Goal: Information Seeking & Learning: Learn about a topic

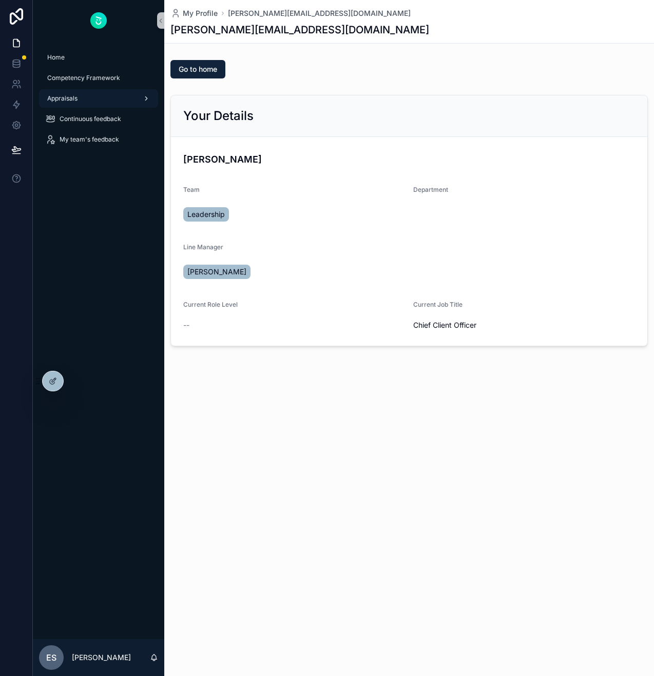
click at [105, 99] on div "Appraisals" at bounding box center [98, 98] width 107 height 16
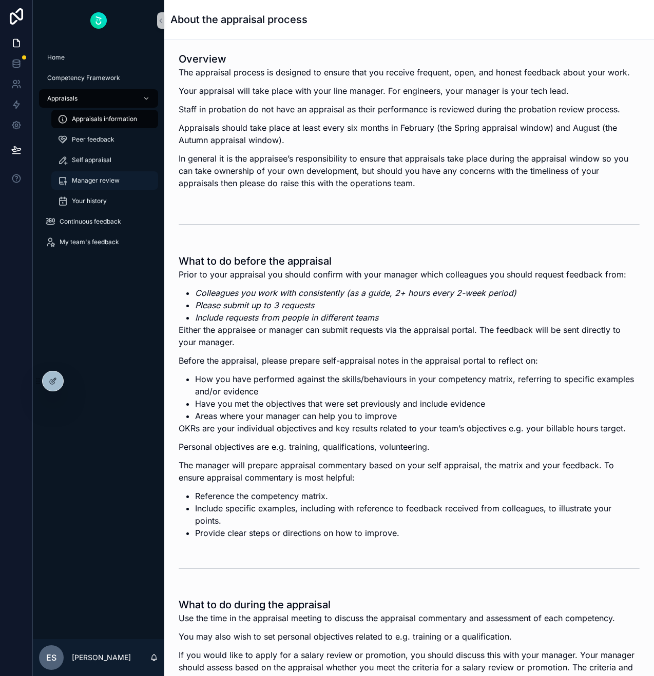
click at [113, 183] on span "Manager review" at bounding box center [96, 181] width 48 height 8
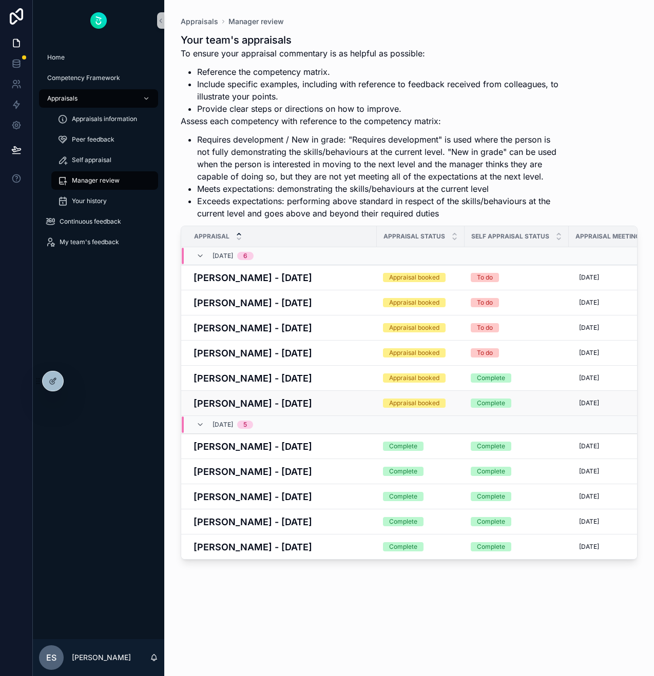
click at [308, 402] on h4 "[PERSON_NAME] - [DATE]" at bounding box center [281, 404] width 177 height 14
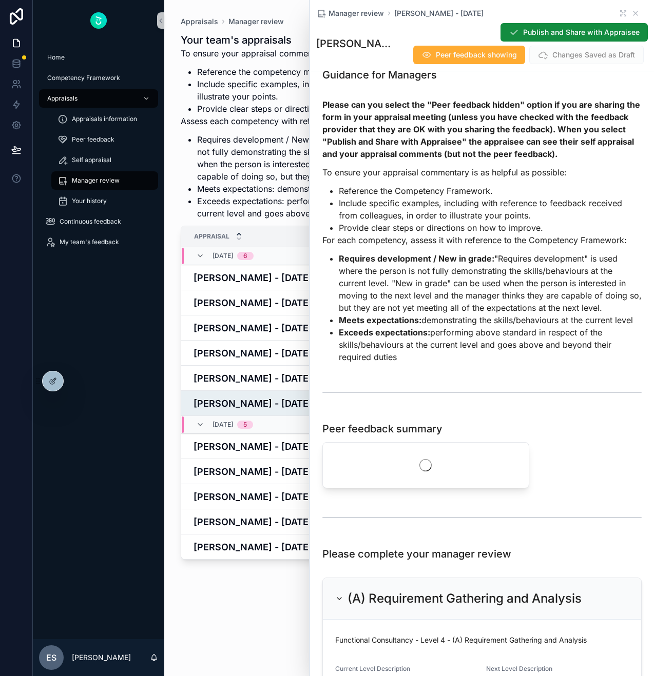
scroll to position [65, 0]
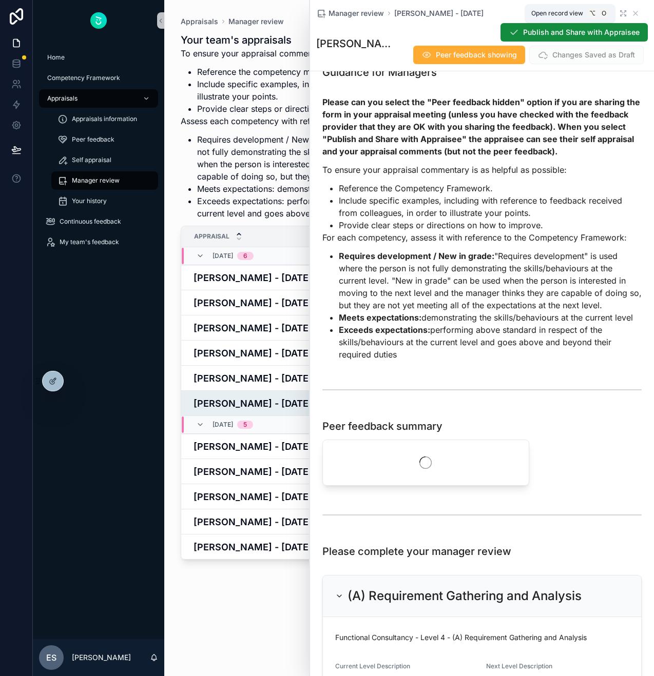
click at [620, 13] on icon "scrollable content" at bounding box center [623, 13] width 8 height 8
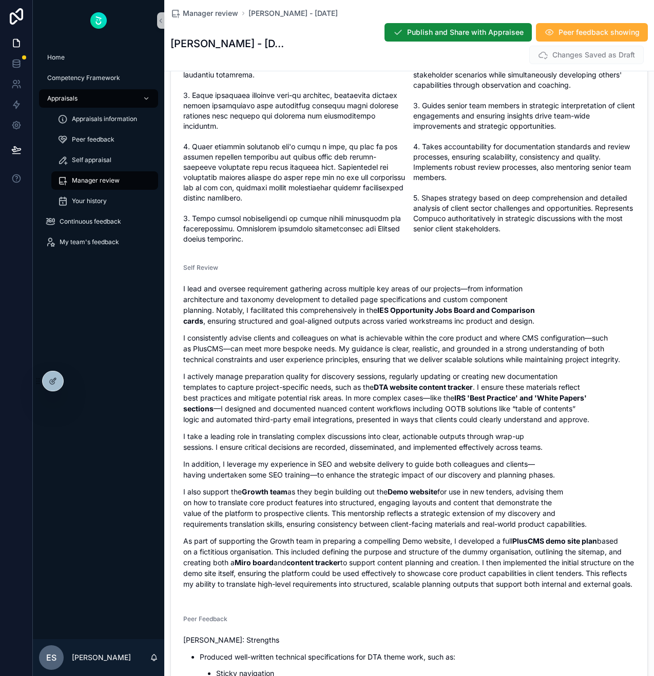
scroll to position [759, 0]
drag, startPoint x: 183, startPoint y: 278, endPoint x: 561, endPoint y: 585, distance: 487.3
click at [561, 585] on div "I lead and oversee requirement gathering across multiple key areas of our proje…" at bounding box center [409, 436] width 452 height 306
copy div "I lead and oversee requirement gathering across multiple key areas of our proje…"
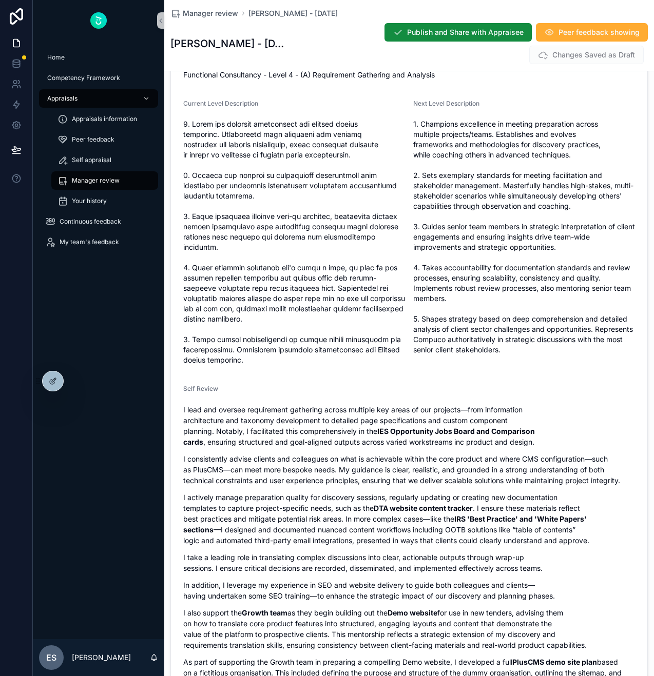
scroll to position [635, 0]
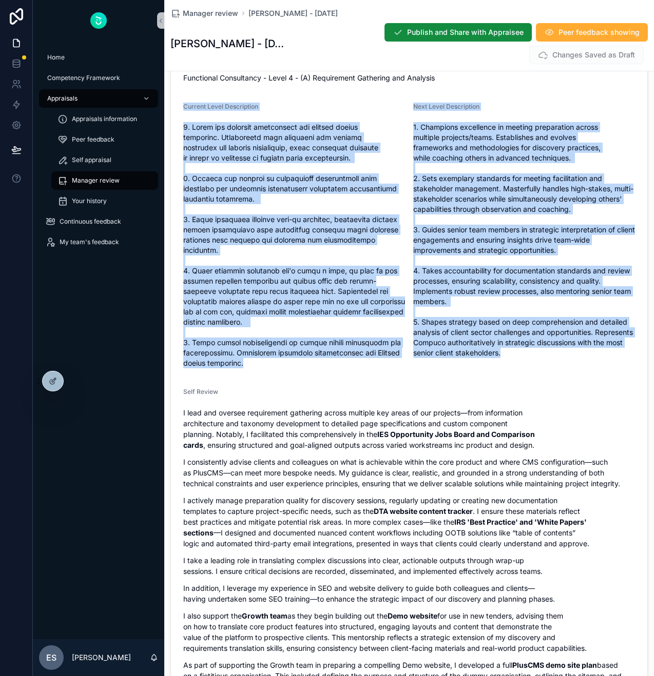
drag, startPoint x: 184, startPoint y: 104, endPoint x: 547, endPoint y: 357, distance: 442.7
click at [547, 357] on form "Functional Consultancy - Level 4 - (A) Requirement Gathering and Analysis Curre…" at bounding box center [409, 523] width 476 height 932
copy form "Current Level Description 1. Leads and oversees preparation for complex client …"
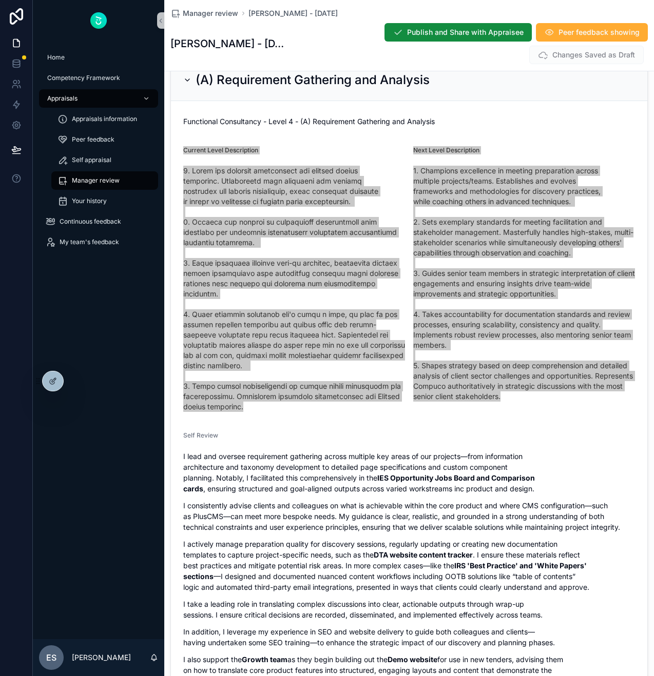
scroll to position [592, 0]
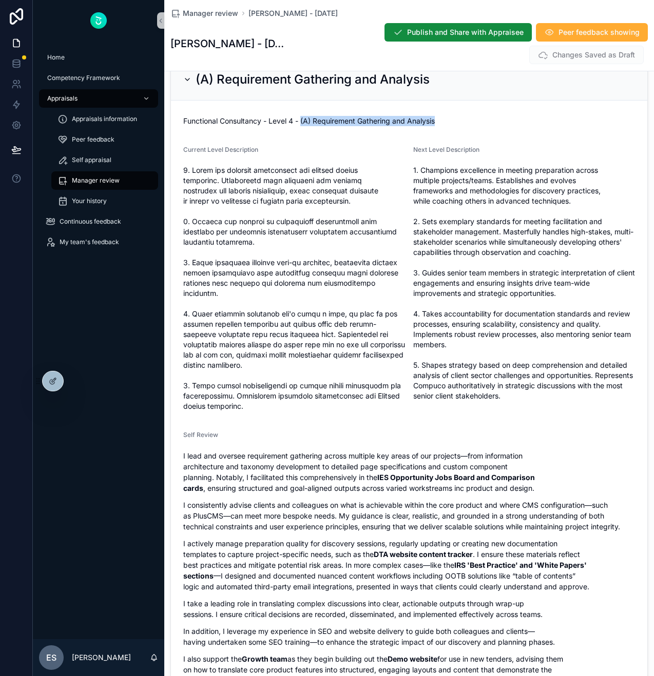
drag, startPoint x: 442, startPoint y: 120, endPoint x: 301, endPoint y: 120, distance: 140.6
click at [301, 120] on div "Functional Consultancy - Level 4 - (A) Requirement Gathering and Analysis" at bounding box center [409, 121] width 452 height 10
copy span "(A) Requirement Gathering and Analysis"
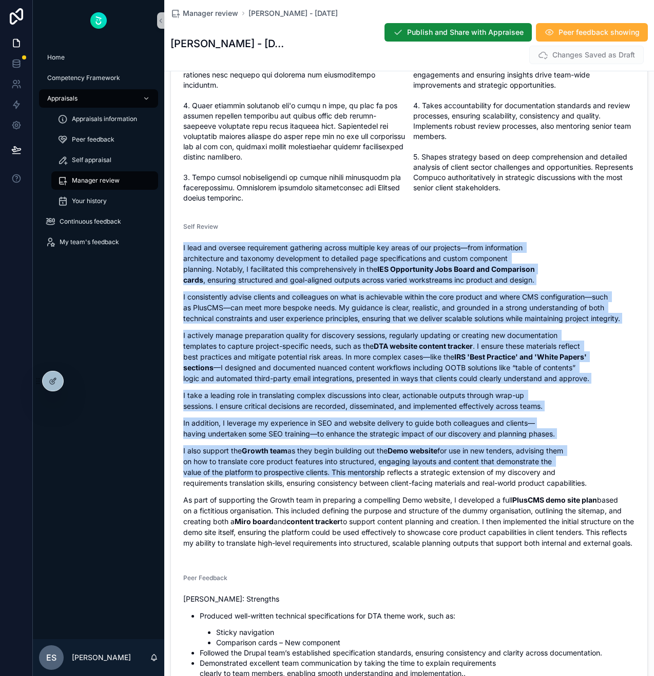
scroll to position [848, 0]
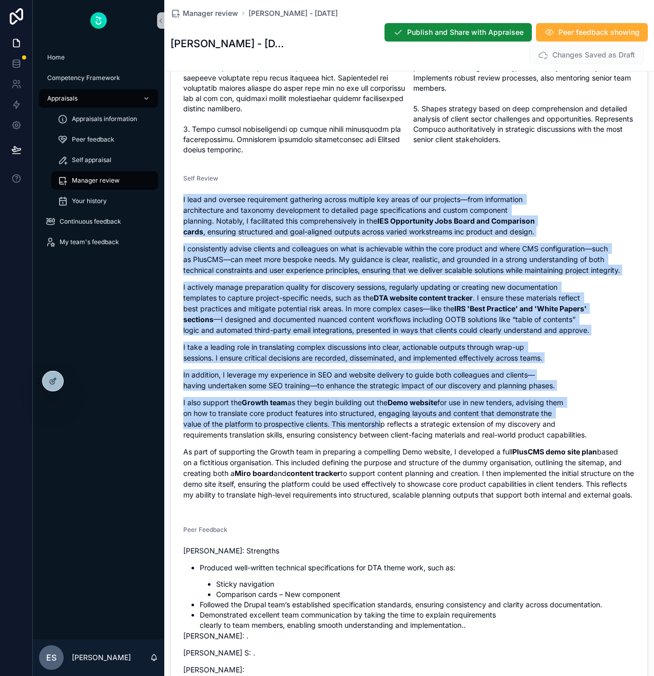
drag, startPoint x: 183, startPoint y: 330, endPoint x: 561, endPoint y: 495, distance: 412.0
click at [561, 495] on div "I lead and oversee requirement gathering across multiple key areas of our proje…" at bounding box center [409, 347] width 452 height 306
copy div "I lead and oversee requirement gathering across multiple key areas of our proje…"
click at [345, 223] on p "I lead and oversee requirement gathering across multiple key areas of our proje…" at bounding box center [409, 215] width 452 height 43
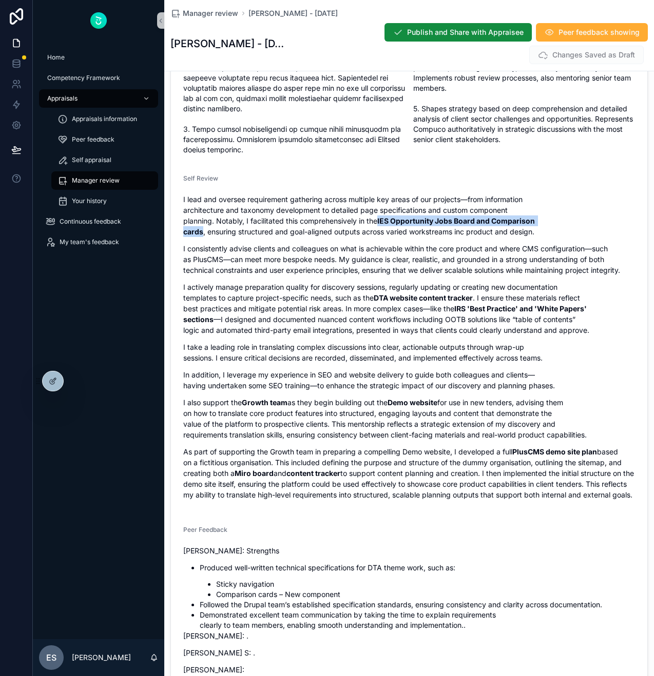
drag, startPoint x: 348, startPoint y: 212, endPoint x: 524, endPoint y: 210, distance: 176.0
click at [524, 217] on strong "IES Opportunity Jobs Board and Comparison cards" at bounding box center [359, 226] width 353 height 19
copy strong "IES Opportunity Jobs Board and Comparison cards"
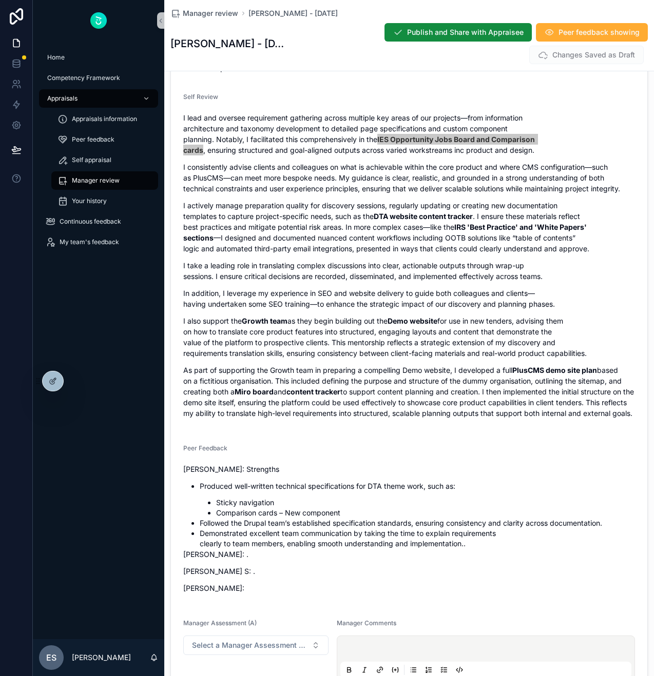
scroll to position [1042, 0]
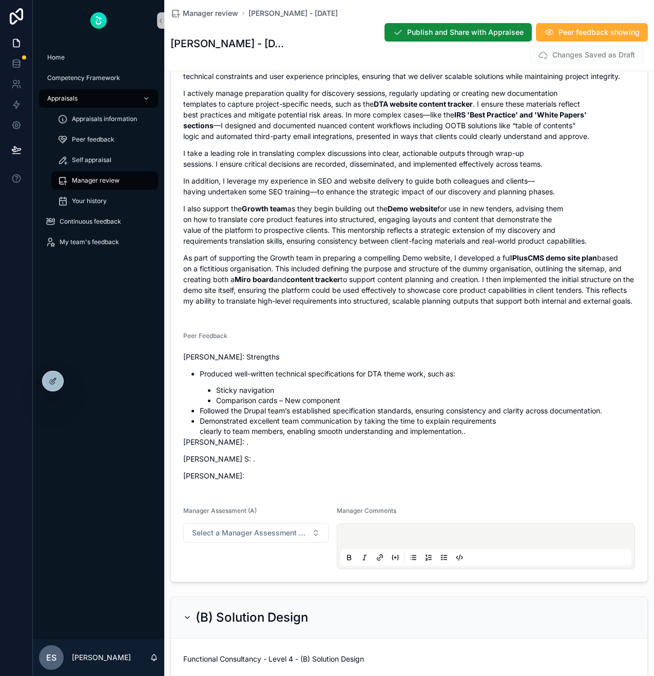
click at [232, 478] on p "Jamie Novick:" at bounding box center [409, 476] width 452 height 11
click at [266, 399] on li "Comparison cards – New component" at bounding box center [425, 401] width 419 height 10
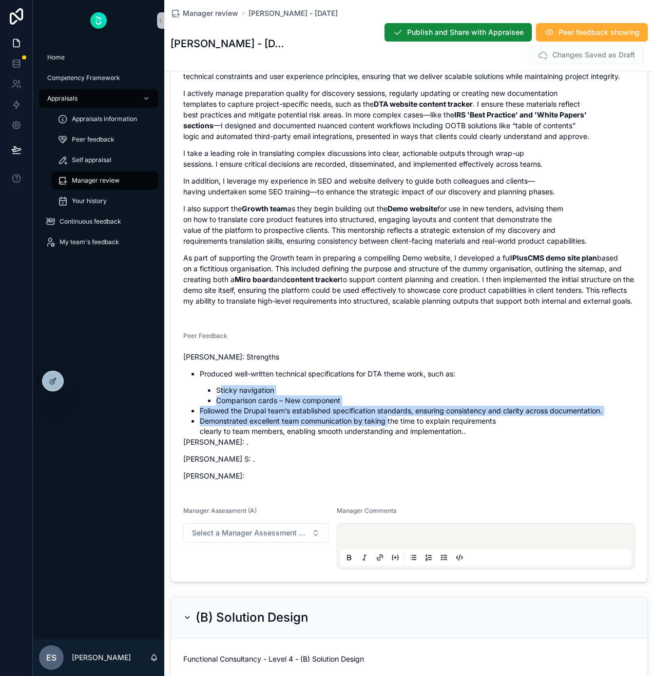
drag, startPoint x: 219, startPoint y: 395, endPoint x: 387, endPoint y: 420, distance: 170.2
click at [387, 420] on ul "Produced well-written technical specifications for DTA theme work, such as: Sti…" at bounding box center [409, 402] width 452 height 68
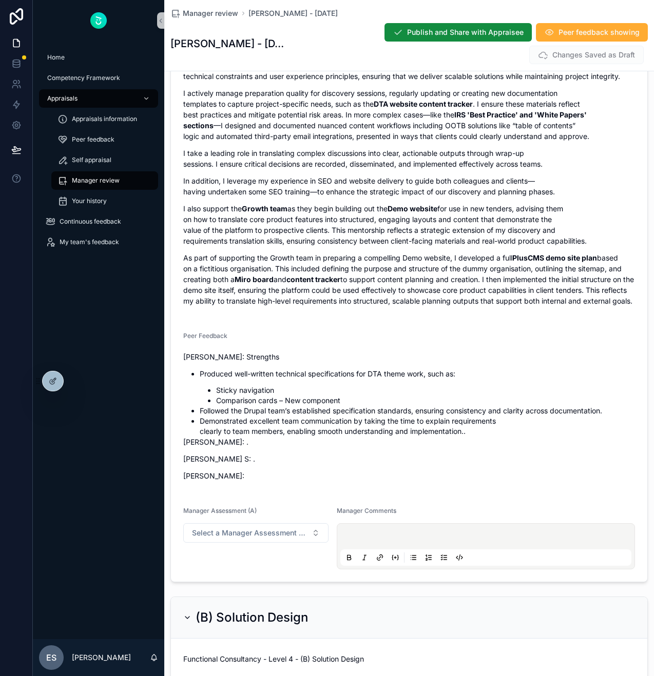
click at [446, 433] on li "Demonstrated excellent team communication by taking the time to explain require…" at bounding box center [417, 426] width 435 height 21
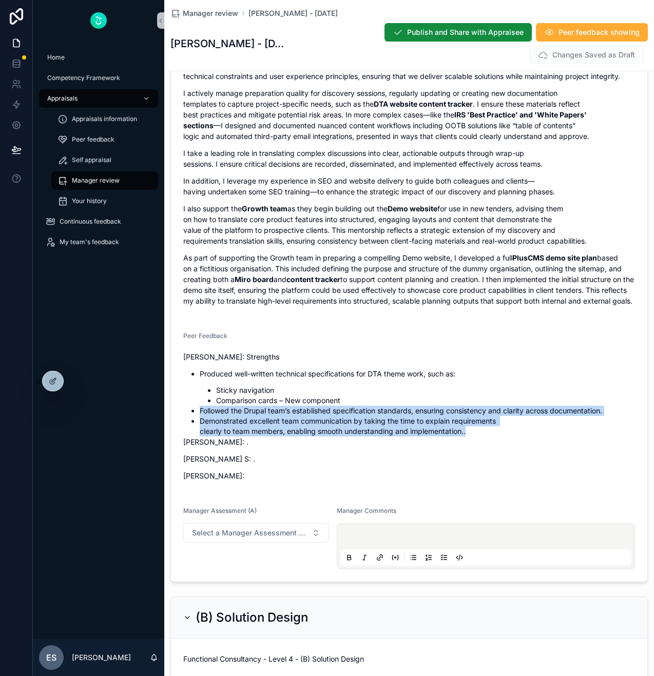
drag, startPoint x: 484, startPoint y: 429, endPoint x: 201, endPoint y: 410, distance: 283.9
click at [201, 410] on ul "Produced well-written technical specifications for DTA theme work, such as: Sti…" at bounding box center [409, 402] width 452 height 68
click at [292, 437] on li "Demonstrated excellent team communication by taking the time to explain require…" at bounding box center [417, 426] width 435 height 21
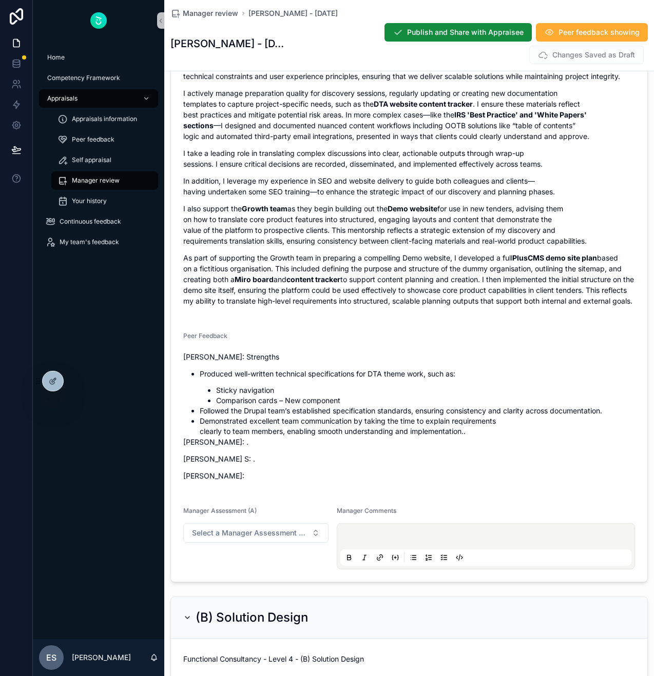
scroll to position [1064, 0]
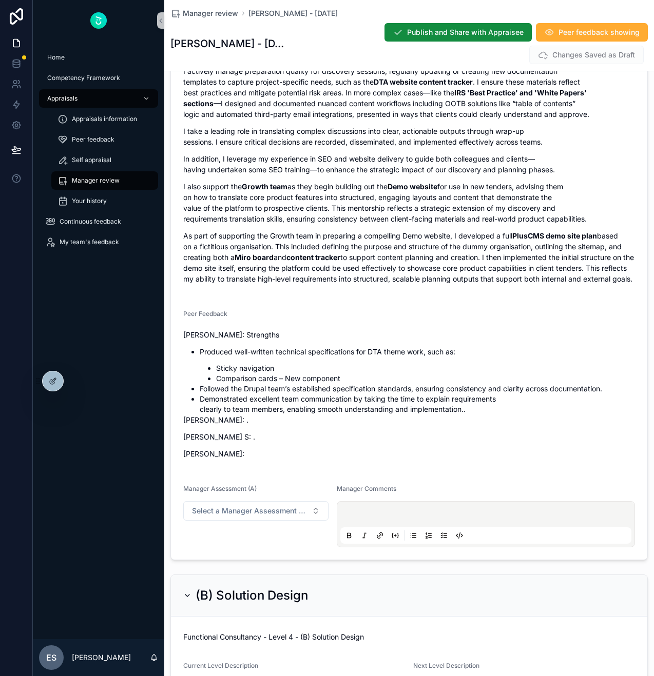
click at [405, 512] on p "scrollable content" at bounding box center [487, 516] width 291 height 10
click at [577, 481] on form "Functional Consultancy - Level 4 - (A) Requirement Gathering and Analysis Curre…" at bounding box center [409, 94] width 476 height 932
click at [303, 514] on span "Select a Manager Assessment (A)" at bounding box center [249, 511] width 115 height 10
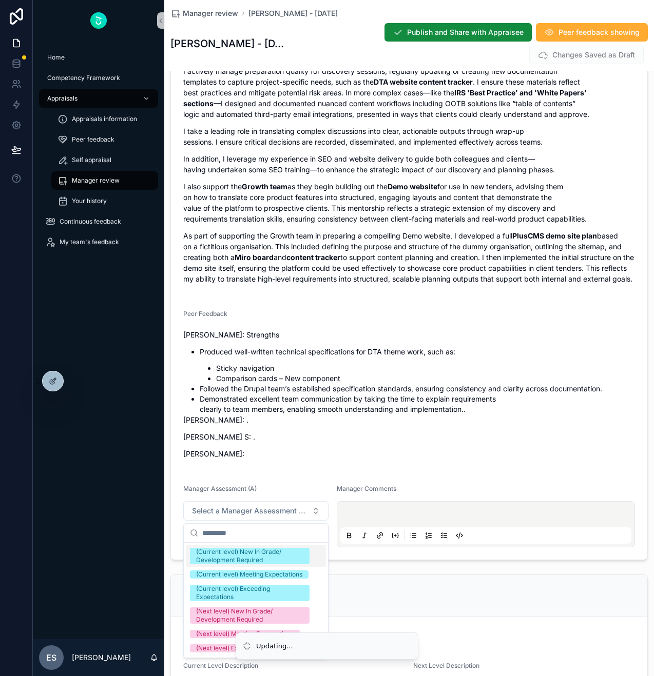
click at [425, 417] on p "David England: ." at bounding box center [409, 420] width 452 height 11
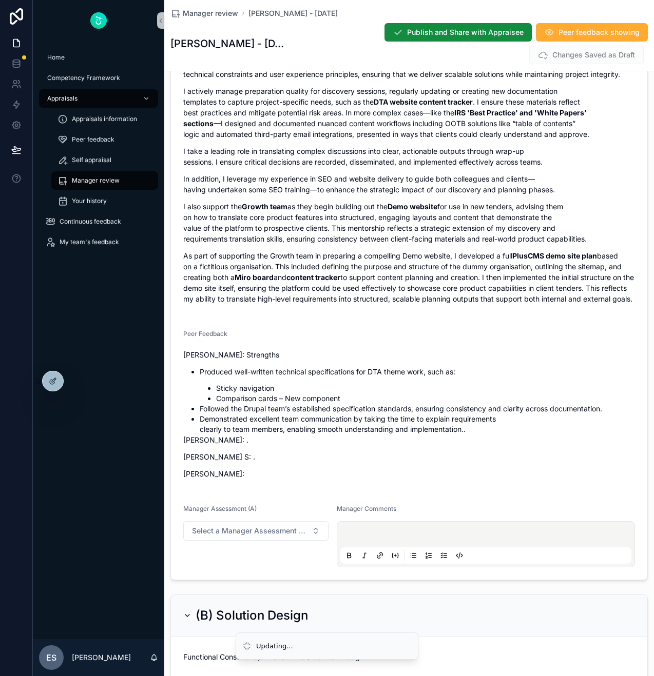
scroll to position [1044, 0]
click at [206, 15] on span "Manager review" at bounding box center [210, 13] width 55 height 10
click at [85, 240] on span "My team's feedback" at bounding box center [90, 242] width 60 height 8
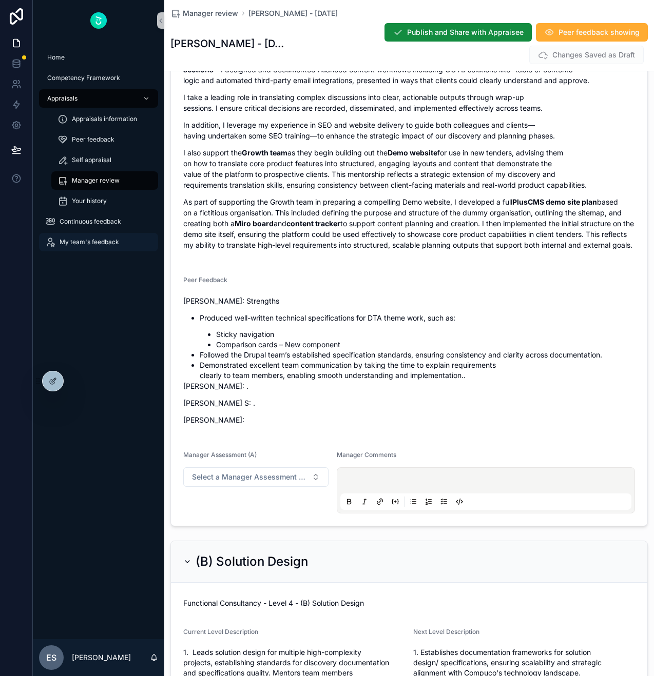
scroll to position [1099, 0]
click at [314, 350] on li "Followed the Drupal team’s established specification standards, ensuring consis…" at bounding box center [417, 354] width 435 height 10
click at [245, 353] on li "Followed the Drupal team’s established specification standards, ensuring consis…" at bounding box center [417, 354] width 435 height 10
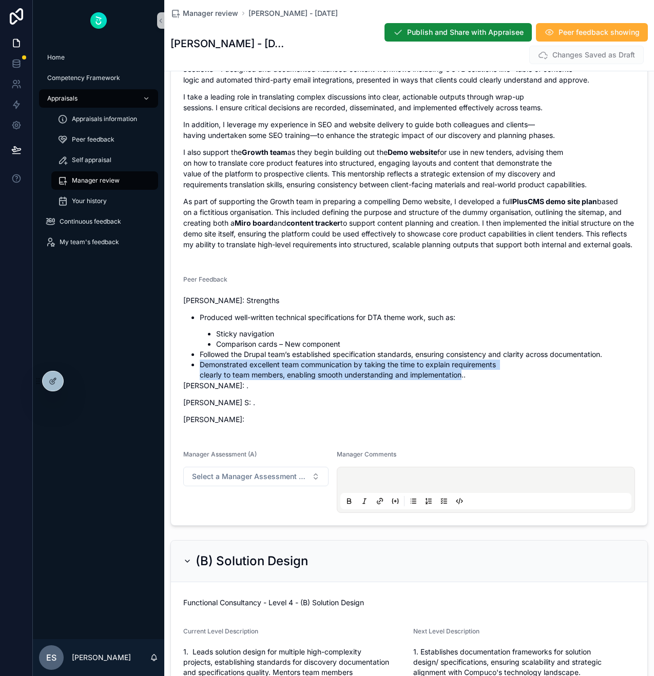
drag, startPoint x: 211, startPoint y: 364, endPoint x: 463, endPoint y: 374, distance: 252.6
click at [463, 374] on li "Demonstrated excellent team communication by taking the time to explain require…" at bounding box center [417, 370] width 435 height 21
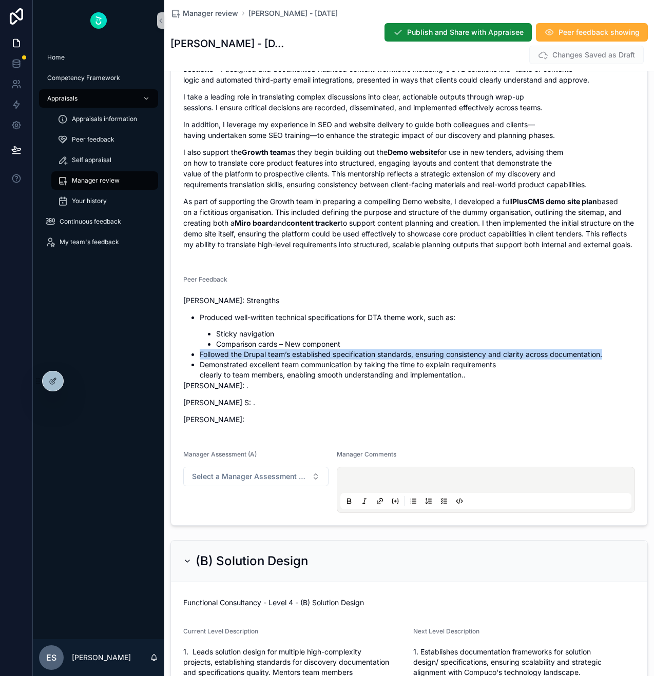
drag, startPoint x: 615, startPoint y: 359, endPoint x: 199, endPoint y: 355, distance: 416.2
click at [200, 355] on li "Followed the Drupal team’s established specification standards, ensuring consis…" at bounding box center [417, 354] width 435 height 10
copy li "Followed the Drupal team’s established specification standards, ensuring consis…"
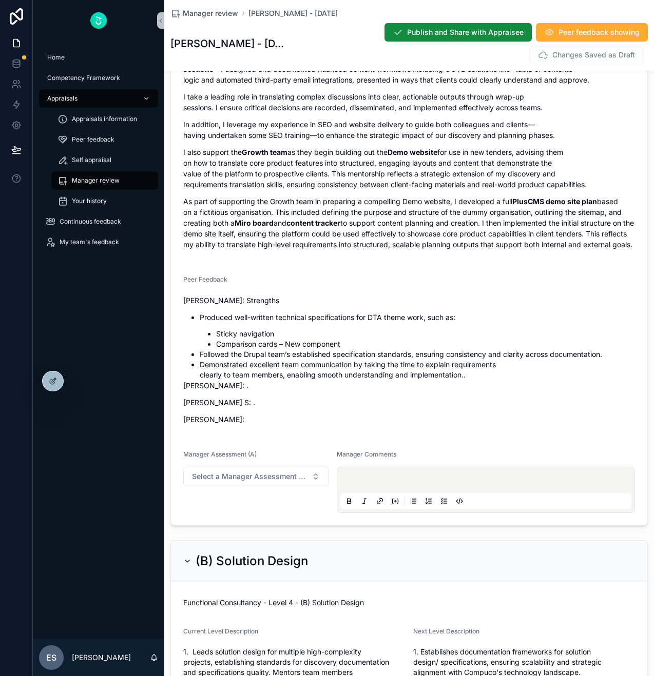
click at [460, 370] on li "Demonstrated excellent team communication by taking the time to explain require…" at bounding box center [417, 370] width 435 height 21
drag, startPoint x: 475, startPoint y: 377, endPoint x: 229, endPoint y: 369, distance: 245.9
click at [229, 369] on li "Demonstrated excellent team communication by taking the time to explain require…" at bounding box center [417, 370] width 435 height 21
drag, startPoint x: 200, startPoint y: 365, endPoint x: 284, endPoint y: 373, distance: 84.5
click at [284, 373] on li "Demonstrated excellent team communication by taking the time to explain require…" at bounding box center [417, 370] width 435 height 21
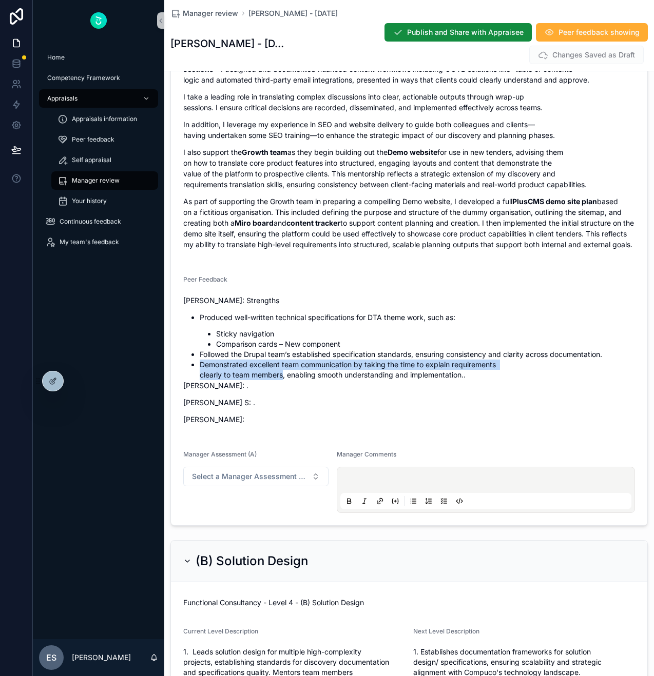
copy li "Demonstrated excellent team communication by taking the time to explain require…"
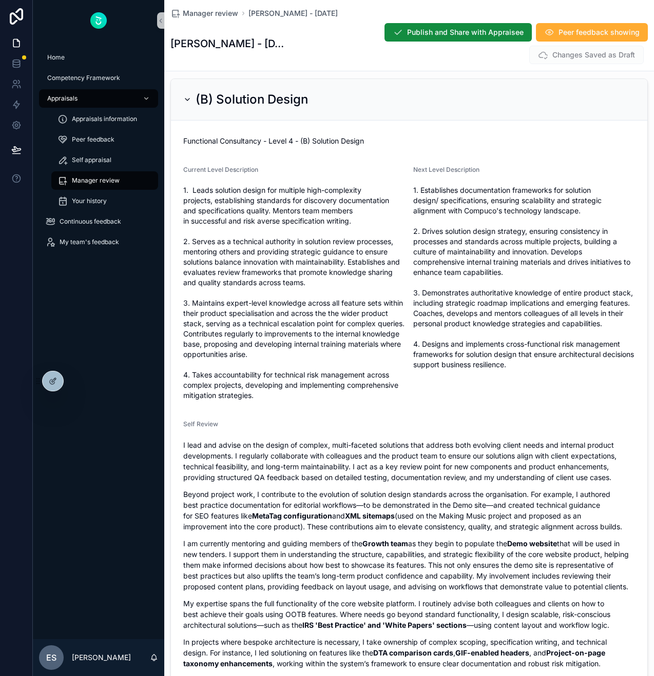
scroll to position [1561, 0]
click at [364, 141] on span "Functional Consultancy - Level 4 - (B) Solution Design" at bounding box center [273, 140] width 181 height 10
click at [371, 135] on div "Functional Consultancy - Level 4 - (B) Solution Design" at bounding box center [409, 140] width 452 height 16
drag, startPoint x: 368, startPoint y: 138, endPoint x: 188, endPoint y: 136, distance: 180.1
click at [188, 136] on div "Functional Consultancy - Level 4 - (B) Solution Design" at bounding box center [409, 140] width 452 height 10
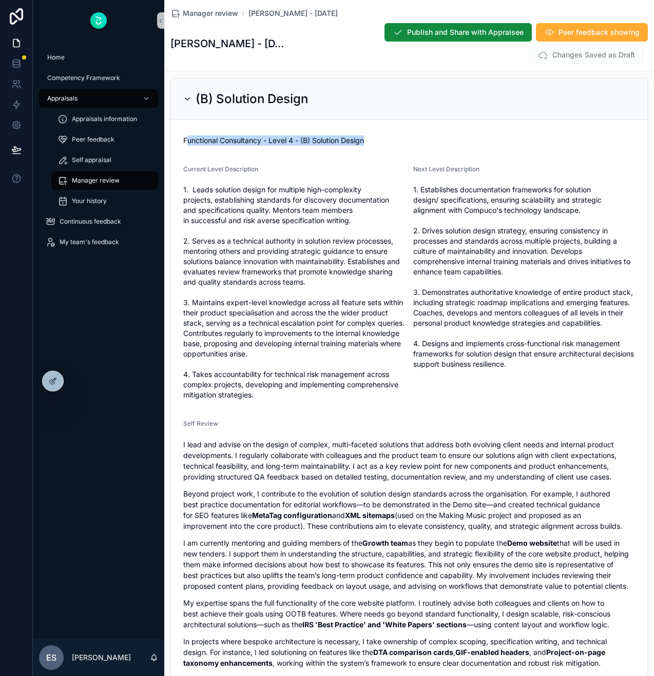
click at [306, 143] on span "Functional Consultancy - Level 4 - (B) Solution Design" at bounding box center [273, 140] width 181 height 10
drag, startPoint x: 303, startPoint y: 143, endPoint x: 394, endPoint y: 142, distance: 90.3
click at [394, 142] on div "Functional Consultancy - Level 4 - (B) Solution Design" at bounding box center [409, 140] width 452 height 10
copy span "B) Solution Design"
drag, startPoint x: 184, startPoint y: 169, endPoint x: 318, endPoint y: 396, distance: 263.1
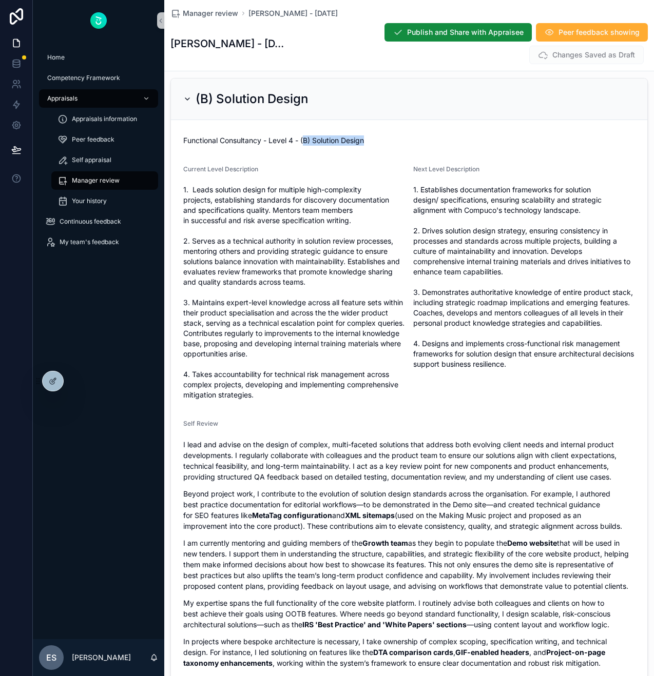
click at [318, 396] on div "Current Level Description" at bounding box center [294, 284] width 222 height 238
copy div "Current Level Description 1. Leads solution design for multiple high-complexity…"
drag, startPoint x: 414, startPoint y: 170, endPoint x: 560, endPoint y: 362, distance: 240.9
click at [560, 362] on div "Next Level Description 1. Establishes documentation frameworks for solution des…" at bounding box center [524, 284] width 222 height 238
copy div "Next Level Description 1. Establishes documentation frameworks for solution des…"
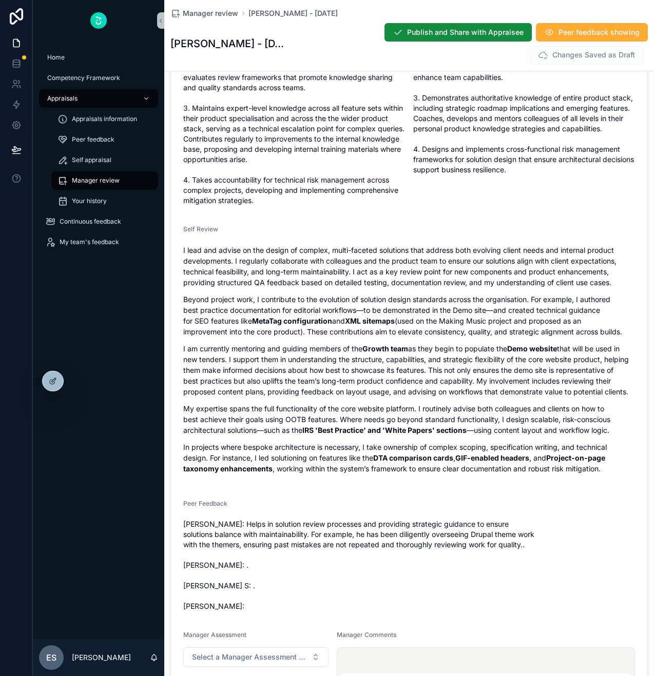
scroll to position [1791, 0]
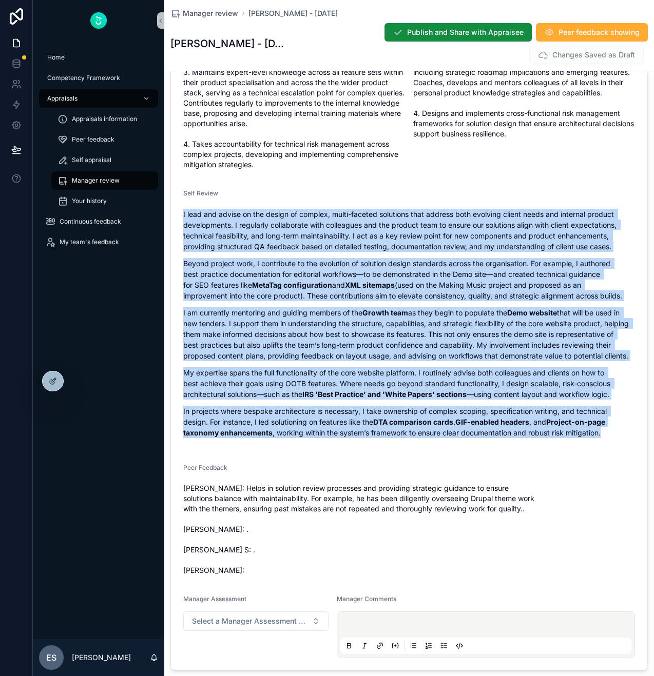
drag, startPoint x: 184, startPoint y: 216, endPoint x: 611, endPoint y: 436, distance: 481.0
click at [611, 436] on div "I lead and advise on the design of complex, multi-faceted solutions that addres…" at bounding box center [409, 323] width 452 height 229
click at [448, 428] on p "In projects where bespoke architecture is necessary, I take ownership of comple…" at bounding box center [409, 422] width 452 height 32
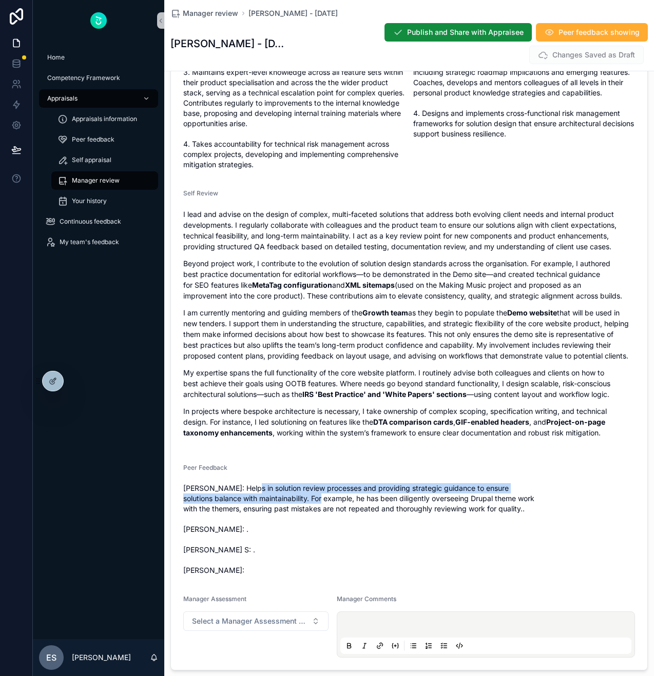
drag, startPoint x: 252, startPoint y: 488, endPoint x: 311, endPoint y: 498, distance: 60.3
click at [311, 498] on span "Shraddha Katheeth: Helps in solution review processes and providing strategic g…" at bounding box center [409, 529] width 452 height 92
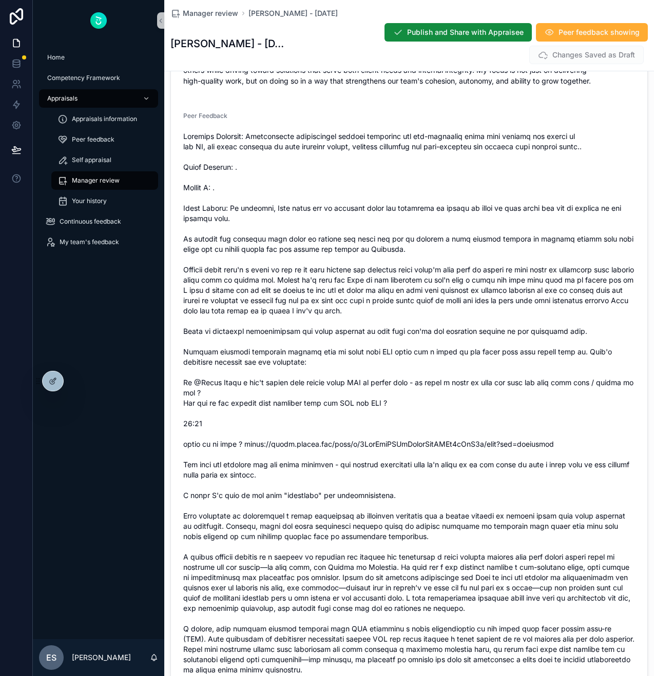
scroll to position [5388, 0]
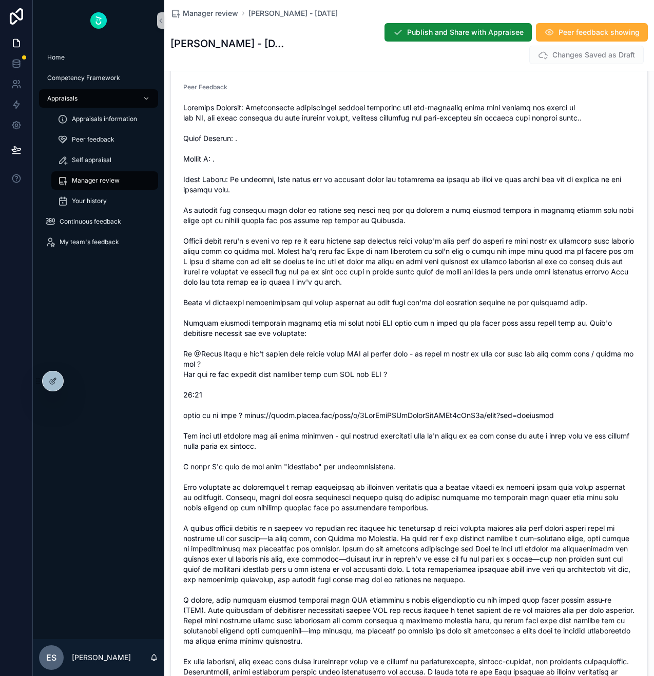
click at [435, 223] on span "scrollable content" at bounding box center [409, 395] width 452 height 585
click at [264, 212] on span "scrollable content" at bounding box center [409, 395] width 452 height 585
drag, startPoint x: 182, startPoint y: 226, endPoint x: 319, endPoint y: 266, distance: 142.7
click at [319, 265] on form "Level 4 - "Communication, teamwork and professionalism (global) " Current Level…" at bounding box center [409, 165] width 476 height 1234
click at [364, 265] on span "scrollable content" at bounding box center [409, 395] width 452 height 585
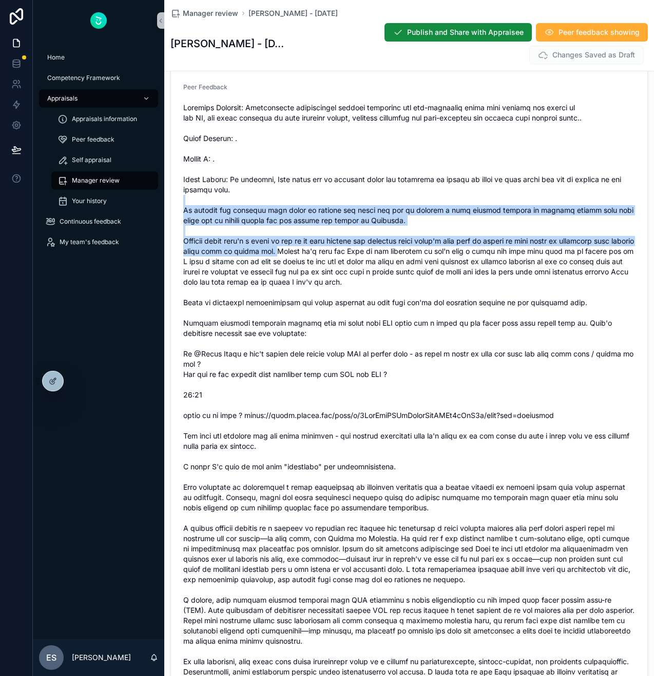
drag, startPoint x: 320, startPoint y: 265, endPoint x: 204, endPoint y: 207, distance: 129.4
click at [204, 207] on span "scrollable content" at bounding box center [409, 395] width 452 height 585
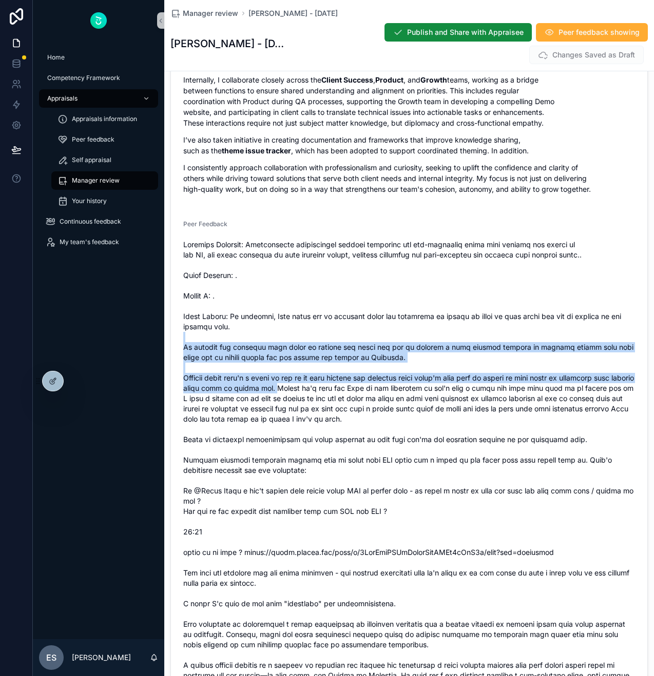
scroll to position [5296, 0]
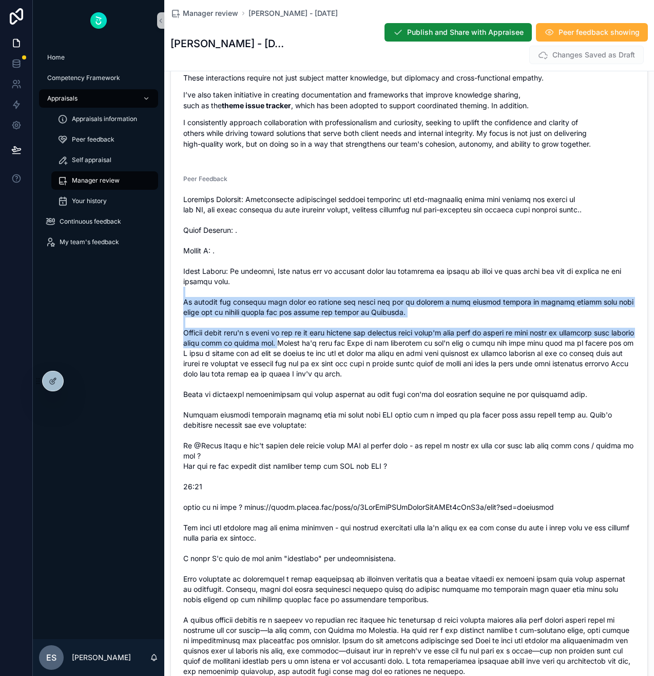
click at [270, 344] on span "scrollable content" at bounding box center [409, 486] width 452 height 585
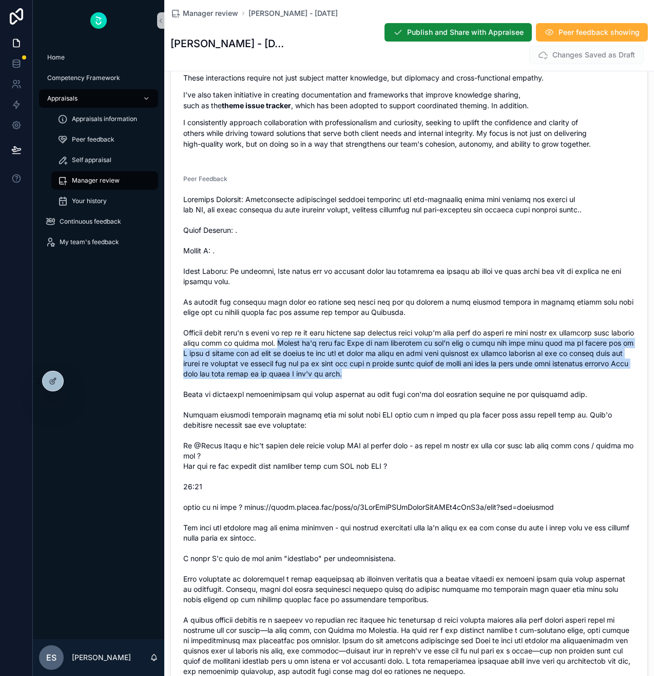
drag, startPoint x: 318, startPoint y: 356, endPoint x: 429, endPoint y: 385, distance: 114.6
click at [429, 385] on span "scrollable content" at bounding box center [409, 486] width 452 height 585
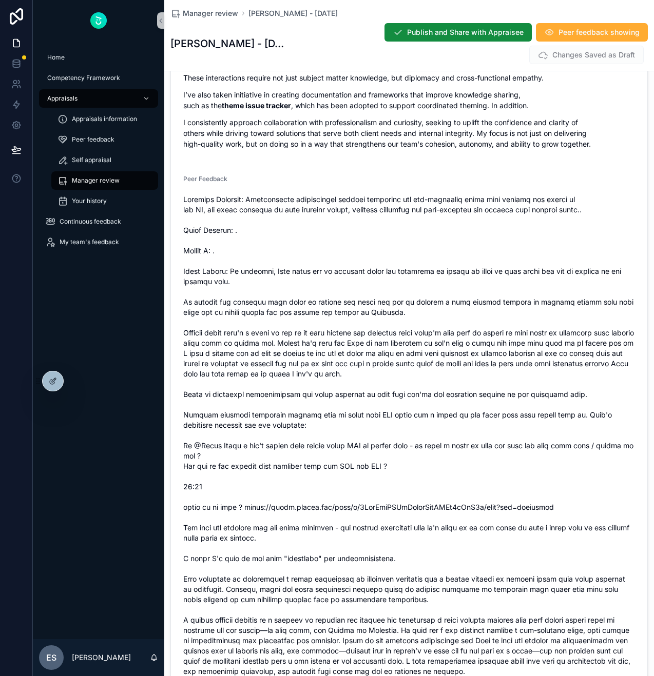
click at [425, 399] on span "scrollable content" at bounding box center [409, 486] width 452 height 585
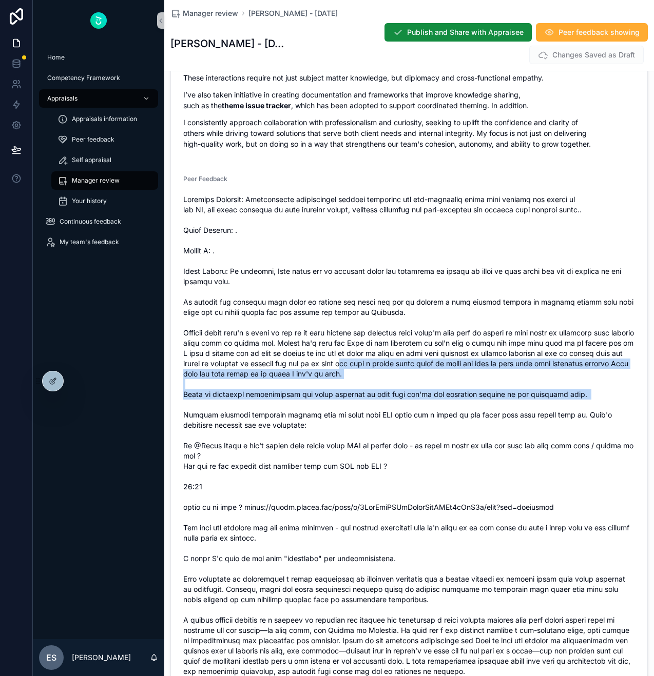
drag, startPoint x: 425, startPoint y: 416, endPoint x: 404, endPoint y: 373, distance: 48.0
click at [404, 373] on span "scrollable content" at bounding box center [409, 486] width 452 height 585
click at [438, 404] on span "scrollable content" at bounding box center [409, 486] width 452 height 585
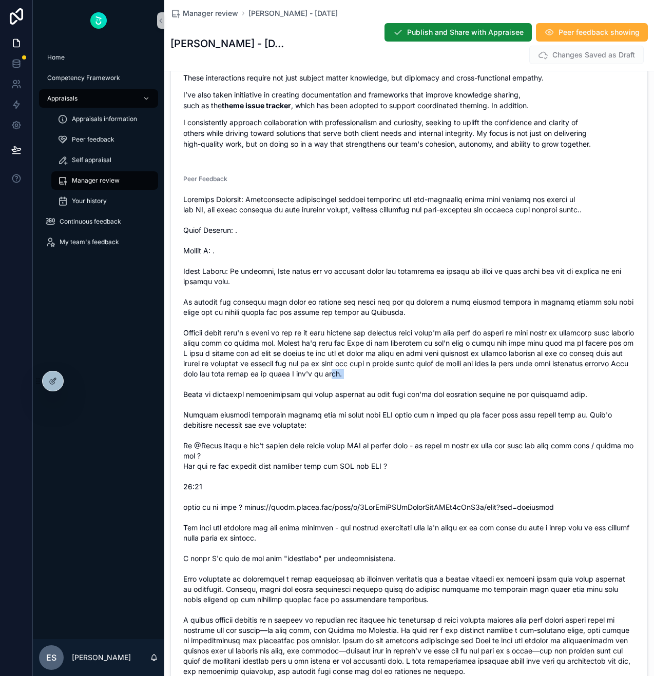
drag, startPoint x: 435, startPoint y: 395, endPoint x: 404, endPoint y: 382, distance: 33.4
click at [404, 382] on span "scrollable content" at bounding box center [409, 486] width 452 height 585
click at [410, 383] on span "scrollable content" at bounding box center [409, 486] width 452 height 585
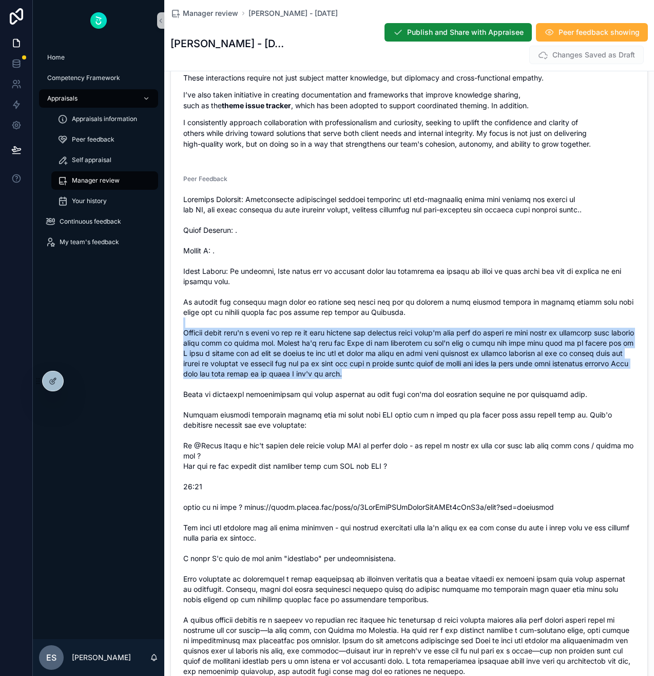
drag, startPoint x: 411, startPoint y: 384, endPoint x: 318, endPoint y: 337, distance: 104.0
click at [318, 337] on span "scrollable content" at bounding box center [409, 486] width 452 height 585
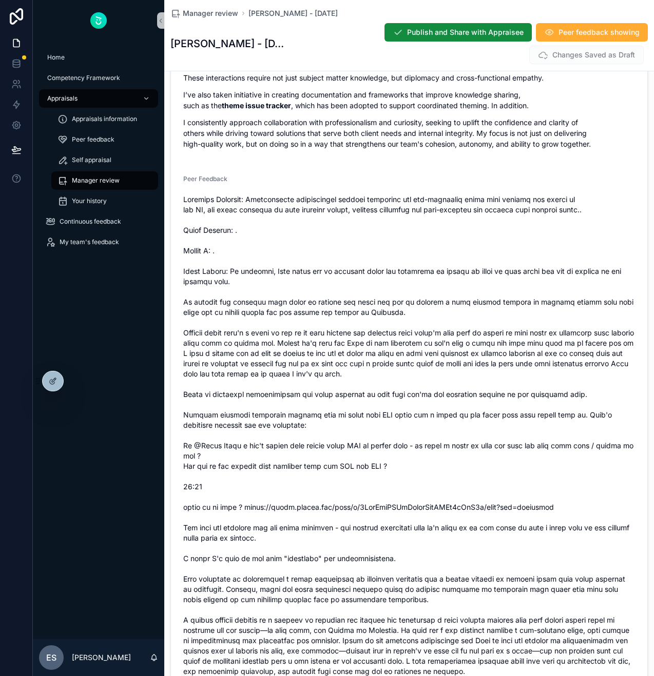
click at [406, 323] on span "scrollable content" at bounding box center [409, 486] width 452 height 585
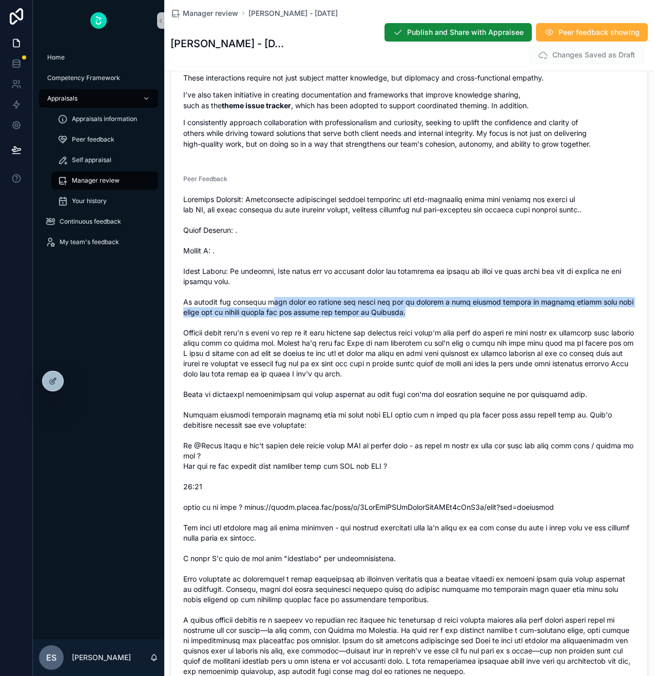
drag, startPoint x: 403, startPoint y: 323, endPoint x: 274, endPoint y: 314, distance: 129.6
click at [274, 314] on span "scrollable content" at bounding box center [409, 486] width 452 height 585
drag, startPoint x: 271, startPoint y: 313, endPoint x: 395, endPoint y: 325, distance: 124.3
click at [395, 325] on span "scrollable content" at bounding box center [409, 486] width 452 height 585
click at [400, 323] on span "scrollable content" at bounding box center [409, 486] width 452 height 585
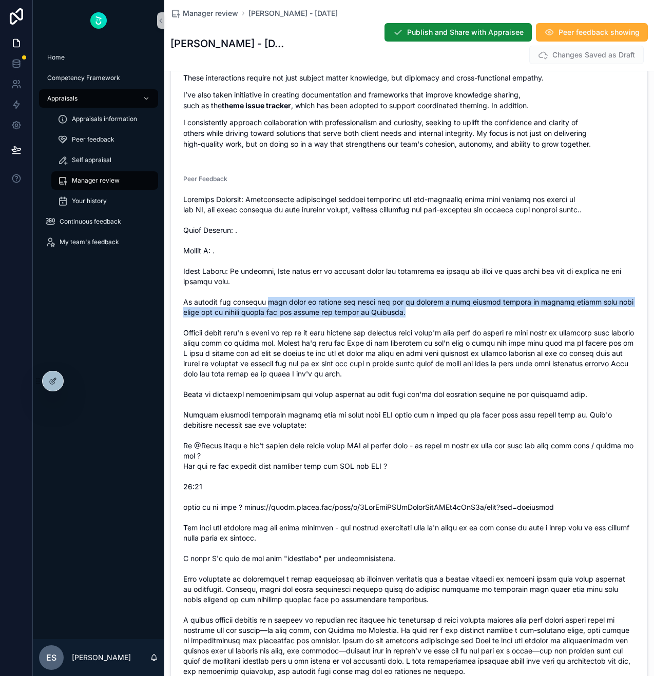
click at [399, 323] on span "scrollable content" at bounding box center [409, 486] width 452 height 585
click at [397, 323] on span "scrollable content" at bounding box center [409, 486] width 452 height 585
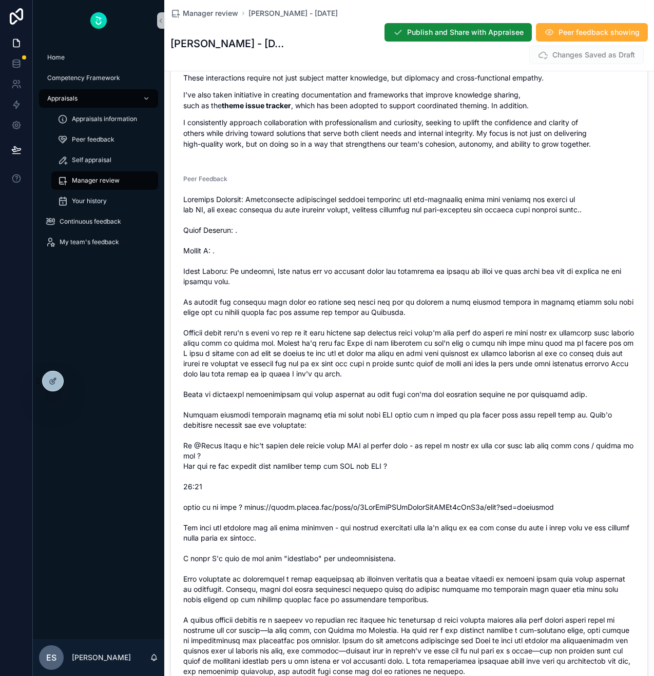
click at [310, 385] on span "scrollable content" at bounding box center [409, 486] width 452 height 585
drag, startPoint x: 209, startPoint y: 404, endPoint x: 541, endPoint y: 409, distance: 332.5
click at [541, 409] on span "scrollable content" at bounding box center [409, 486] width 452 height 585
drag, startPoint x: 579, startPoint y: 405, endPoint x: 182, endPoint y: 406, distance: 397.7
click at [182, 406] on form "Level 4 - "Communication, teamwork and professionalism (global) " Current Level…" at bounding box center [409, 257] width 476 height 1234
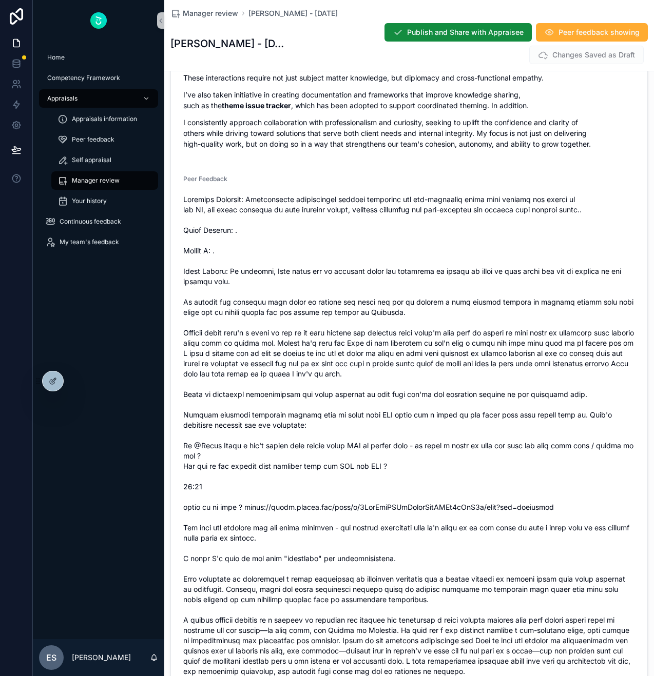
click at [197, 423] on span "scrollable content" at bounding box center [409, 486] width 452 height 585
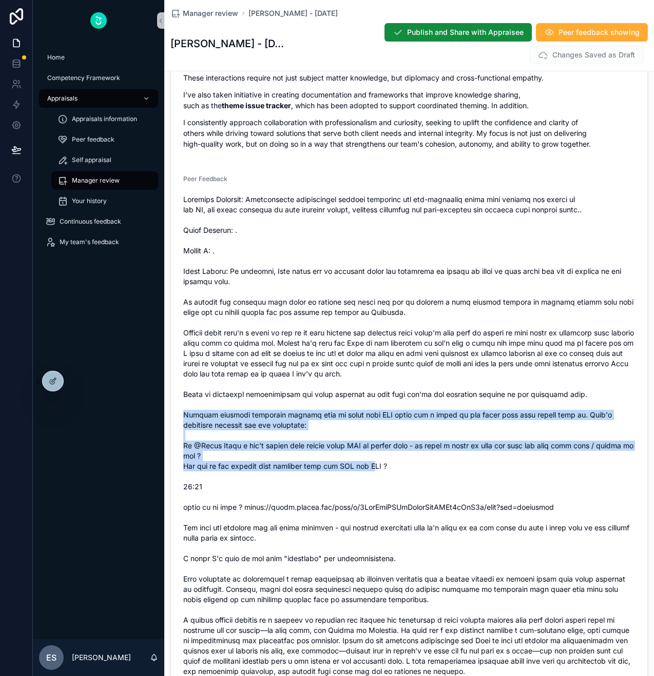
drag, startPoint x: 196, startPoint y: 424, endPoint x: 378, endPoint y: 479, distance: 190.1
click at [378, 479] on span "scrollable content" at bounding box center [409, 486] width 452 height 585
click at [340, 475] on span "scrollable content" at bounding box center [409, 486] width 452 height 585
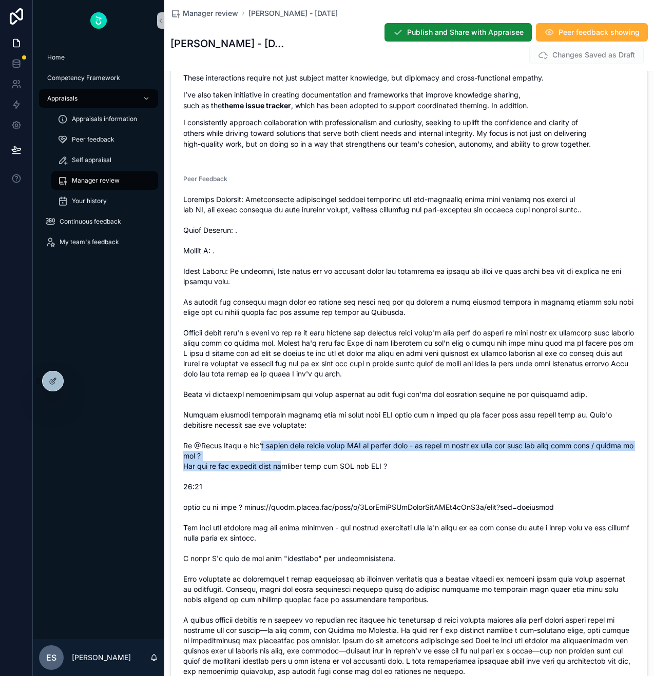
drag, startPoint x: 289, startPoint y: 472, endPoint x: 262, endPoint y: 456, distance: 31.8
click at [262, 456] on span "scrollable content" at bounding box center [409, 486] width 452 height 585
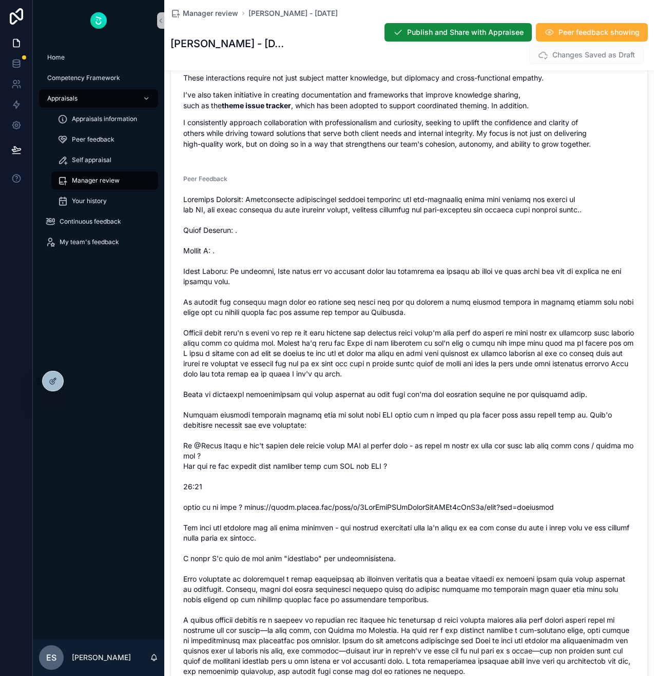
click at [258, 465] on span "scrollable content" at bounding box center [409, 486] width 452 height 585
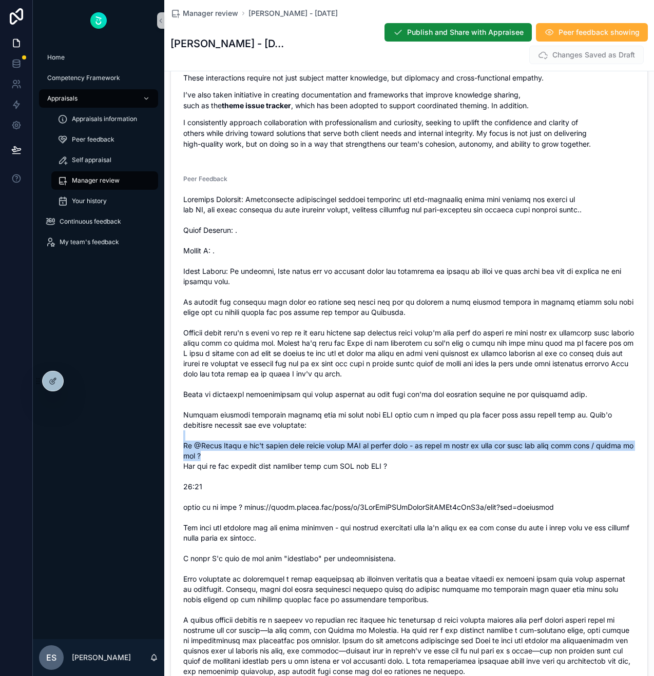
drag, startPoint x: 250, startPoint y: 465, endPoint x: 225, endPoint y: 449, distance: 29.5
click at [225, 449] on span "scrollable content" at bounding box center [409, 486] width 452 height 585
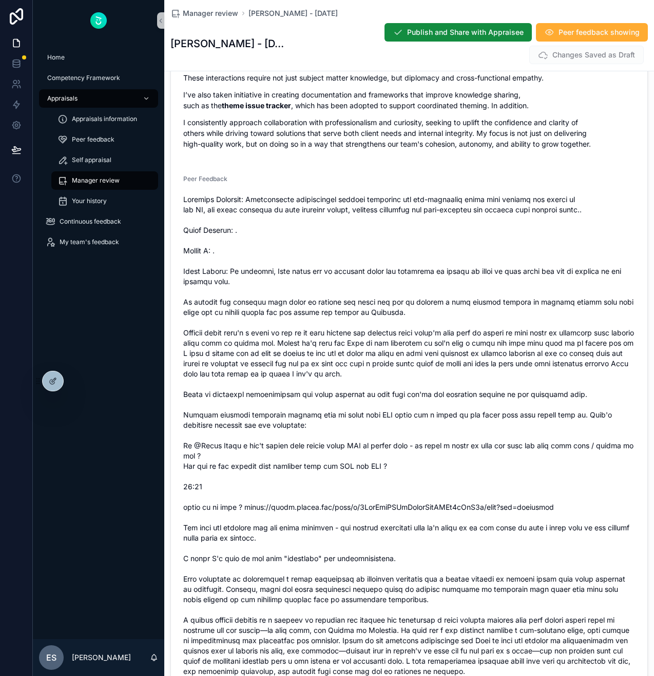
click at [221, 459] on span "scrollable content" at bounding box center [409, 486] width 452 height 585
drag, startPoint x: 232, startPoint y: 458, endPoint x: 407, endPoint y: 455, distance: 175.0
click at [407, 455] on span "scrollable content" at bounding box center [409, 486] width 452 height 585
click at [519, 483] on span "scrollable content" at bounding box center [409, 486] width 452 height 585
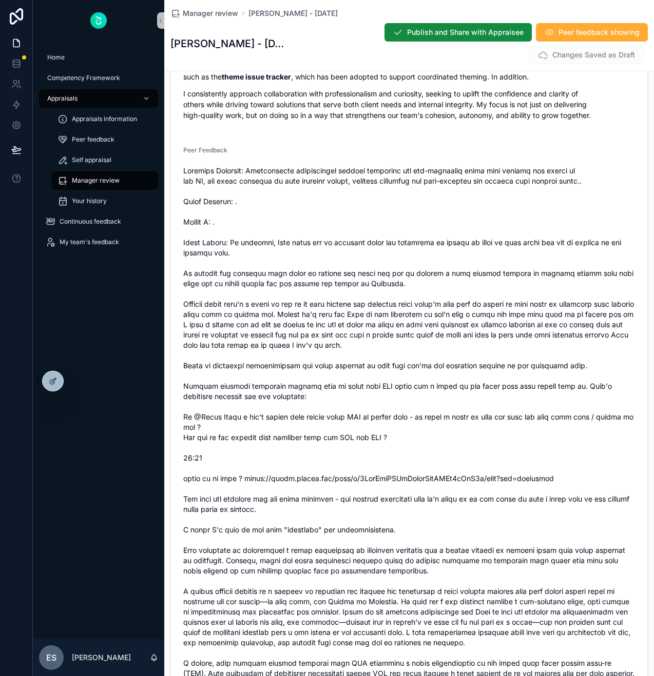
click at [404, 457] on span "scrollable content" at bounding box center [409, 458] width 452 height 585
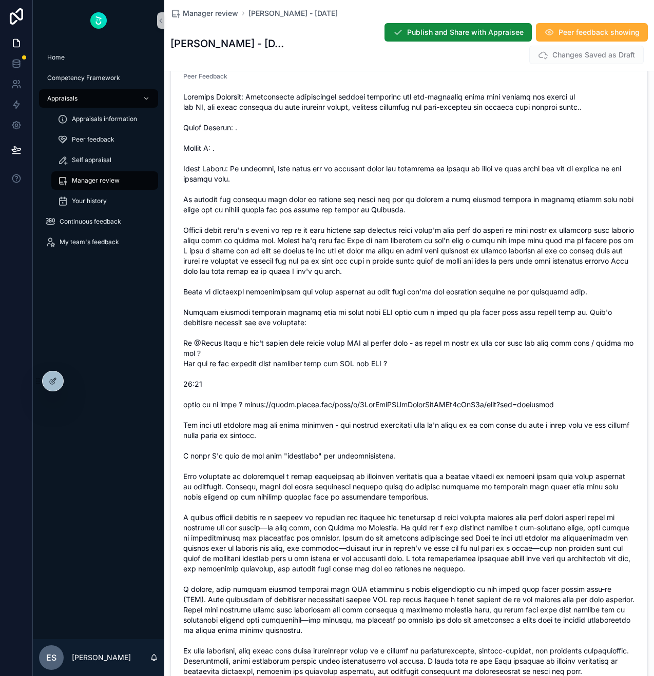
scroll to position [5408, 0]
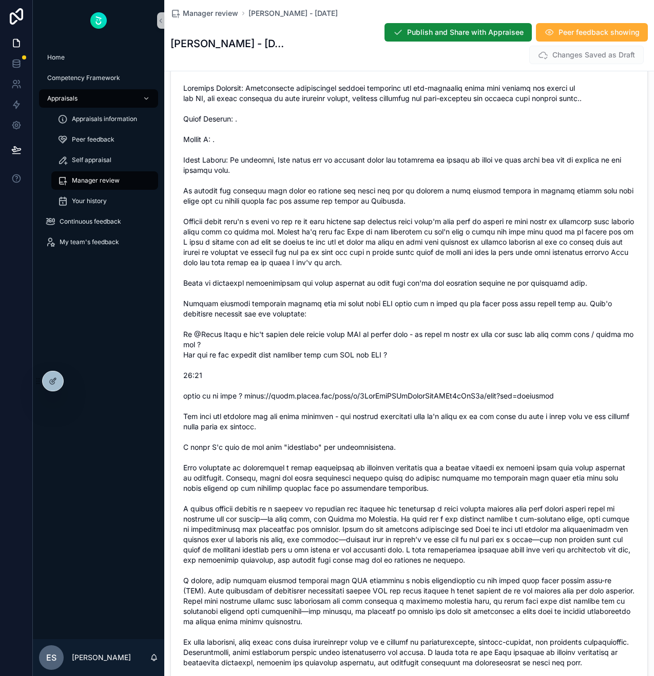
click at [263, 438] on span "scrollable content" at bounding box center [409, 375] width 452 height 585
drag, startPoint x: 187, startPoint y: 427, endPoint x: 309, endPoint y: 432, distance: 121.7
click at [309, 432] on span "scrollable content" at bounding box center [409, 375] width 452 height 585
click at [308, 439] on span "scrollable content" at bounding box center [409, 375] width 452 height 585
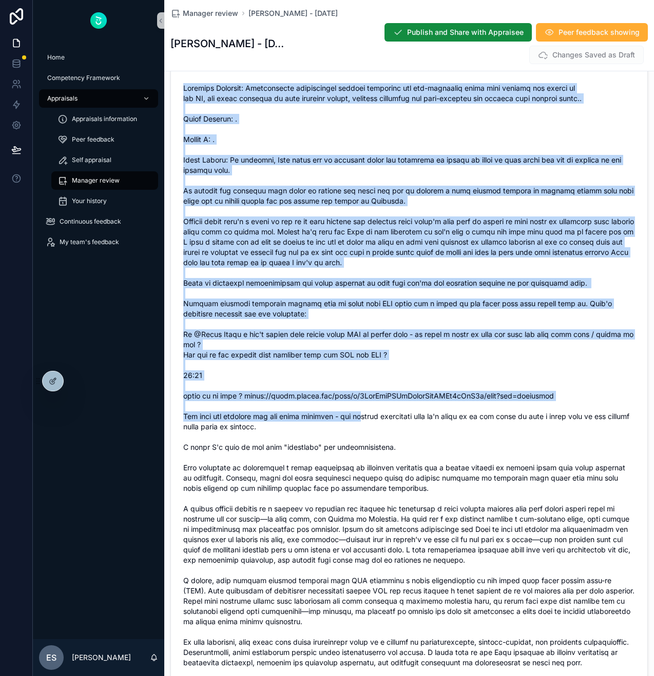
drag, startPoint x: 335, startPoint y: 428, endPoint x: 360, endPoint y: 432, distance: 25.4
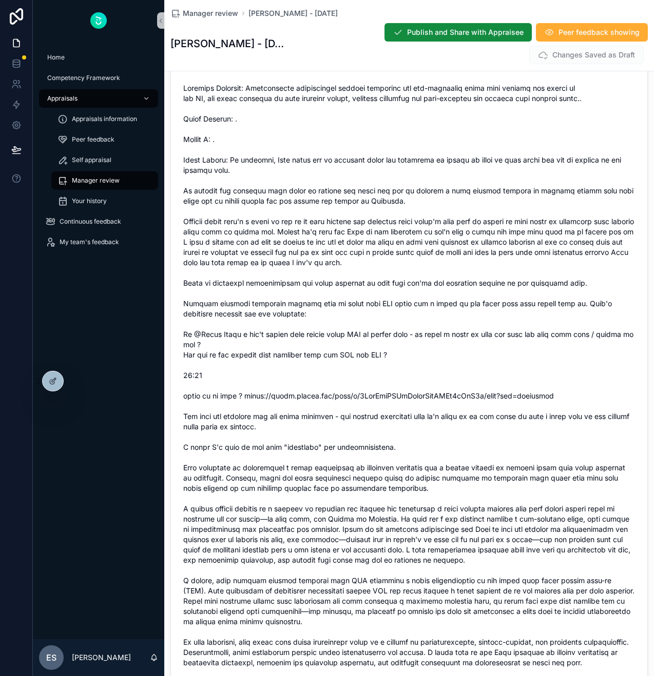
click at [357, 438] on span "scrollable content" at bounding box center [409, 375] width 452 height 585
drag, startPoint x: 353, startPoint y: 438, endPoint x: 370, endPoint y: 432, distance: 19.0
click at [370, 432] on span "scrollable content" at bounding box center [409, 375] width 452 height 585
click at [356, 446] on span "scrollable content" at bounding box center [409, 375] width 452 height 585
drag, startPoint x: 286, startPoint y: 460, endPoint x: 344, endPoint y: 467, distance: 58.9
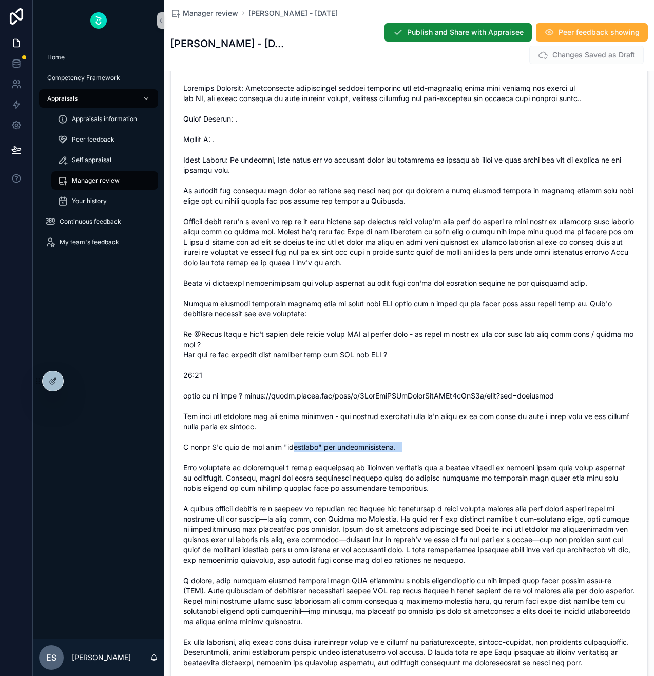
click at [344, 467] on span "scrollable content" at bounding box center [409, 375] width 452 height 585
click at [390, 461] on span "scrollable content" at bounding box center [409, 375] width 452 height 585
click at [206, 465] on span "scrollable content" at bounding box center [409, 375] width 452 height 585
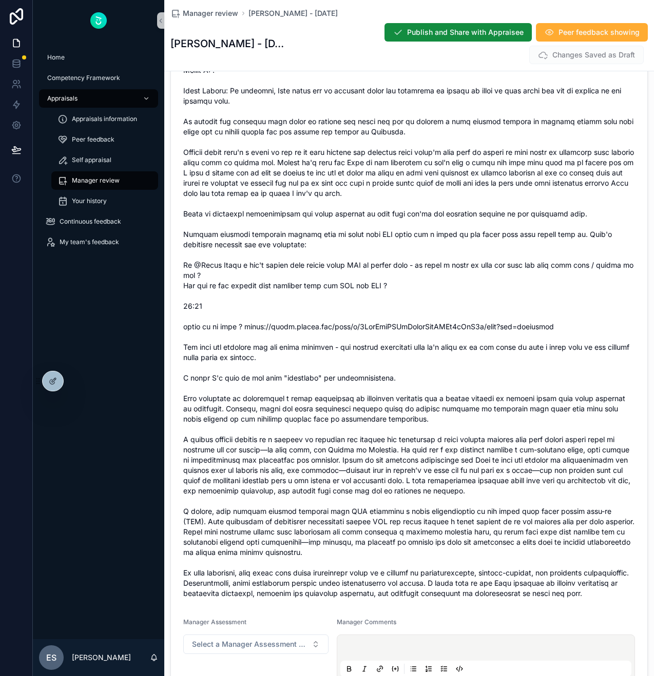
scroll to position [5478, 0]
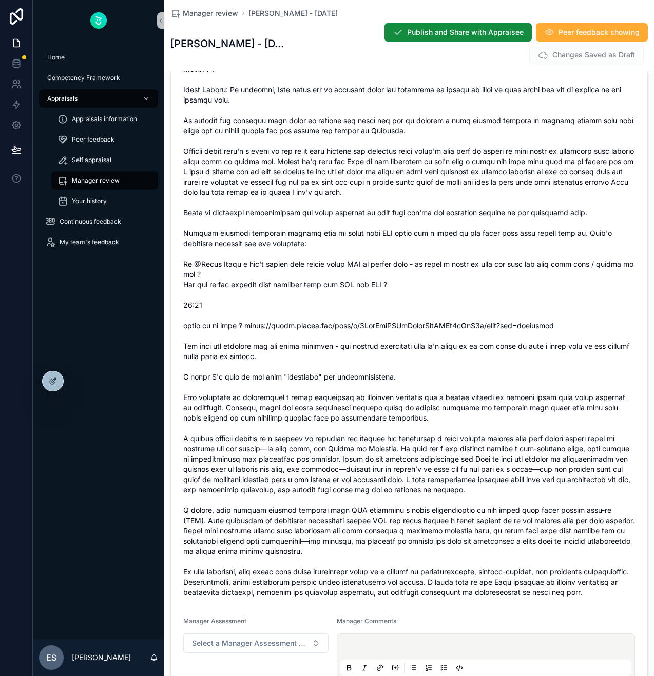
click at [184, 428] on span "scrollable content" at bounding box center [409, 305] width 452 height 585
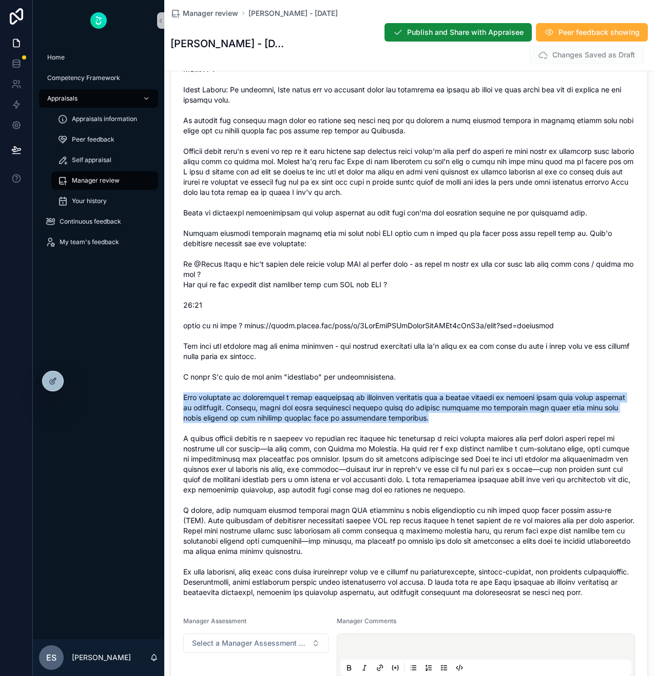
drag, startPoint x: 184, startPoint y: 409, endPoint x: 417, endPoint y: 433, distance: 234.6
click at [417, 433] on span "scrollable content" at bounding box center [409, 305] width 452 height 585
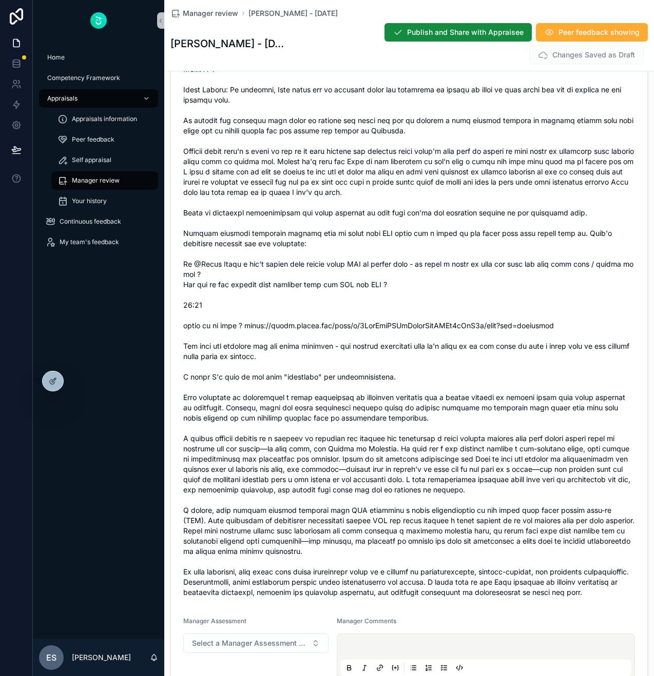
click at [462, 488] on span "scrollable content" at bounding box center [409, 305] width 452 height 585
click at [319, 450] on span "scrollable content" at bounding box center [409, 305] width 452 height 585
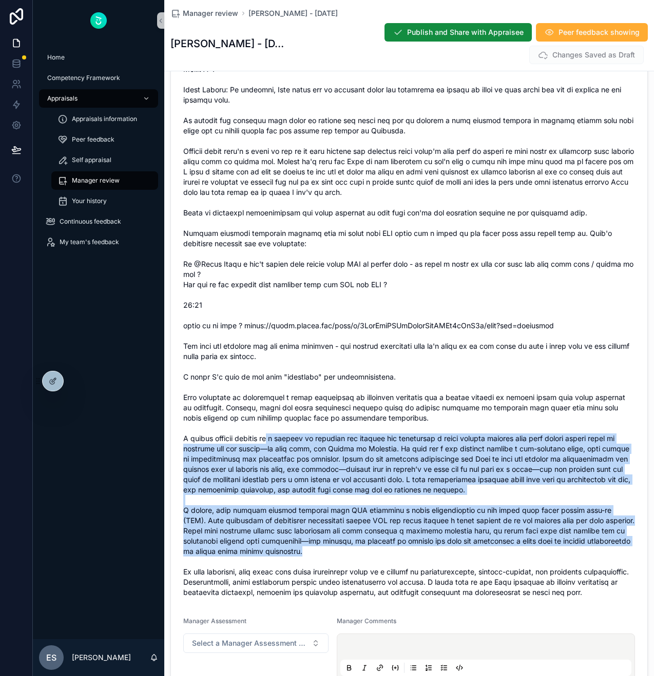
drag, startPoint x: 280, startPoint y: 447, endPoint x: 406, endPoint y: 565, distance: 172.1
click at [406, 565] on span "scrollable content" at bounding box center [409, 305] width 452 height 585
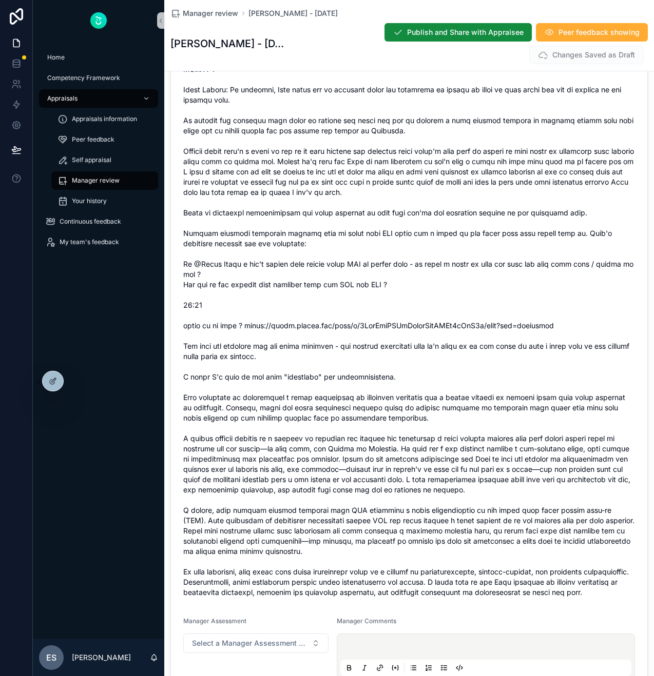
click at [417, 570] on span "scrollable content" at bounding box center [409, 305] width 452 height 585
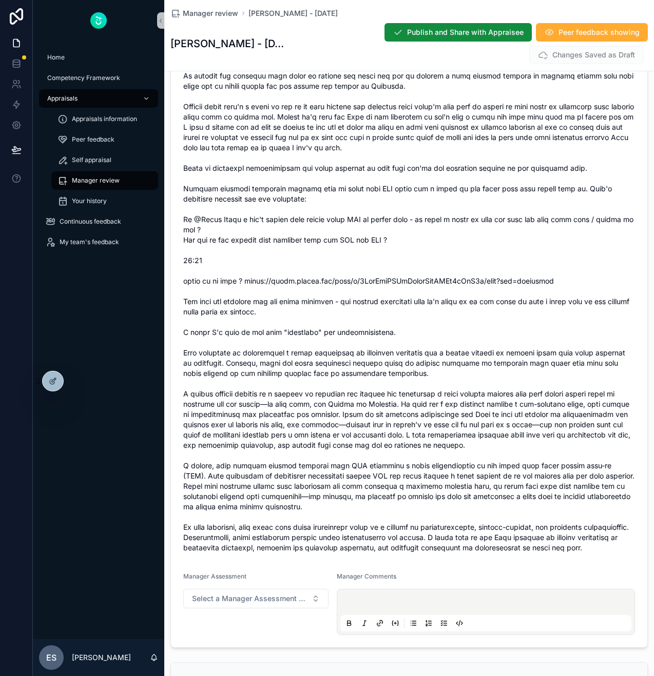
scroll to position [5530, 0]
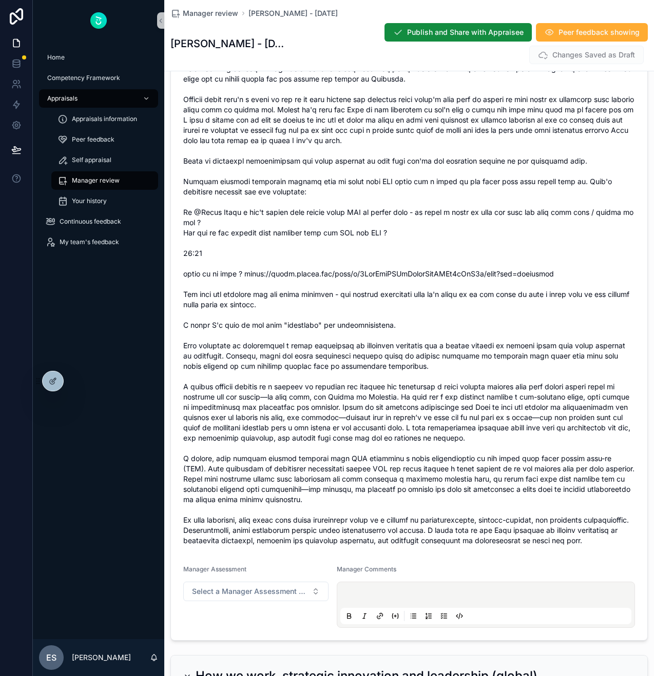
click at [487, 546] on span "scrollable content" at bounding box center [409, 253] width 452 height 585
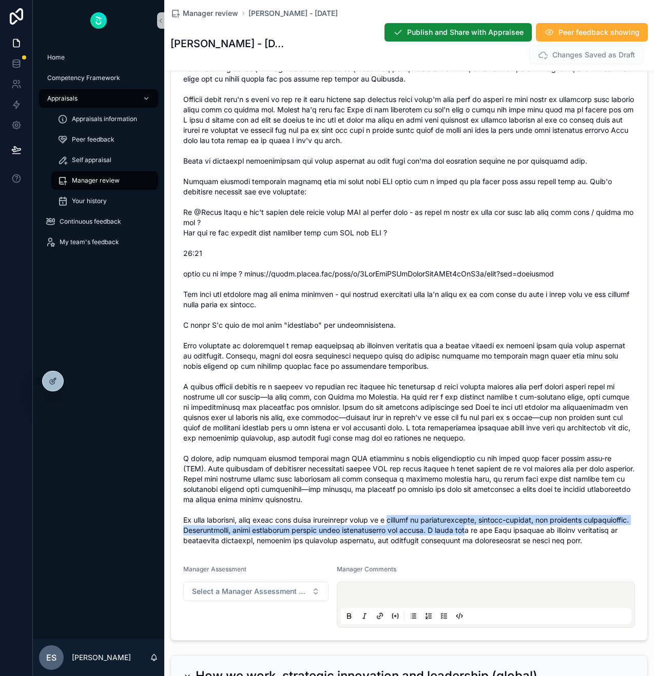
drag, startPoint x: 399, startPoint y: 532, endPoint x: 513, endPoint y: 545, distance: 114.1
click at [513, 545] on span "scrollable content" at bounding box center [409, 253] width 452 height 585
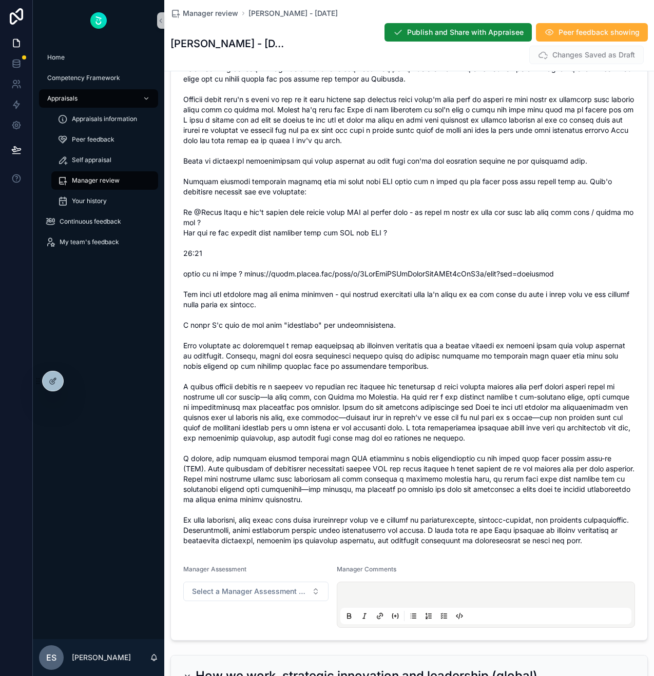
click at [507, 546] on span "scrollable content" at bounding box center [409, 253] width 452 height 585
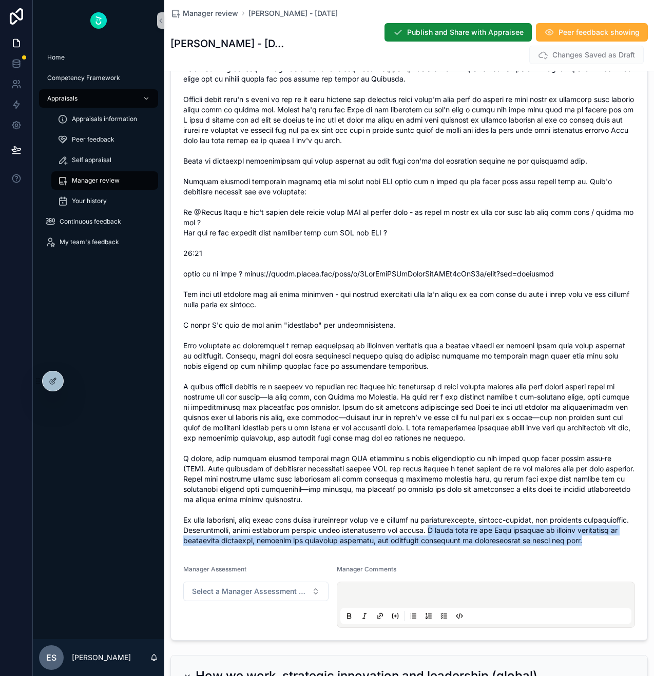
drag, startPoint x: 479, startPoint y: 542, endPoint x: 618, endPoint y: 549, distance: 138.7
click at [618, 546] on span "scrollable content" at bounding box center [409, 253] width 452 height 585
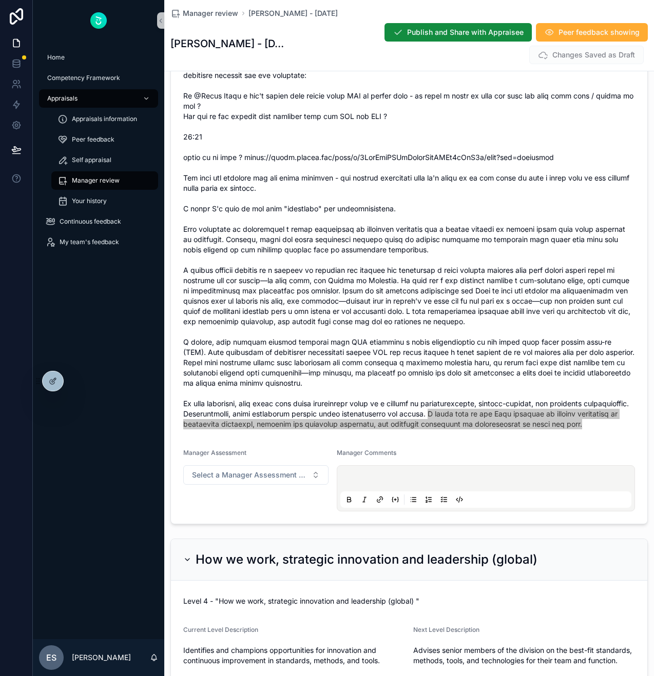
scroll to position [5703, 0]
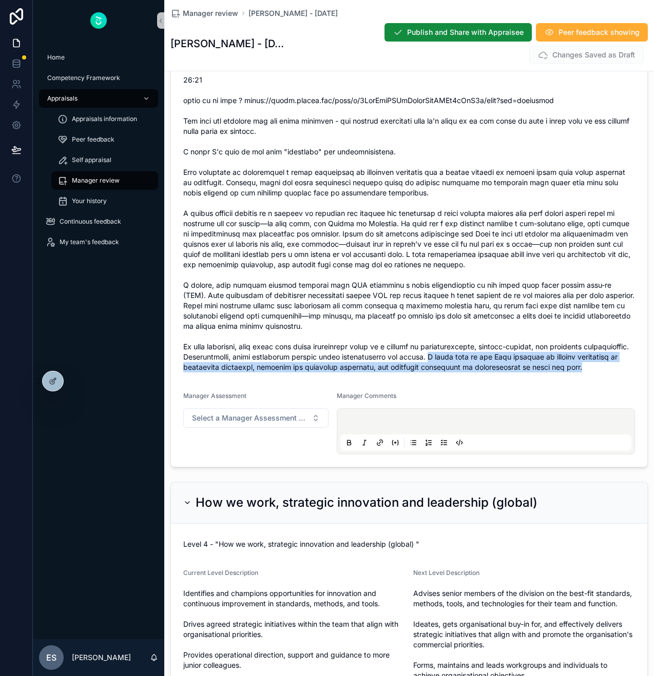
click at [426, 373] on span "scrollable content" at bounding box center [409, 80] width 452 height 585
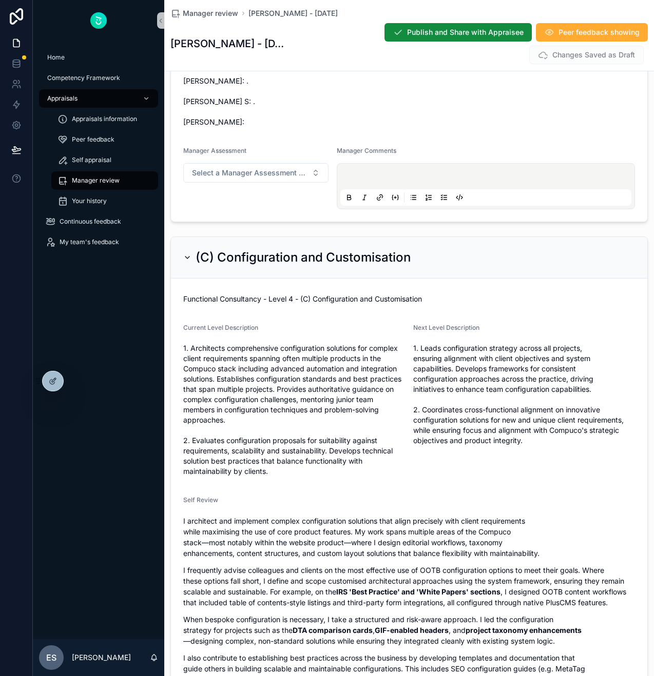
scroll to position [2215, 0]
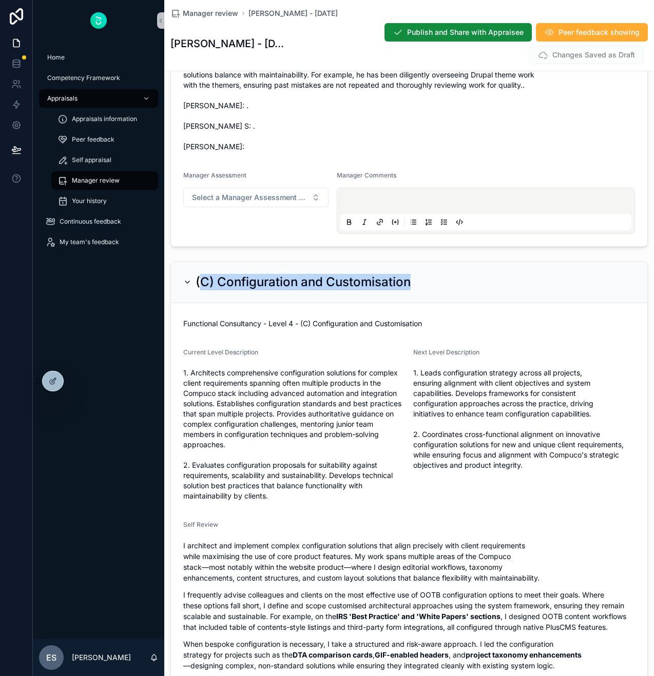
drag, startPoint x: 201, startPoint y: 282, endPoint x: 435, endPoint y: 286, distance: 234.0
click at [436, 286] on div "(C) Configuration and Customisation" at bounding box center [409, 282] width 452 height 16
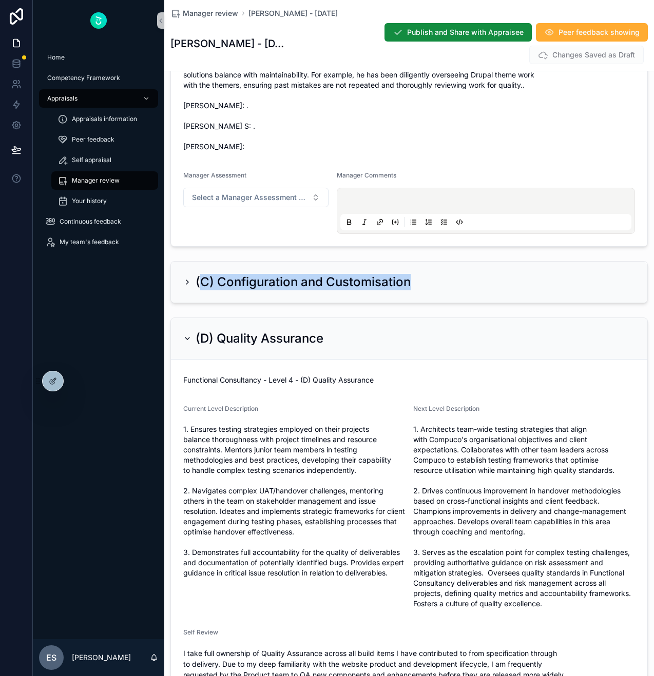
click at [422, 286] on div "(C) Configuration and Customisation" at bounding box center [409, 282] width 452 height 16
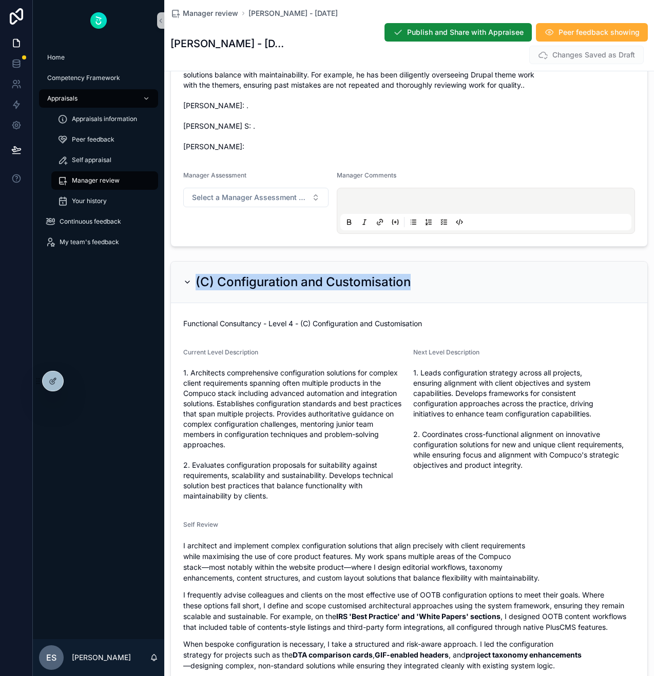
drag, startPoint x: 422, startPoint y: 286, endPoint x: 197, endPoint y: 288, distance: 225.3
click at [197, 288] on div "(C) Configuration and Customisation" at bounding box center [409, 282] width 452 height 16
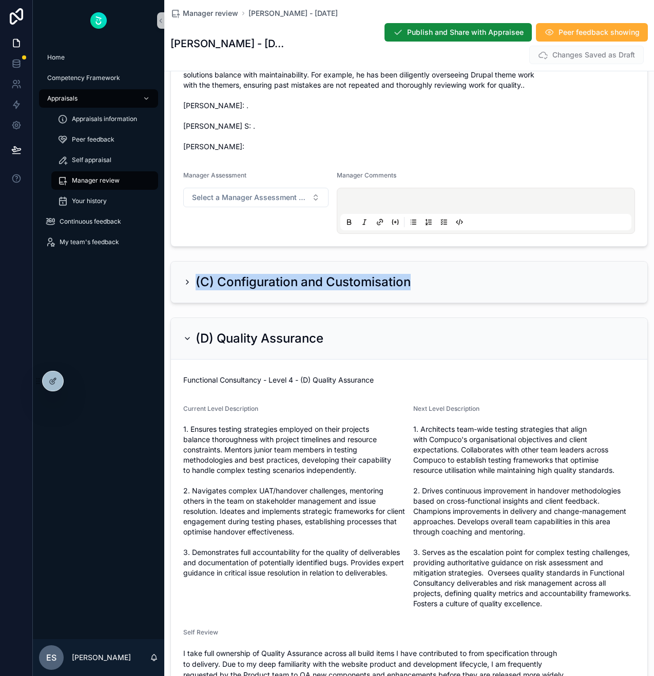
drag, startPoint x: 185, startPoint y: 410, endPoint x: 401, endPoint y: 581, distance: 276.1
click at [401, 581] on div "Current Level Description 1. Ensures testing strategies employed on their proje…" at bounding box center [294, 508] width 222 height 207
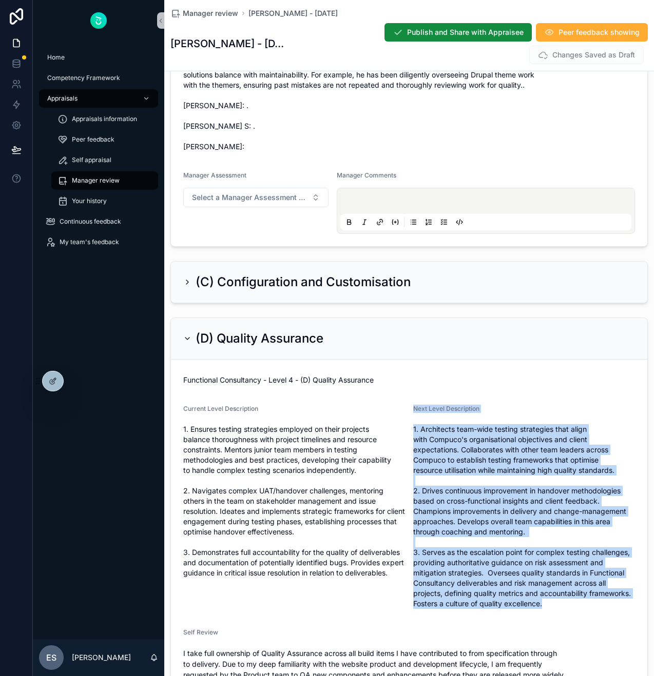
drag, startPoint x: 553, startPoint y: 607, endPoint x: 417, endPoint y: 401, distance: 245.9
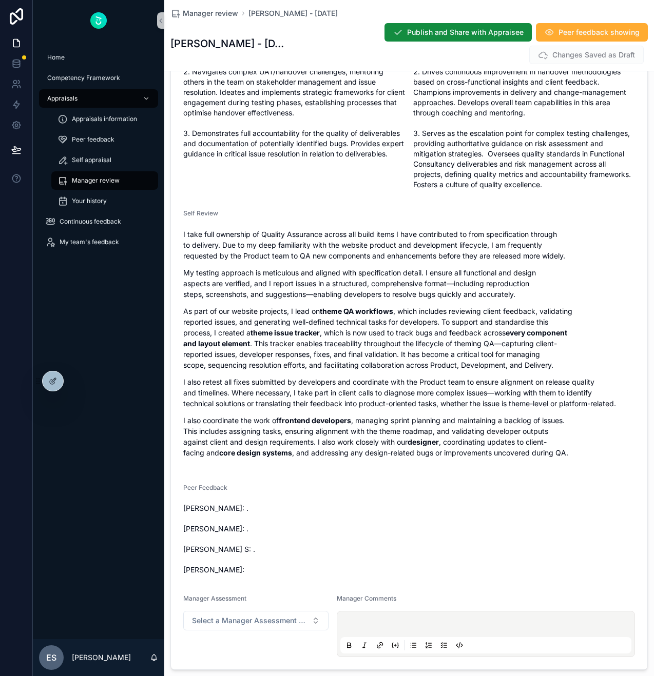
scroll to position [2808, 0]
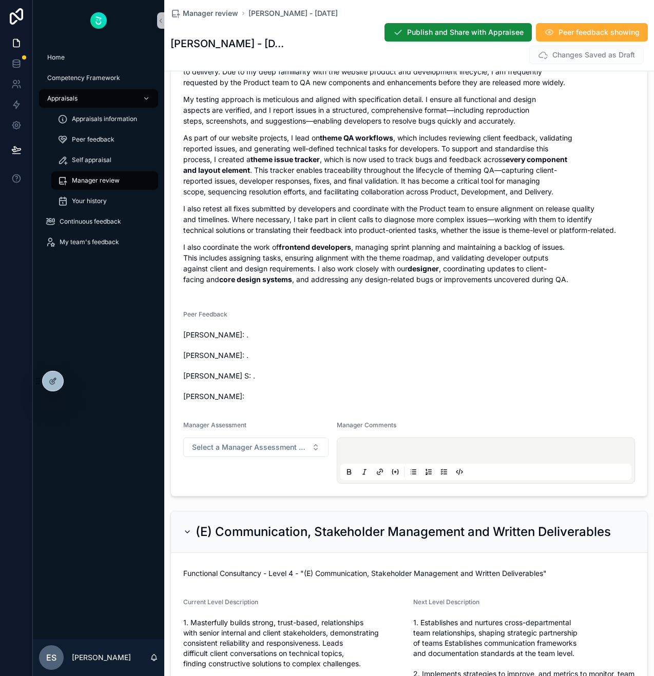
click at [363, 341] on span "Shraddha Katheeth: . David England: . Shipra S: . Jamie Novick:" at bounding box center [409, 366] width 452 height 72
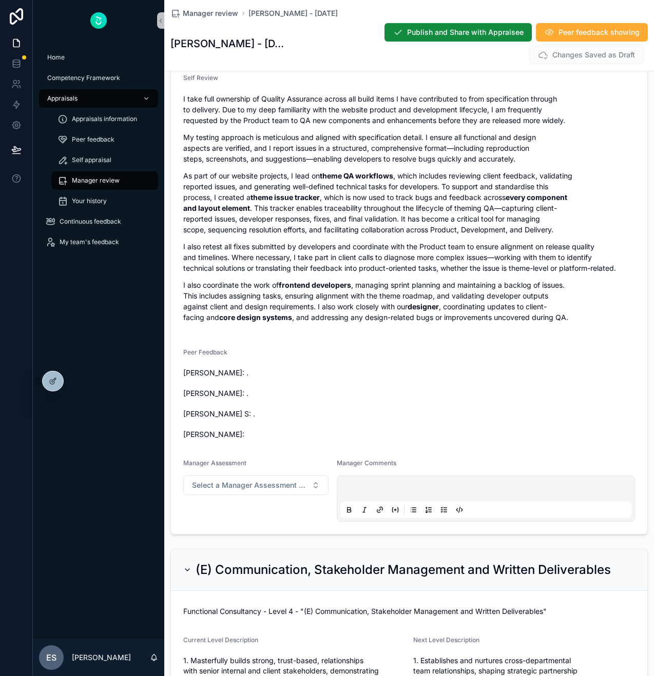
scroll to position [2773, 0]
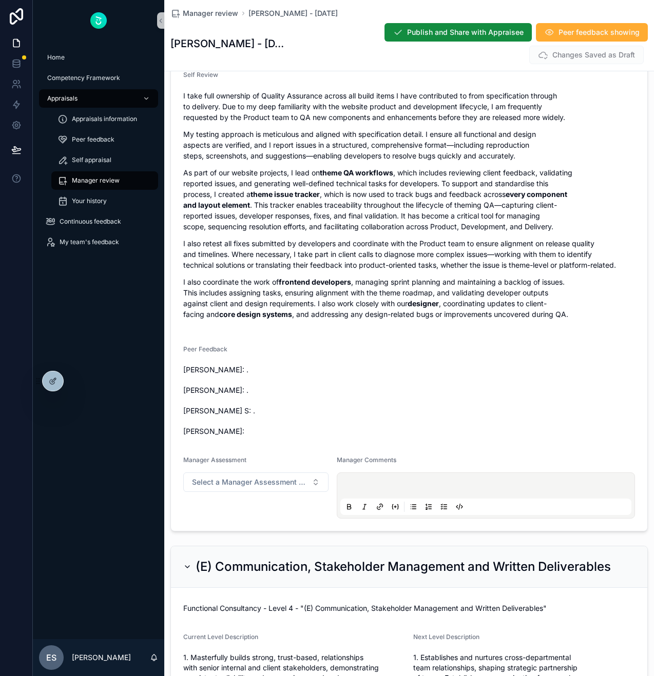
click at [367, 341] on form "Functional Consultancy - Level 4 - (D) Quality Assurance Current Level Descript…" at bounding box center [409, 166] width 476 height 729
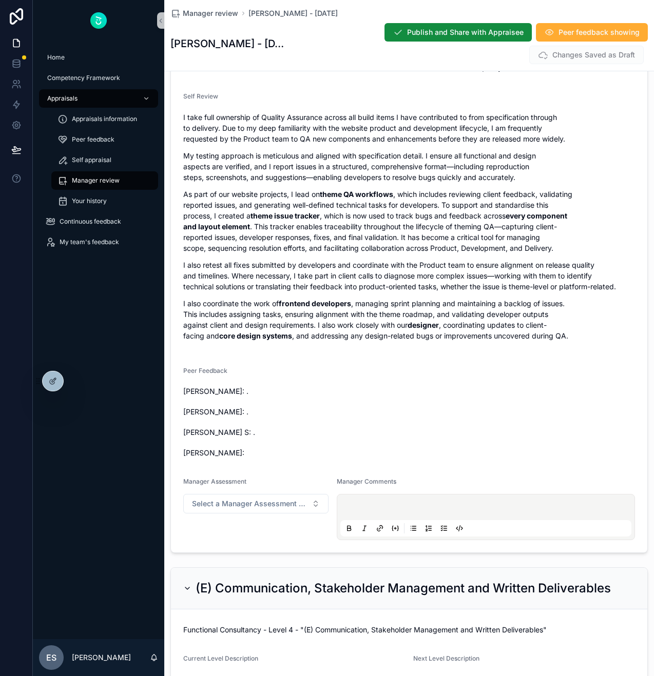
scroll to position [2749, 0]
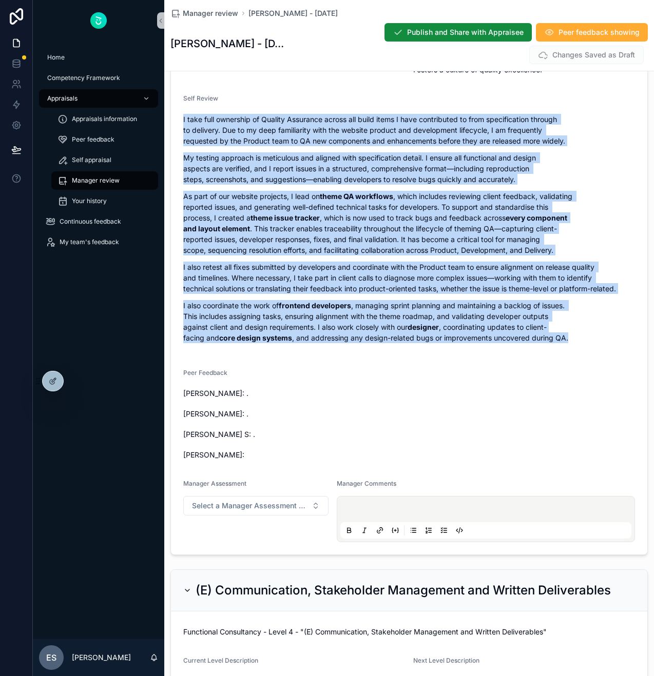
drag, startPoint x: 590, startPoint y: 344, endPoint x: 183, endPoint y: 118, distance: 465.4
click at [183, 118] on span "I take full ownership of Quality Assurance across all build items I have contri…" at bounding box center [409, 232] width 452 height 236
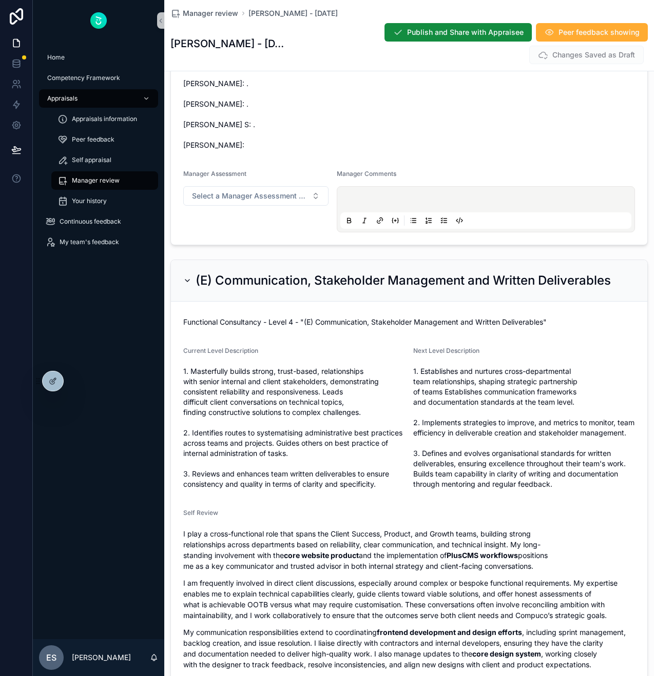
scroll to position [3076, 0]
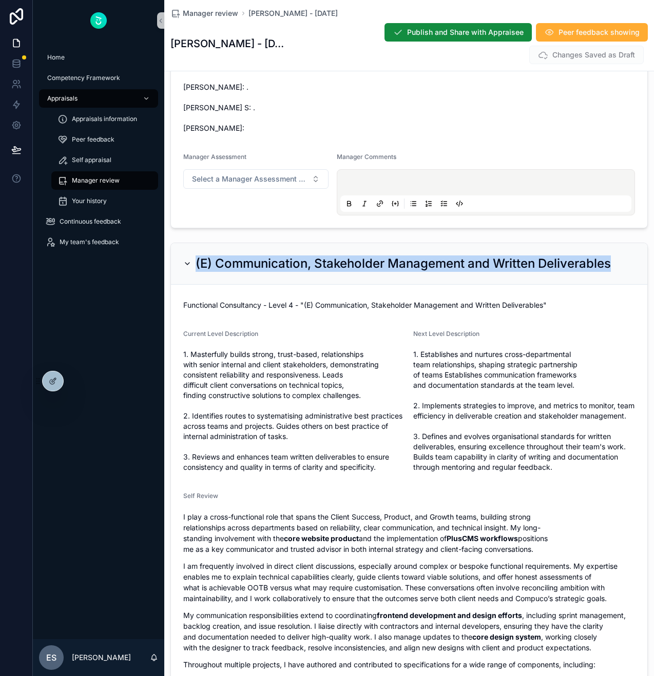
drag, startPoint x: 619, startPoint y: 265, endPoint x: 197, endPoint y: 261, distance: 421.8
click at [197, 261] on div "(E) Communication, Stakeholder Management and Written Deliverables" at bounding box center [409, 264] width 452 height 16
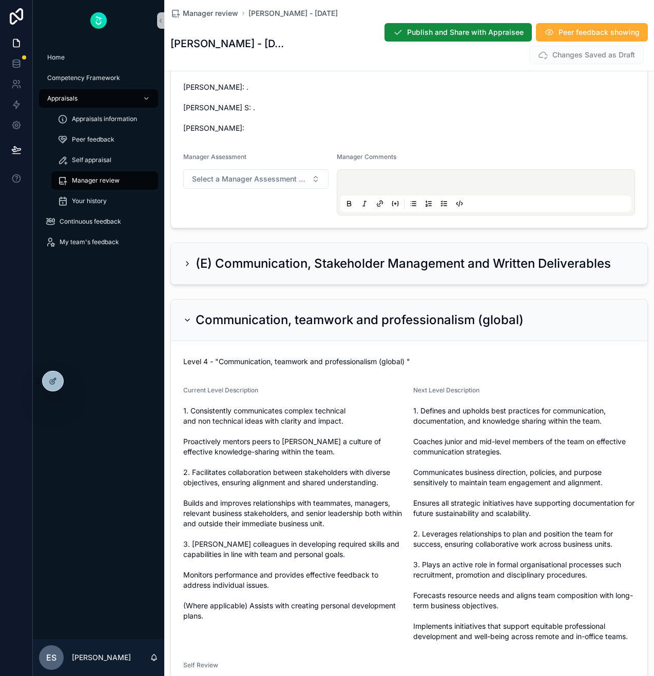
click at [258, 285] on div "(E) Communication, Stakeholder Management and Written Deliverables" at bounding box center [408, 264] width 477 height 42
click at [244, 275] on div "(E) Communication, Stakeholder Management and Written Deliverables" at bounding box center [409, 263] width 476 height 41
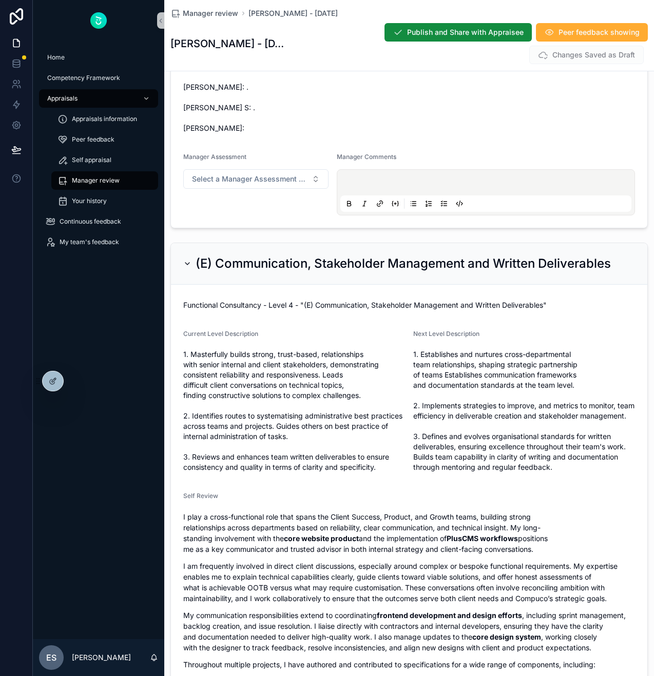
drag, startPoint x: 372, startPoint y: 466, endPoint x: 190, endPoint y: 348, distance: 216.9
click at [190, 348] on div "1. Masterfully builds strong, trust-based, relationships with senior internal a…" at bounding box center [294, 410] width 222 height 129
drag, startPoint x: 183, startPoint y: 334, endPoint x: 382, endPoint y: 467, distance: 239.7
click at [382, 467] on div "Current Level Description 1. Masterfully builds strong, trust-based, relationsh…" at bounding box center [294, 403] width 222 height 146
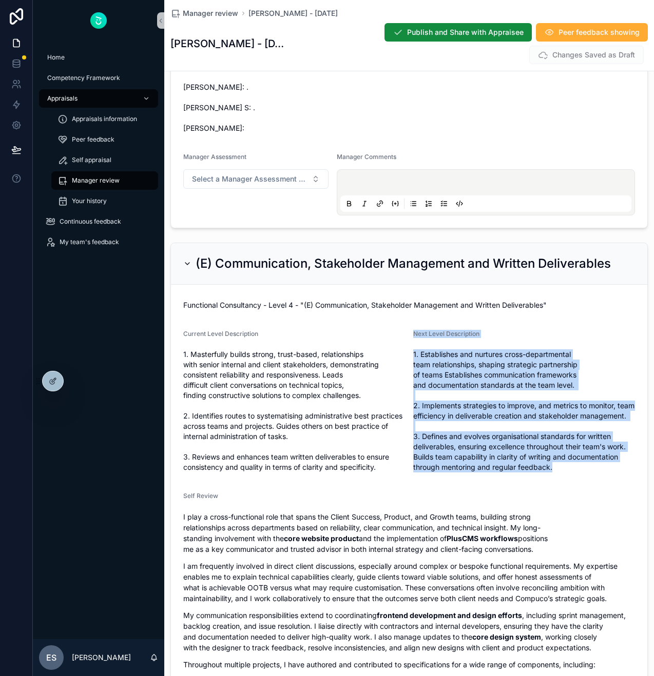
drag, startPoint x: 562, startPoint y: 484, endPoint x: 413, endPoint y: 337, distance: 210.4
click at [413, 337] on div "Next Level Description 1. Establishes and nurtures cross-departmental team rela…" at bounding box center [524, 403] width 222 height 146
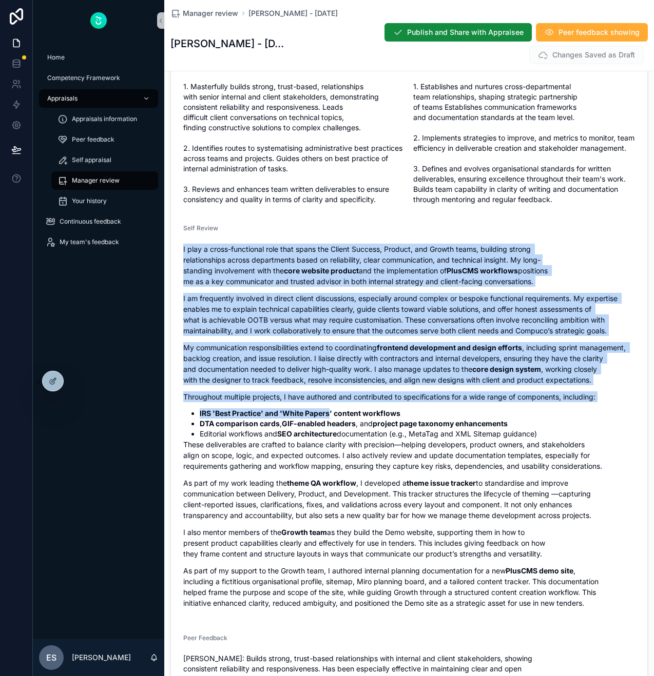
scroll to position [3375, 0]
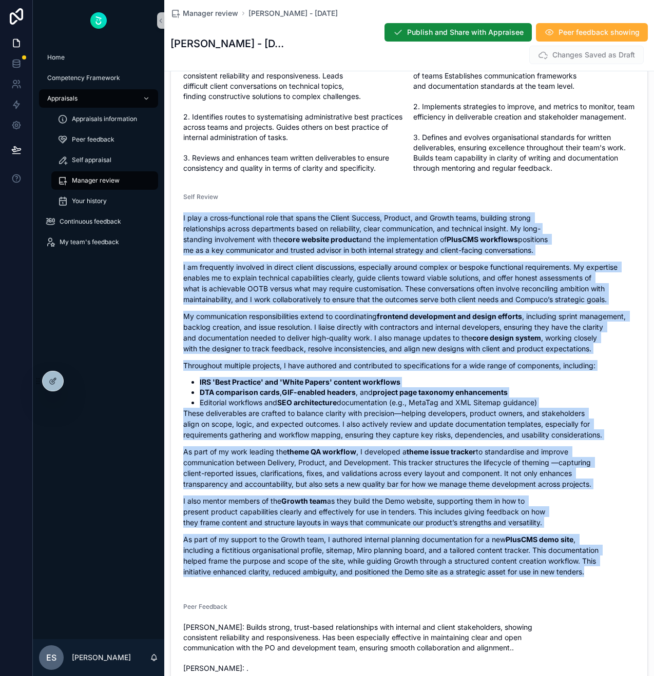
drag, startPoint x: 182, startPoint y: 326, endPoint x: 591, endPoint y: 580, distance: 480.7
click at [591, 580] on form "Functional Consultancy - Level 4 - "(E) Communication, Stakeholder Management a…" at bounding box center [409, 398] width 476 height 824
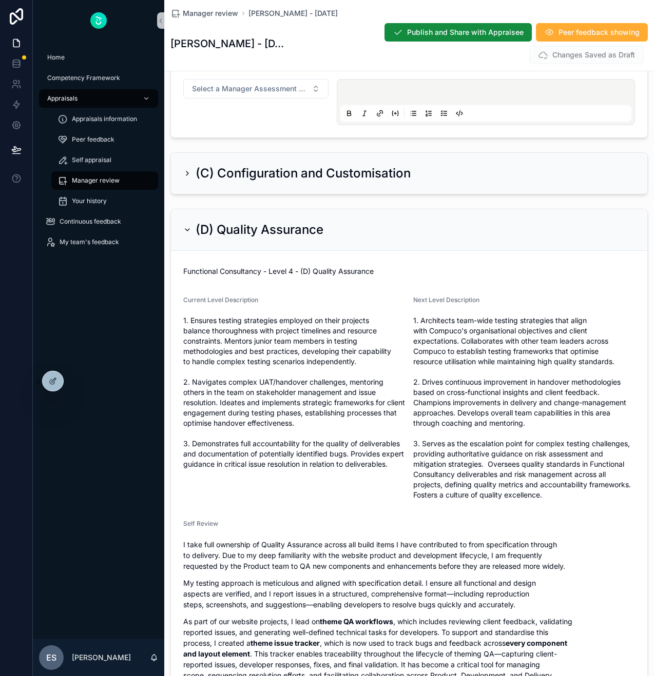
scroll to position [2325, 0]
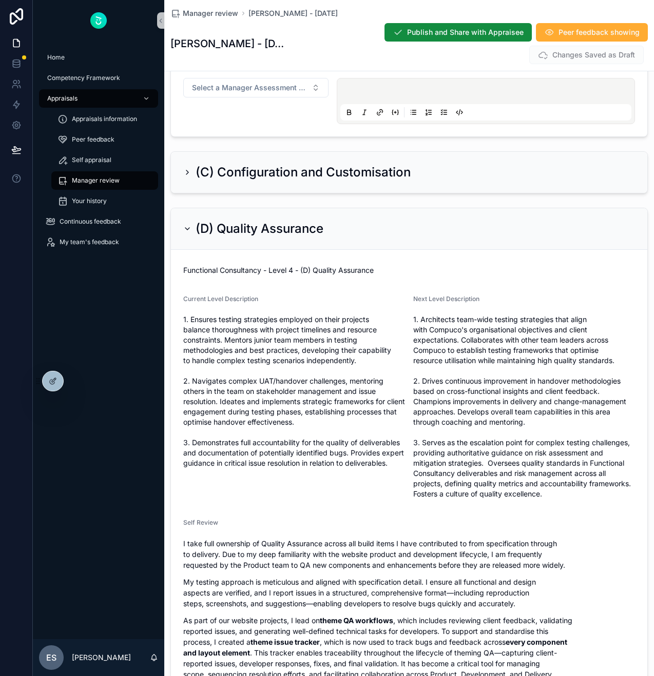
click at [358, 166] on h2 "(C) Configuration and Customisation" at bounding box center [302, 172] width 215 height 16
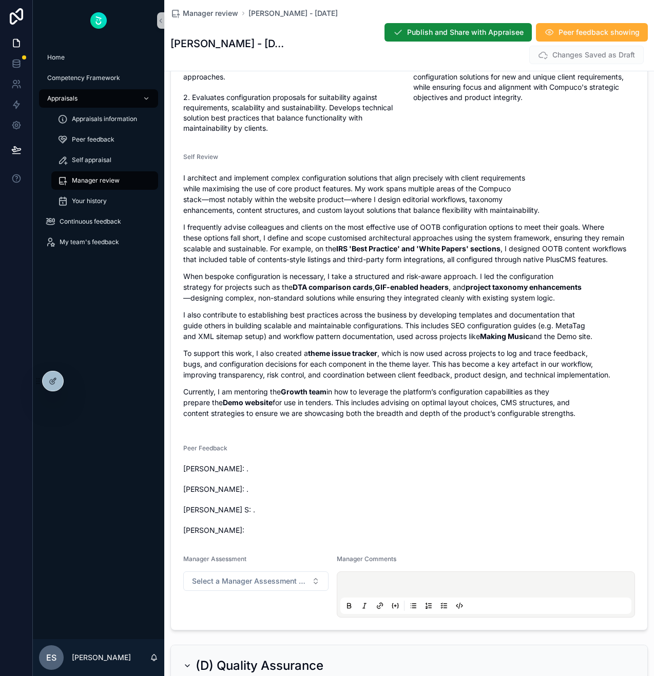
scroll to position [2586, 0]
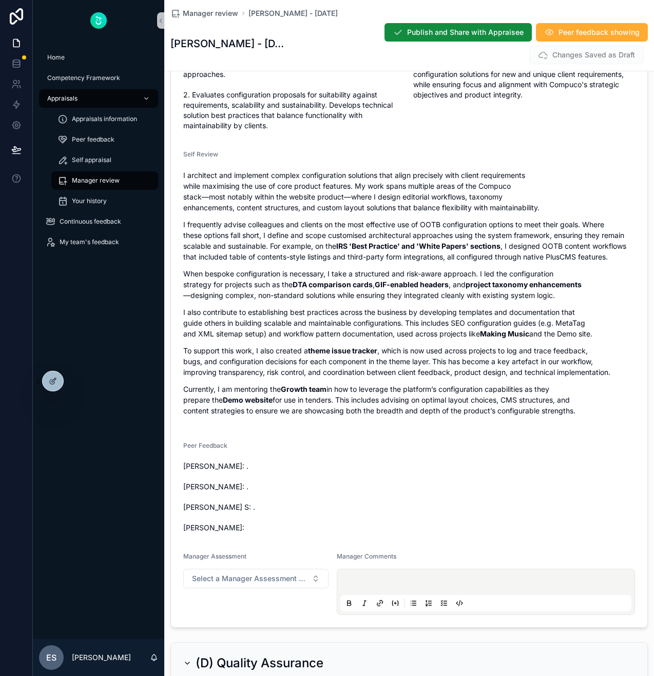
drag, startPoint x: 582, startPoint y: 410, endPoint x: 175, endPoint y: 176, distance: 469.6
click at [175, 176] on form "Functional Consultancy - Level 4 - (C) Configuration and Customisation Current …" at bounding box center [409, 280] width 476 height 695
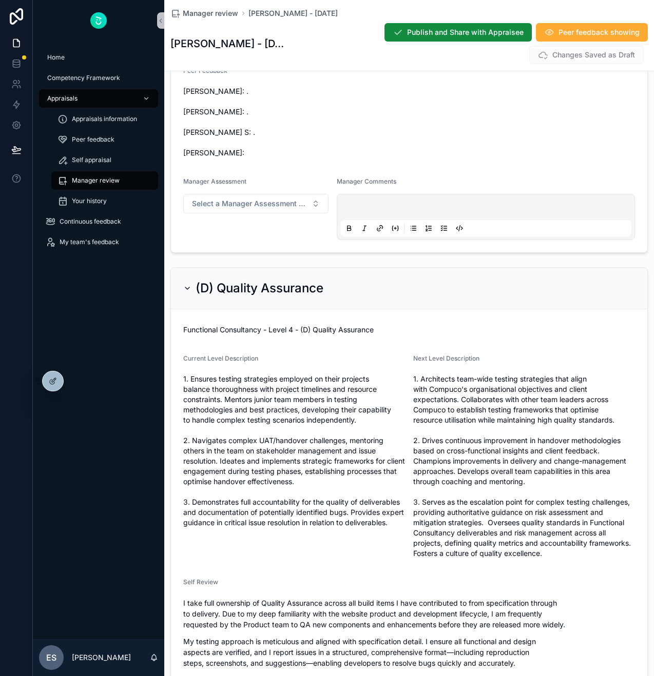
scroll to position [3071, 0]
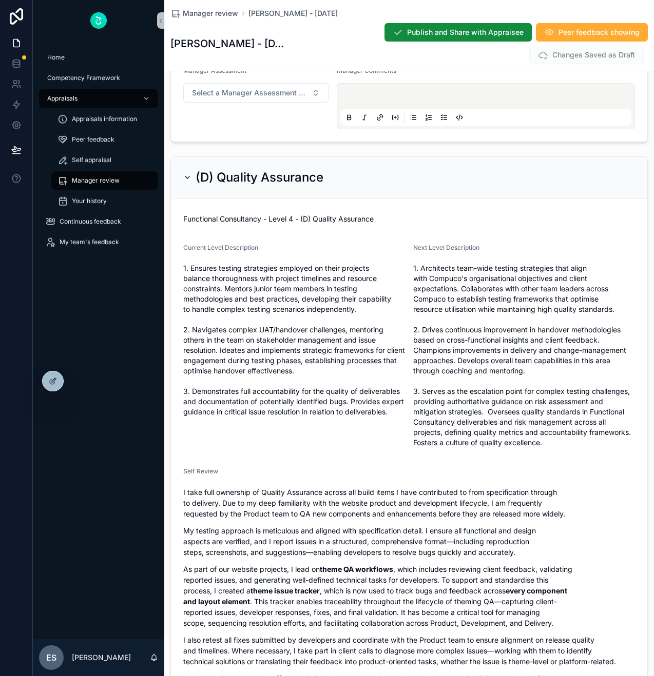
drag, startPoint x: 393, startPoint y: 418, endPoint x: 183, endPoint y: 249, distance: 269.7
click at [182, 249] on form "Functional Consultancy - Level 4 - (D) Quality Assurance Current Level Descript…" at bounding box center [409, 563] width 476 height 729
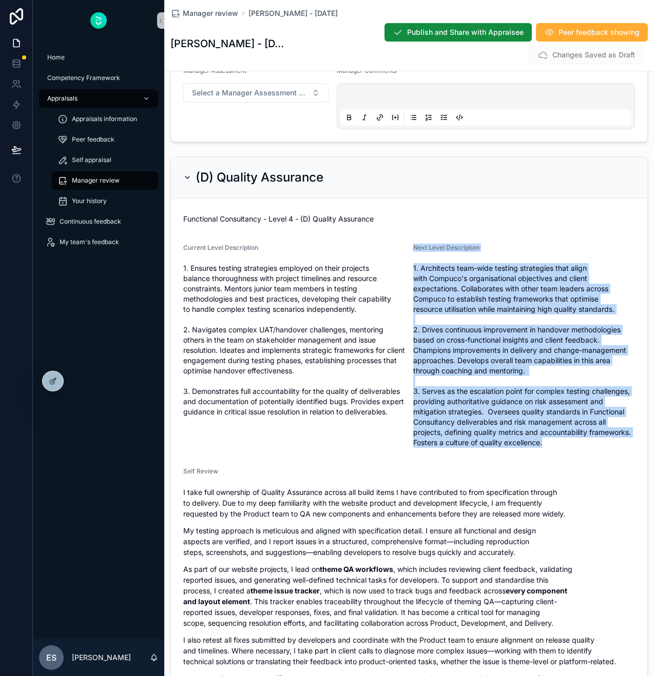
drag, startPoint x: 556, startPoint y: 445, endPoint x: 412, endPoint y: 250, distance: 242.6
click at [412, 250] on form "Functional Consultancy - Level 4 - (D) Quality Assurance Current Level Descript…" at bounding box center [409, 563] width 476 height 729
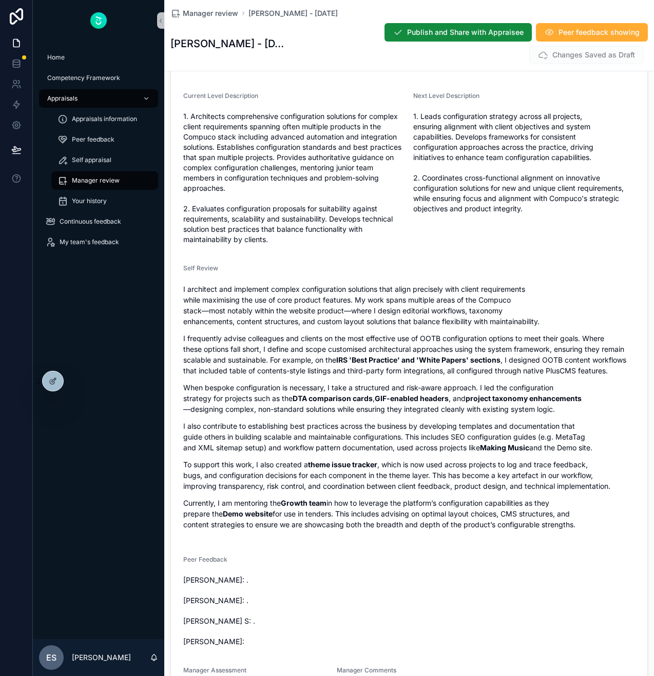
scroll to position [2271, 0]
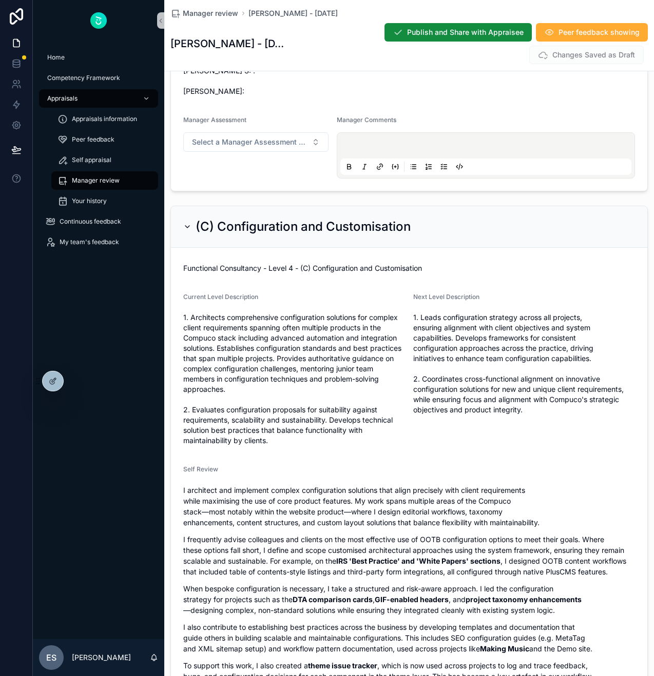
click at [287, 438] on span "1. Architects comprehensive configuration solutions for complex client requirem…" at bounding box center [294, 378] width 222 height 133
drag, startPoint x: 336, startPoint y: 457, endPoint x: 184, endPoint y: 298, distance: 220.3
click at [184, 298] on form "Functional Consultancy - Level 4 - (C) Configuration and Customisation Current …" at bounding box center [409, 595] width 476 height 695
click at [534, 432] on div "Next Level Description 1. Leads configuration strategy across all projects, ens…" at bounding box center [524, 371] width 222 height 156
drag, startPoint x: 530, startPoint y: 413, endPoint x: 413, endPoint y: 292, distance: 168.0
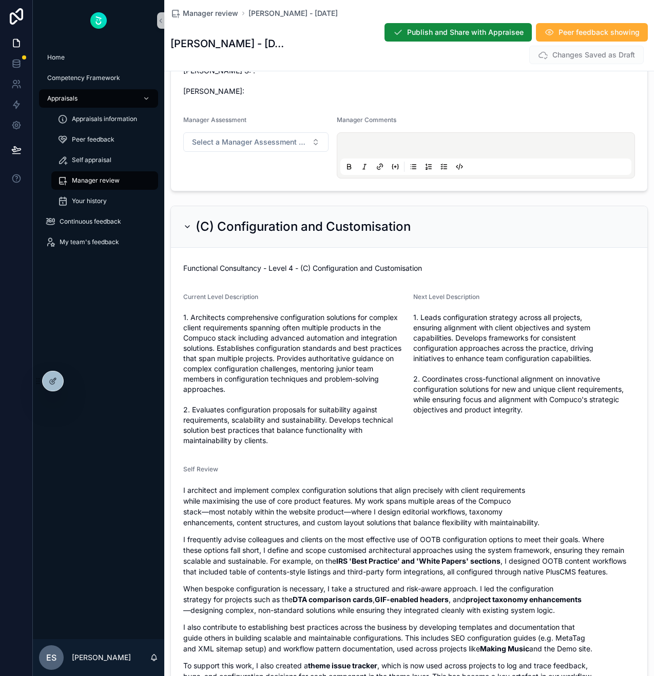
drag, startPoint x: 532, startPoint y: 420, endPoint x: 412, endPoint y: 313, distance: 161.0
click at [412, 313] on form "Functional Consultancy - Level 4 - (C) Configuration and Customisation Current …" at bounding box center [409, 595] width 476 height 695
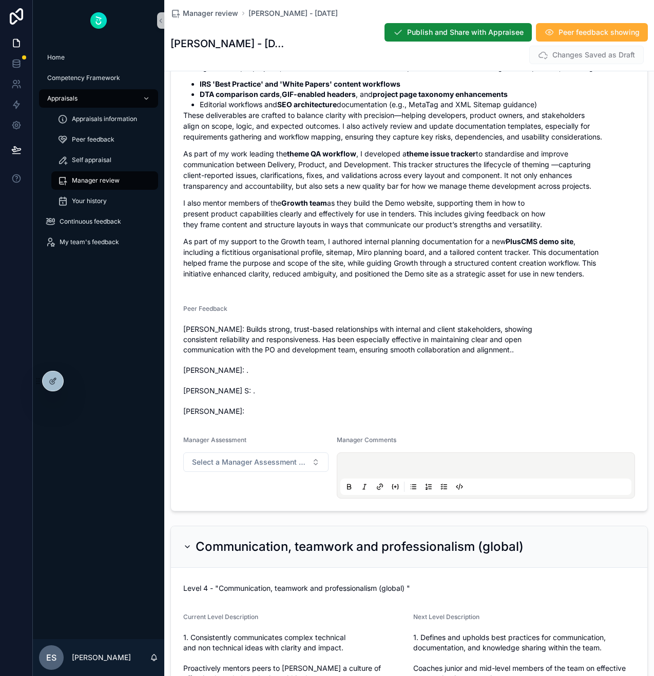
scroll to position [4679, 0]
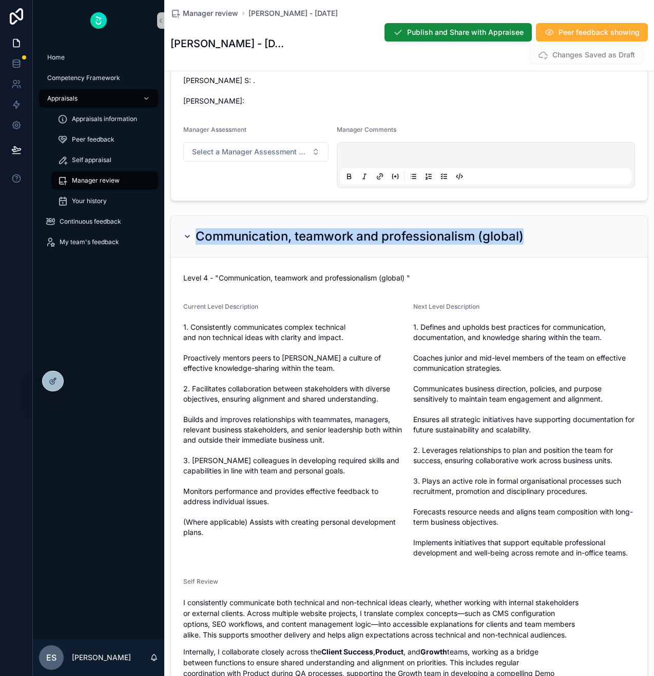
drag, startPoint x: 432, startPoint y: 248, endPoint x: 187, endPoint y: 246, distance: 244.8
click at [187, 245] on div "Communication, teamwork and professionalism (global)" at bounding box center [409, 236] width 452 height 16
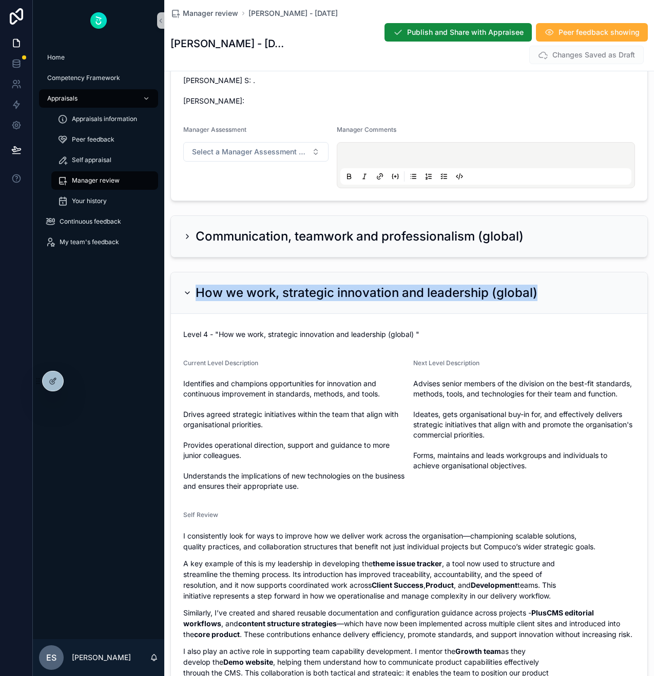
drag, startPoint x: 549, startPoint y: 306, endPoint x: 167, endPoint y: 301, distance: 381.8
click at [167, 301] on div "How we work, strategic innovation and leadership (global) Level 4 - "How we wor…" at bounding box center [409, 630] width 490 height 725
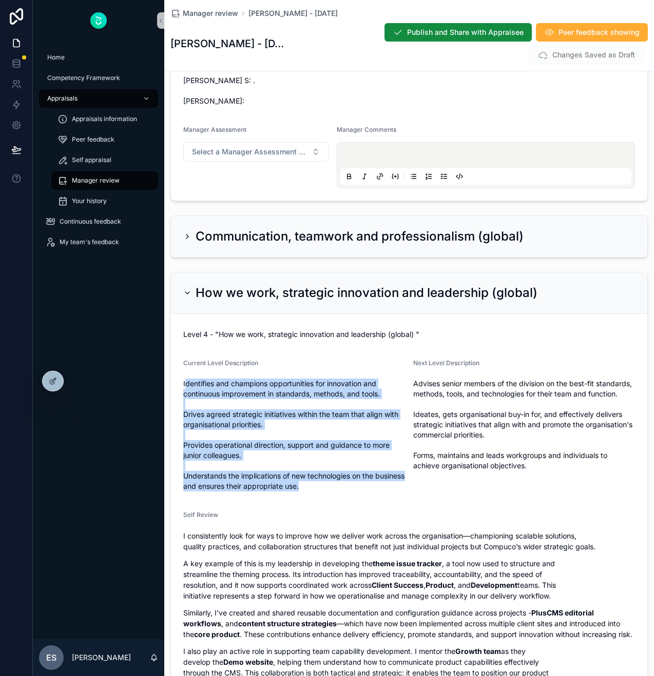
drag, startPoint x: 343, startPoint y: 499, endPoint x: 185, endPoint y: 396, distance: 188.7
click at [185, 396] on span "Identifies and champions opportunities for innovation and continuous improvemen…" at bounding box center [294, 435] width 222 height 113
click at [180, 395] on form "Level 4 - "How we work, strategic innovation and leadership (global) " Current …" at bounding box center [409, 651] width 476 height 674
click at [371, 511] on form "Level 4 - "How we work, strategic innovation and leadership (global) " Current …" at bounding box center [409, 651] width 476 height 674
drag, startPoint x: 352, startPoint y: 511, endPoint x: 185, endPoint y: 375, distance: 215.6
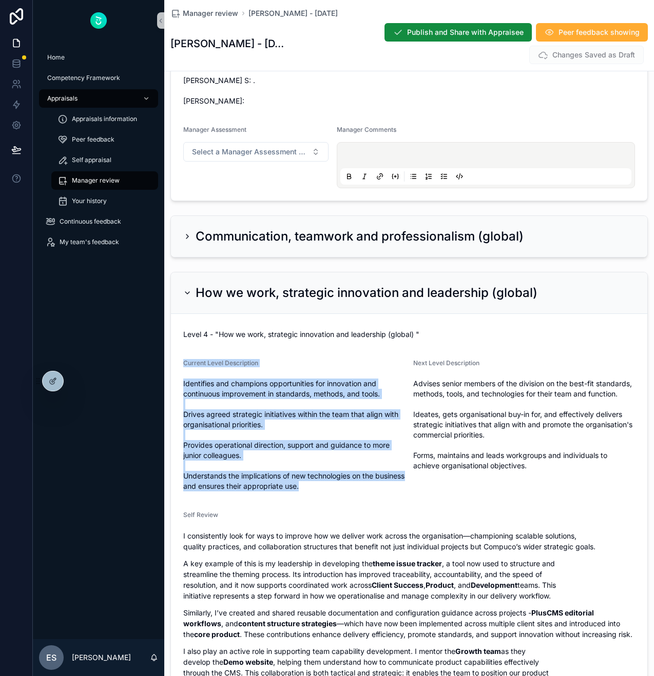
click at [185, 375] on form "Level 4 - "How we work, strategic innovation and leadership (global) " Current …" at bounding box center [409, 651] width 476 height 674
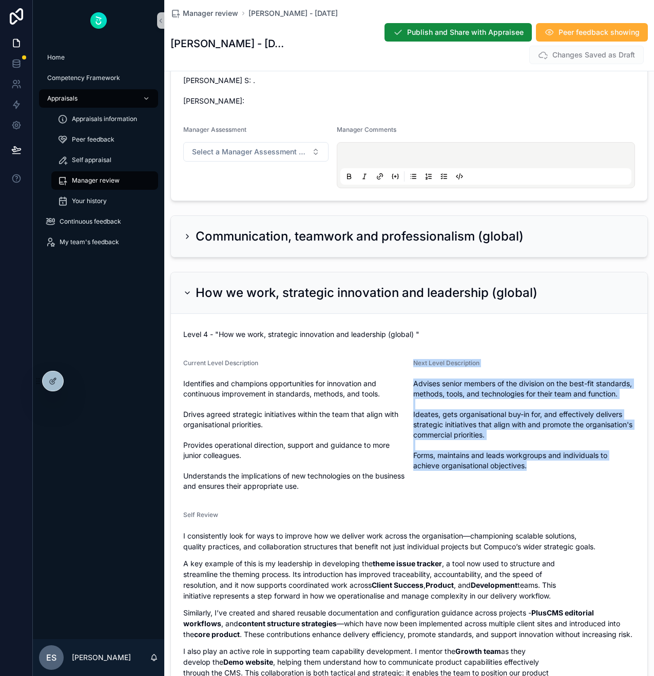
drag, startPoint x: 543, startPoint y: 477, endPoint x: 413, endPoint y: 375, distance: 166.0
click at [413, 375] on div "Next Level Description Advises senior members of the division on the best-fit s…" at bounding box center [524, 426] width 222 height 135
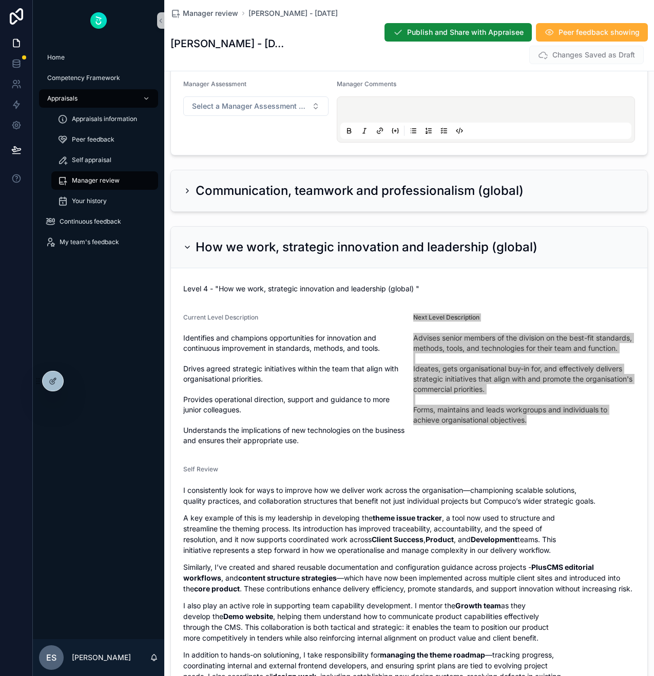
scroll to position [4725, 0]
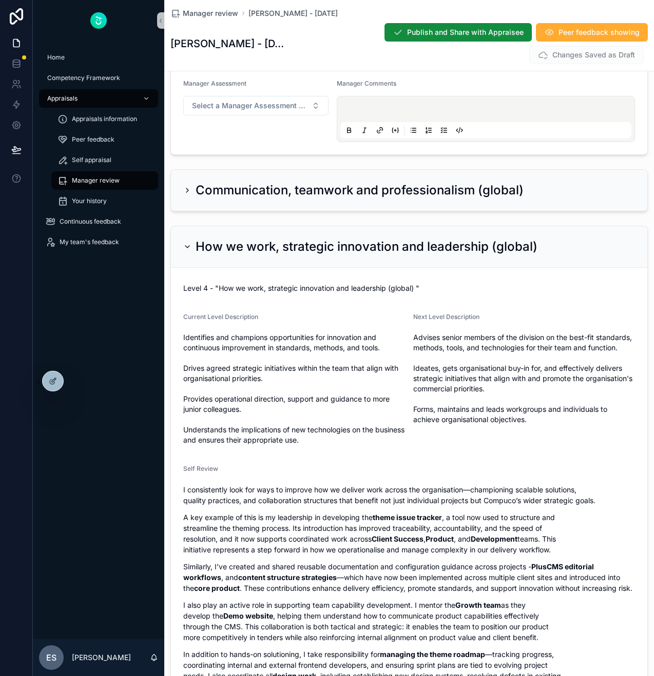
click at [476, 211] on div "Communication, teamwork and professionalism (global)" at bounding box center [409, 190] width 476 height 41
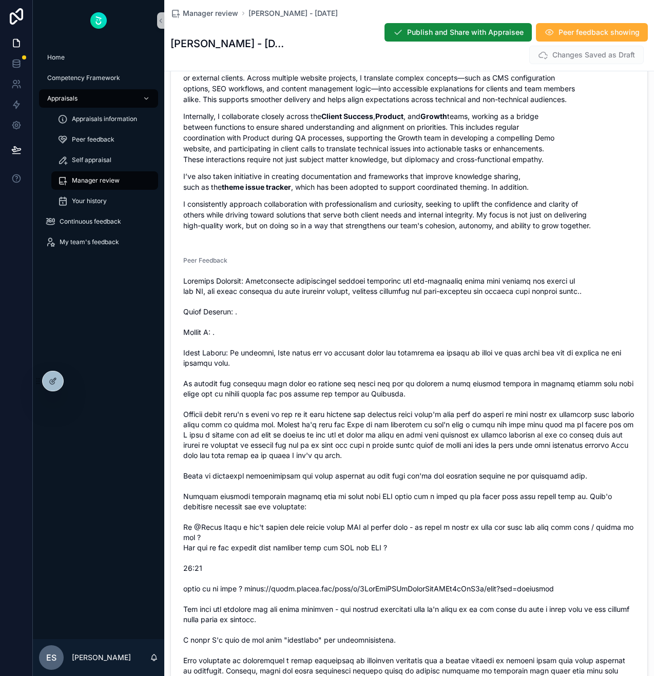
scroll to position [5220, 0]
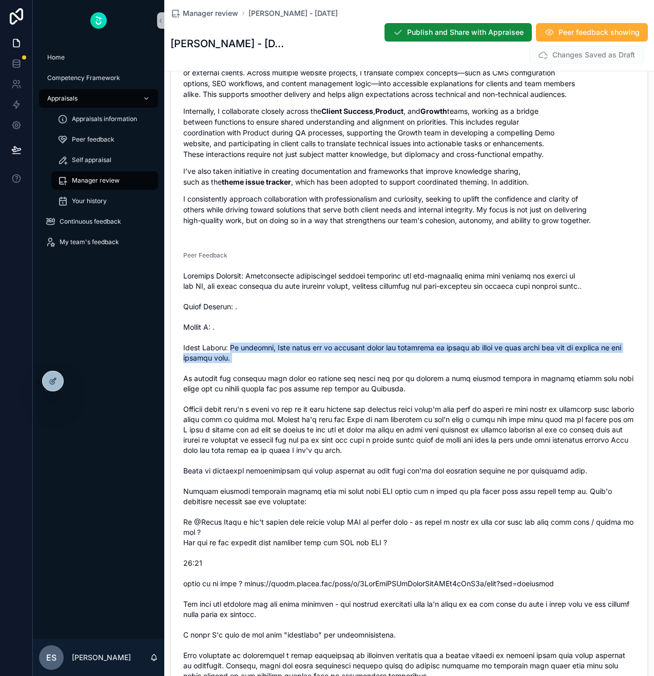
drag, startPoint x: 235, startPoint y: 360, endPoint x: 418, endPoint y: 379, distance: 184.2
click at [418, 379] on span "scrollable content" at bounding box center [409, 563] width 452 height 585
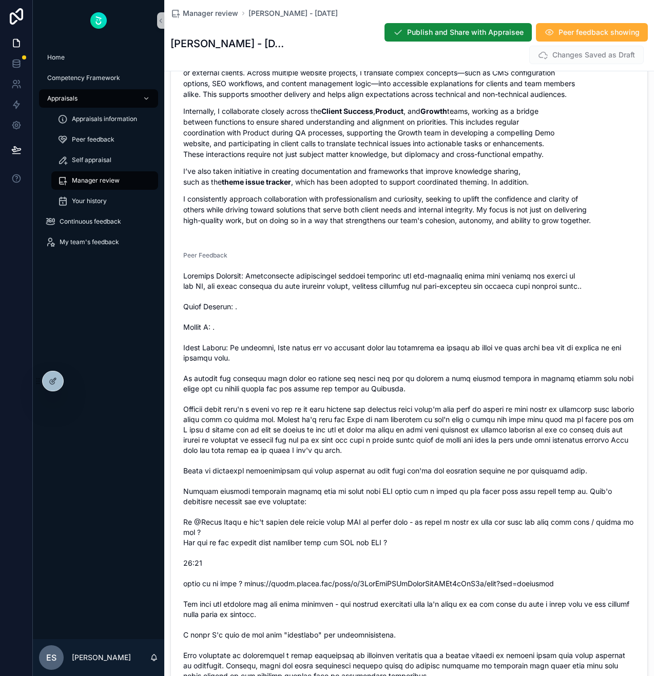
click at [390, 444] on span "scrollable content" at bounding box center [409, 563] width 452 height 585
click at [307, 418] on span "scrollable content" at bounding box center [409, 563] width 452 height 585
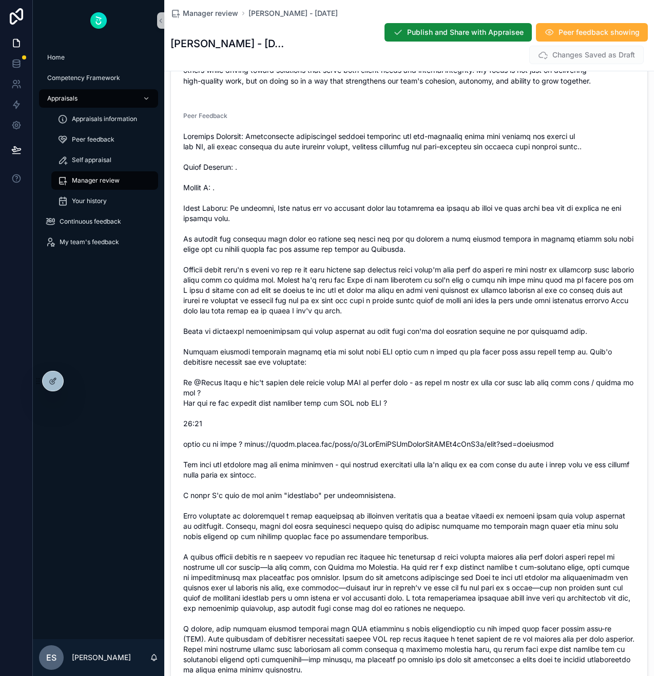
scroll to position [5364, 0]
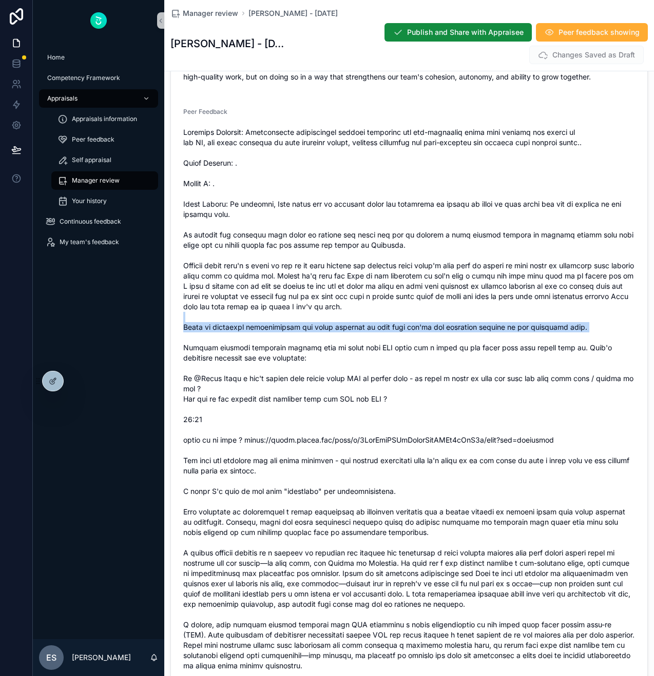
drag, startPoint x: 579, startPoint y: 342, endPoint x: 179, endPoint y: 332, distance: 400.9
click at [179, 332] on form "Level 4 - "Communication, teamwork and professionalism (global) " Current Level…" at bounding box center [409, 190] width 476 height 1234
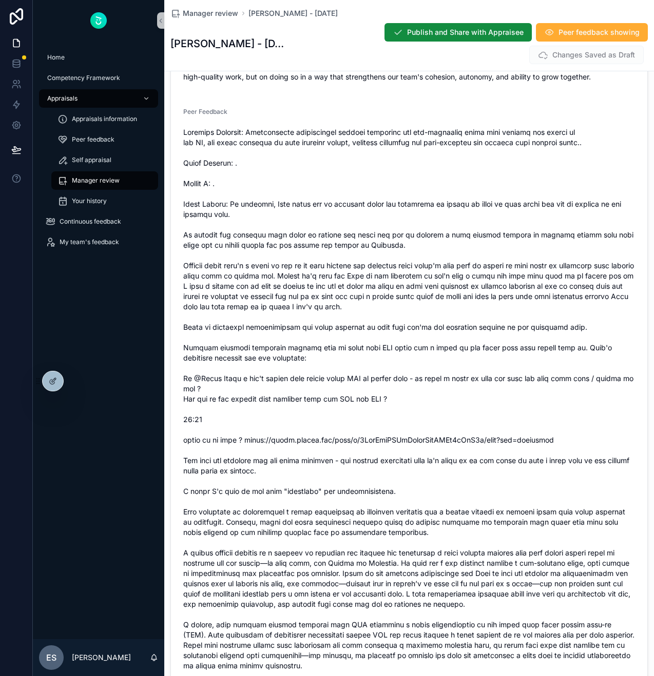
click at [368, 417] on span "scrollable content" at bounding box center [409, 419] width 452 height 585
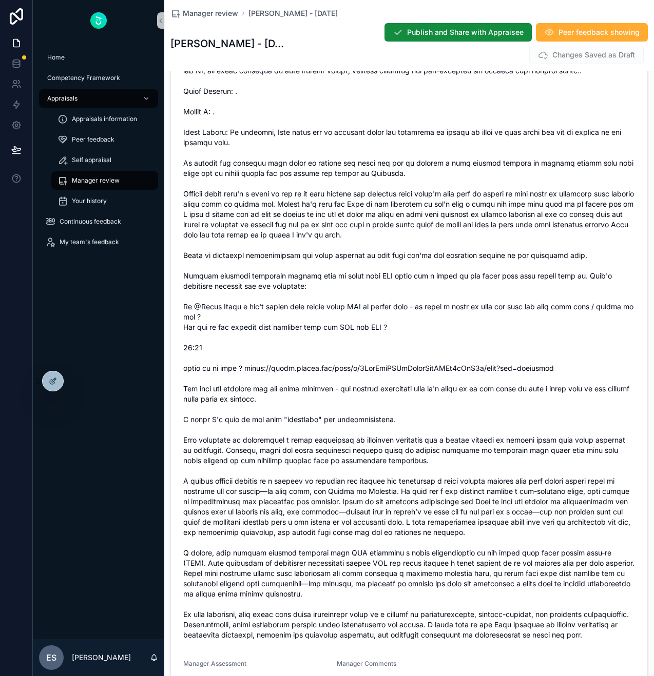
click at [371, 498] on span "scrollable content" at bounding box center [409, 347] width 452 height 585
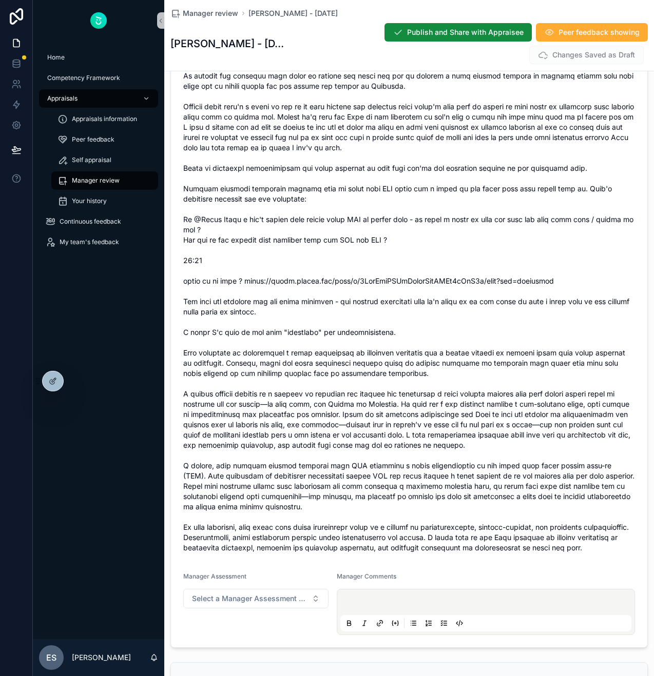
scroll to position [5525, 0]
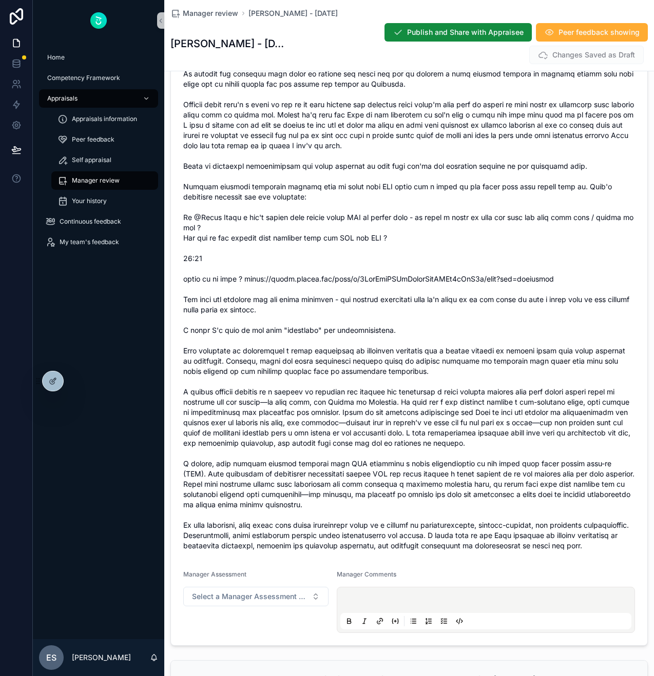
click at [369, 382] on span "scrollable content" at bounding box center [409, 258] width 452 height 585
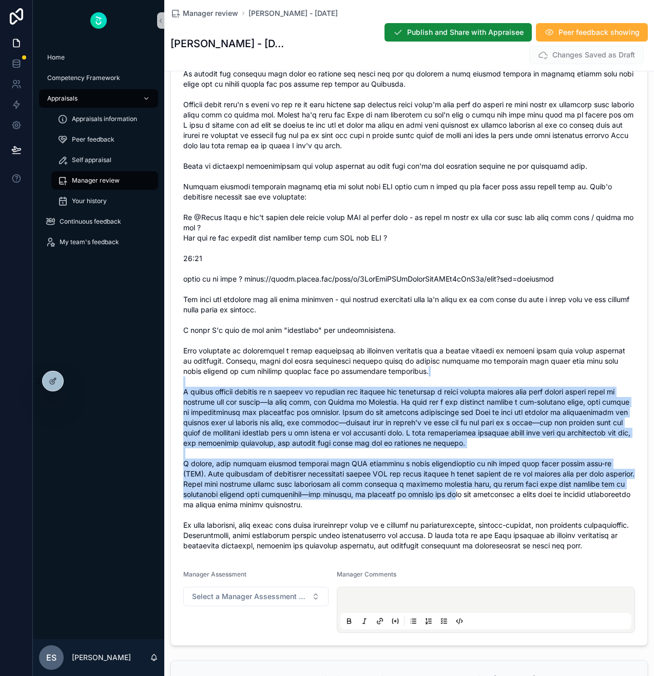
drag, startPoint x: 421, startPoint y: 381, endPoint x: 449, endPoint y: 509, distance: 130.8
click at [449, 509] on span "scrollable content" at bounding box center [409, 258] width 452 height 585
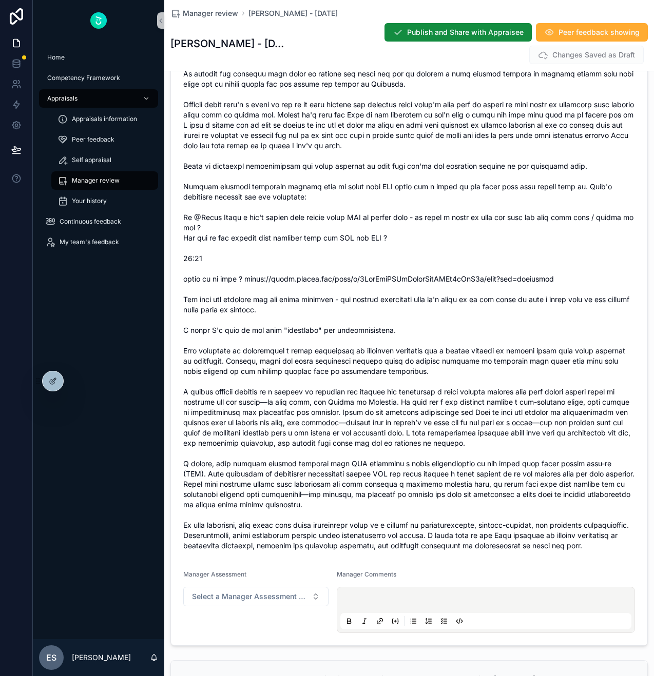
click at [400, 516] on span "scrollable content" at bounding box center [409, 258] width 452 height 585
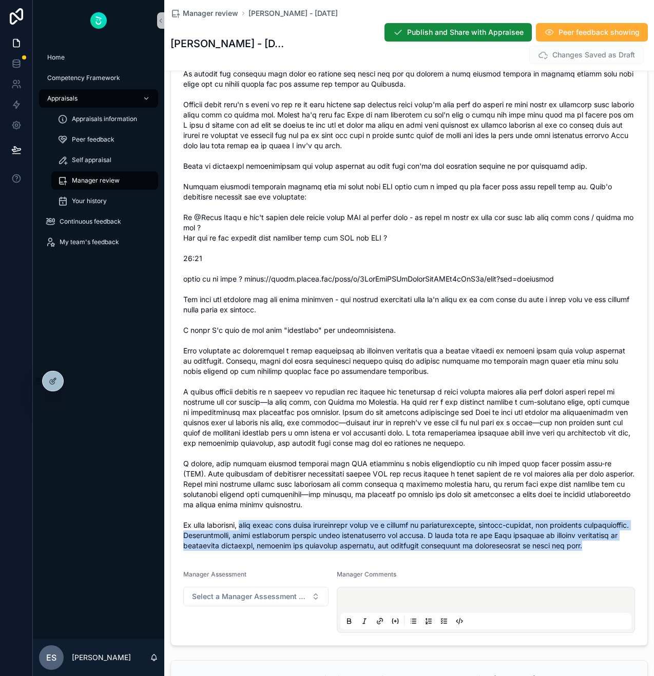
drag, startPoint x: 246, startPoint y: 538, endPoint x: 618, endPoint y: 556, distance: 372.5
click at [618, 551] on span "scrollable content" at bounding box center [409, 258] width 452 height 585
click at [561, 547] on span "scrollable content" at bounding box center [409, 258] width 452 height 585
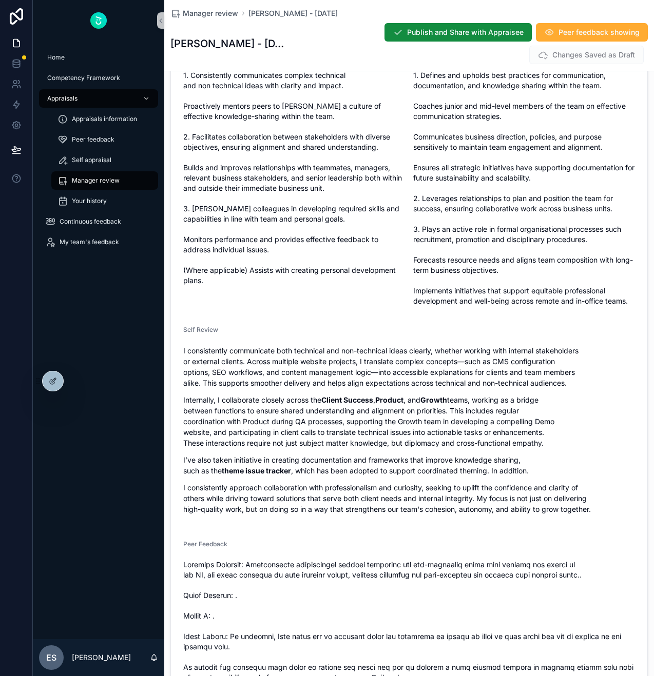
scroll to position [4914, 0]
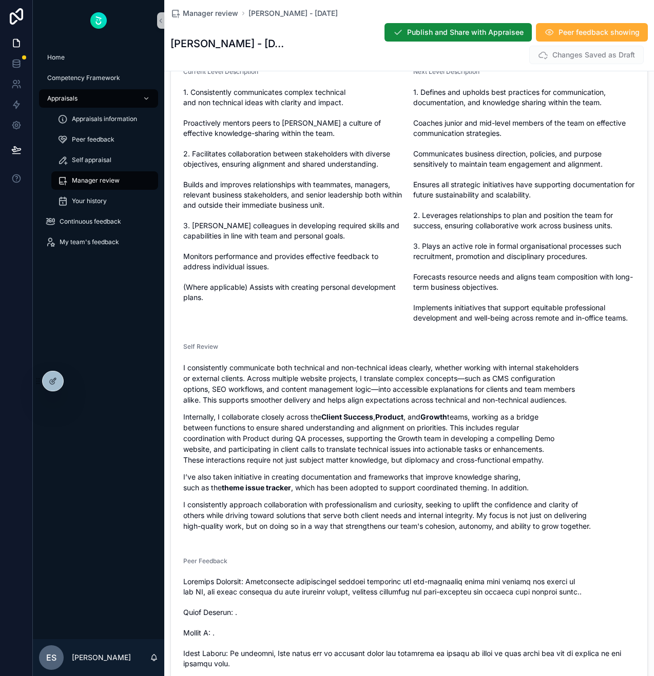
click at [438, 297] on span "1. Defines and upholds best practices for communication, documentation, and kno…" at bounding box center [524, 205] width 222 height 236
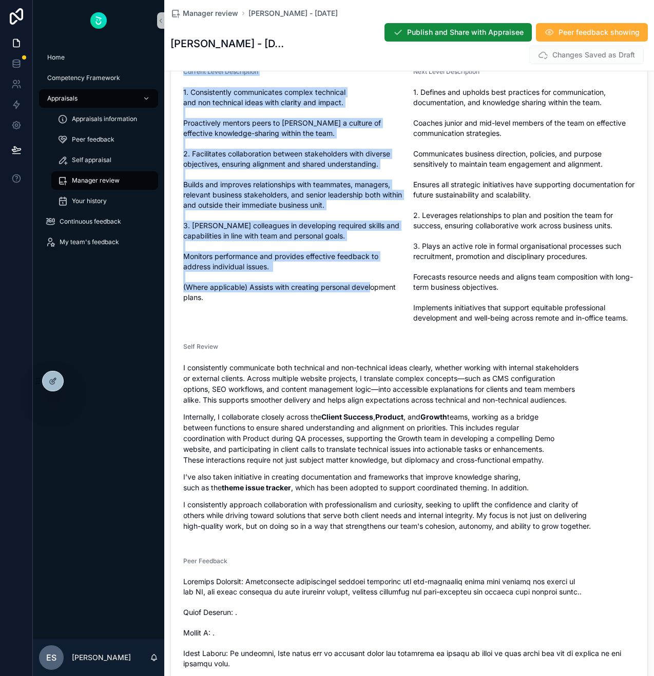
drag, startPoint x: 315, startPoint y: 315, endPoint x: 183, endPoint y: 85, distance: 264.3
click at [183, 85] on div "Current Level Description 1. Consistently communicates complex technical and no…" at bounding box center [294, 197] width 222 height 259
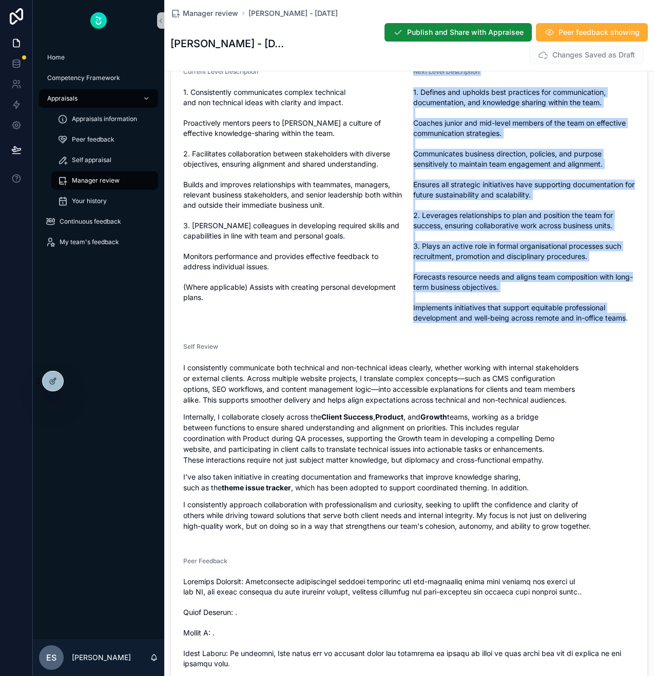
drag, startPoint x: 414, startPoint y: 84, endPoint x: 628, endPoint y: 325, distance: 322.4
click at [628, 325] on div "Next Level Description 1. Defines and upholds best practices for communication,…" at bounding box center [524, 197] width 222 height 259
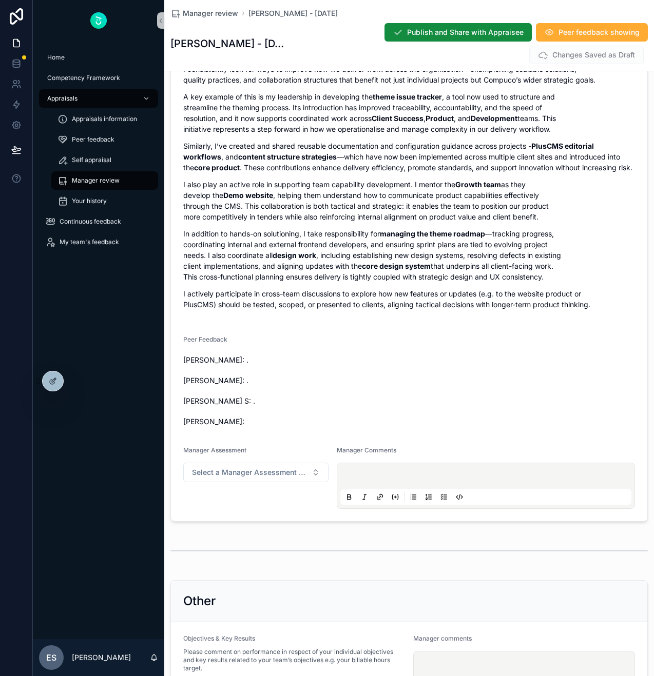
scroll to position [6410, 0]
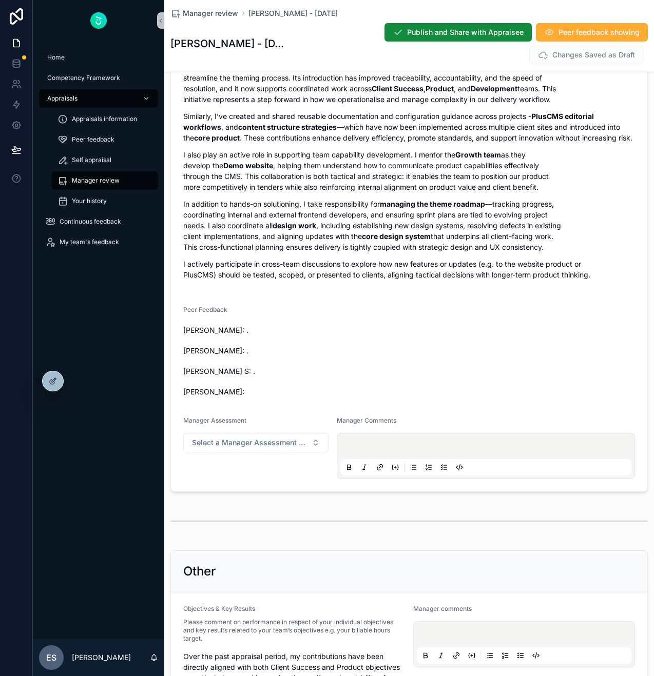
click at [479, 393] on span "Shraddha Katheeth: . David England: . Shipra S: . Jamie Novick:" at bounding box center [409, 361] width 452 height 72
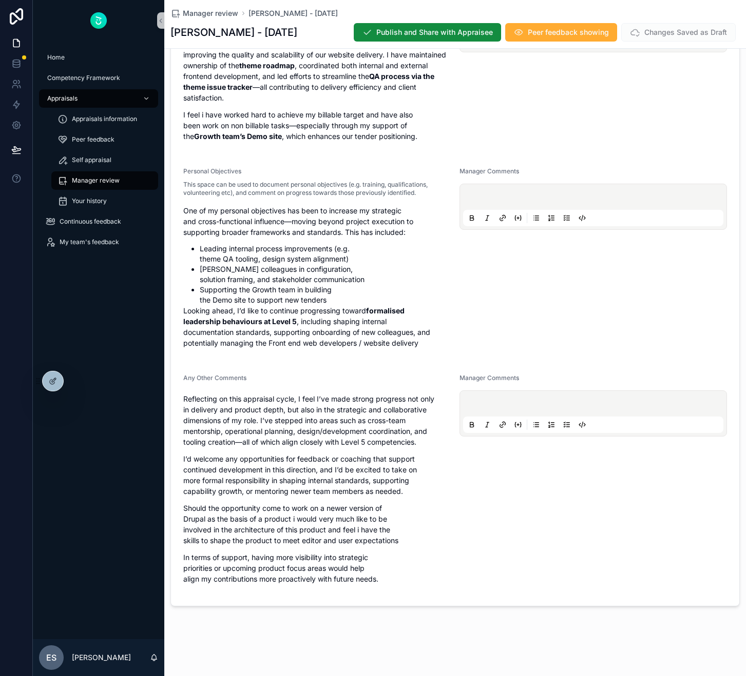
scroll to position [6516, 0]
click at [338, 385] on div "Any Other Comments" at bounding box center [317, 380] width 268 height 12
drag, startPoint x: 294, startPoint y: 411, endPoint x: 325, endPoint y: 438, distance: 41.5
click at [325, 438] on p "Reflecting on this appraisal cycle, I feel I’ve made strong progress not only i…" at bounding box center [317, 421] width 268 height 54
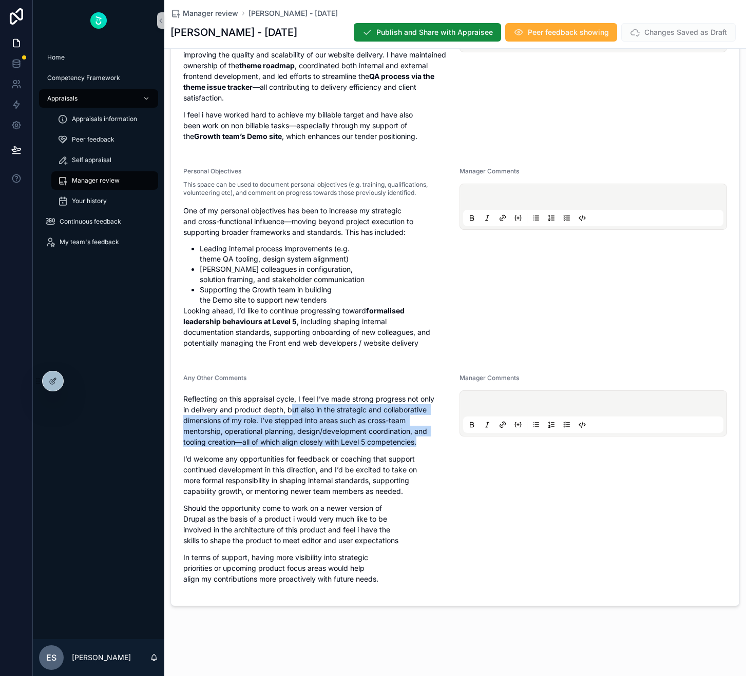
drag, startPoint x: 290, startPoint y: 413, endPoint x: 423, endPoint y: 440, distance: 135.7
click at [423, 440] on p "Reflecting on this appraisal cycle, I feel I’ve made strong progress not only i…" at bounding box center [317, 421] width 268 height 54
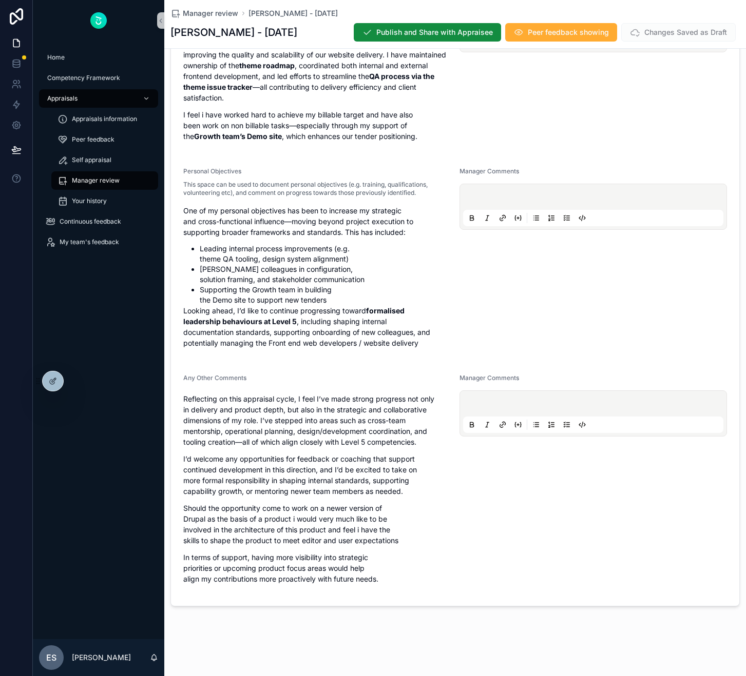
click at [407, 466] on p "I’d welcome any opportunities for feedback or coaching that support continued d…" at bounding box center [317, 475] width 268 height 43
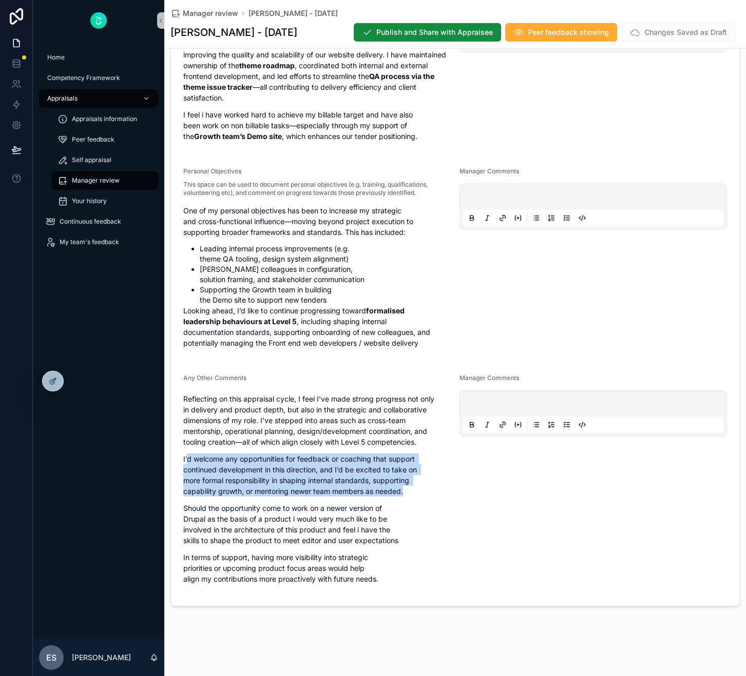
drag, startPoint x: 418, startPoint y: 486, endPoint x: 187, endPoint y: 460, distance: 232.4
click at [187, 460] on p "I’d welcome any opportunities for feedback or coaching that support continued d…" at bounding box center [317, 475] width 268 height 43
click at [187, 459] on p "I’d welcome any opportunities for feedback or coaching that support continued d…" at bounding box center [317, 475] width 268 height 43
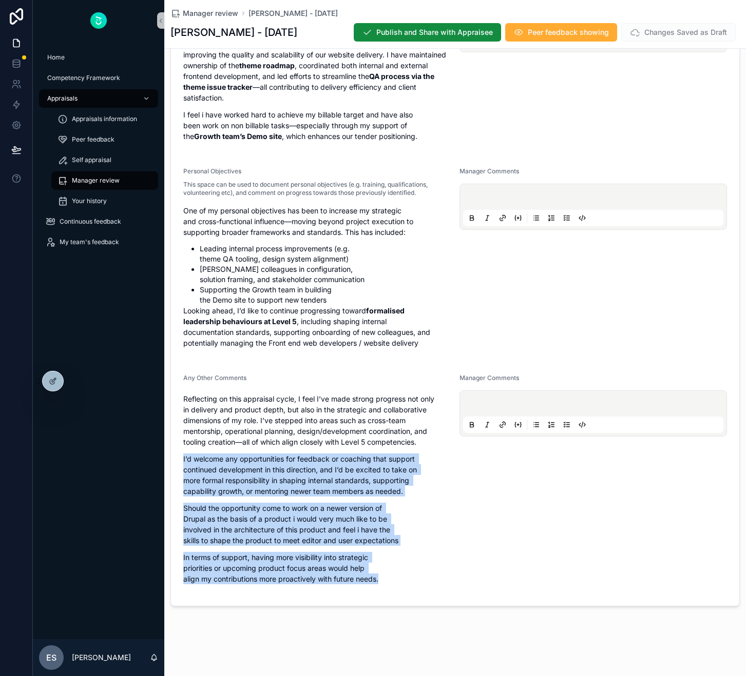
drag, startPoint x: 187, startPoint y: 459, endPoint x: 383, endPoint y: 578, distance: 229.1
click at [383, 578] on div "Reflecting on this appraisal cycle, I feel I’ve made strong progress not only i…" at bounding box center [317, 489] width 268 height 191
click at [388, 578] on p "In terms of support, having more visibility into strategic priorities or upcomi…" at bounding box center [317, 568] width 268 height 32
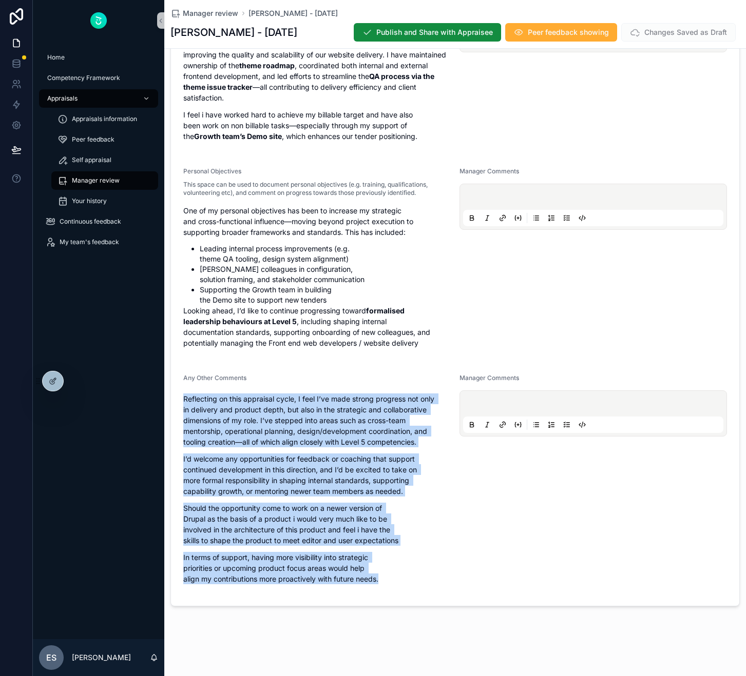
drag, startPoint x: 388, startPoint y: 578, endPoint x: 197, endPoint y: 397, distance: 262.8
click at [197, 397] on div "Reflecting on this appraisal cycle, I feel I’ve made strong progress not only i…" at bounding box center [317, 489] width 268 height 191
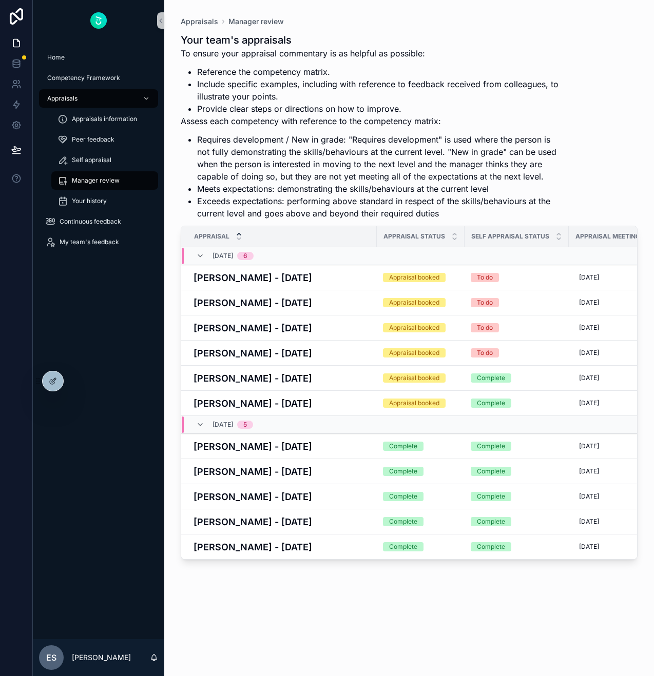
click at [265, 560] on div "Your team's appraisals To ensure your appraisal commentary is as helpful as pos…" at bounding box center [409, 345] width 457 height 637
click at [264, 546] on h4 "[PERSON_NAME] - [DATE]" at bounding box center [281, 547] width 177 height 14
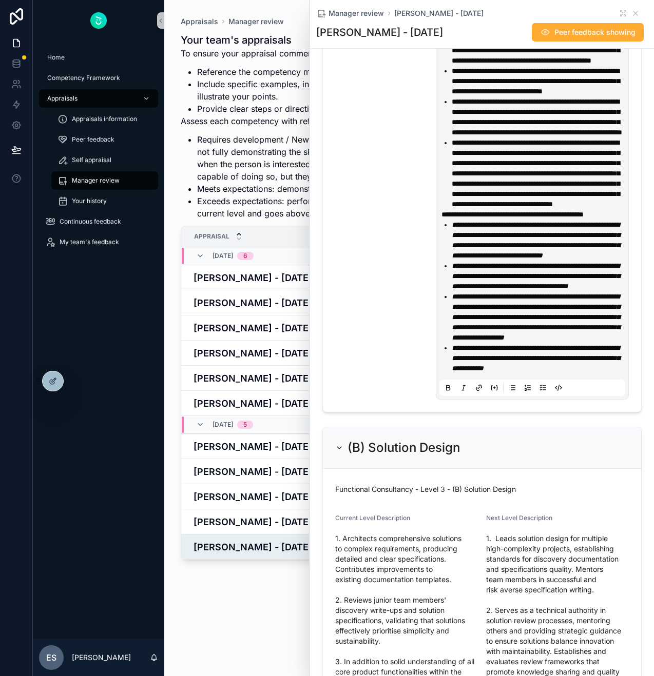
scroll to position [3024, 0]
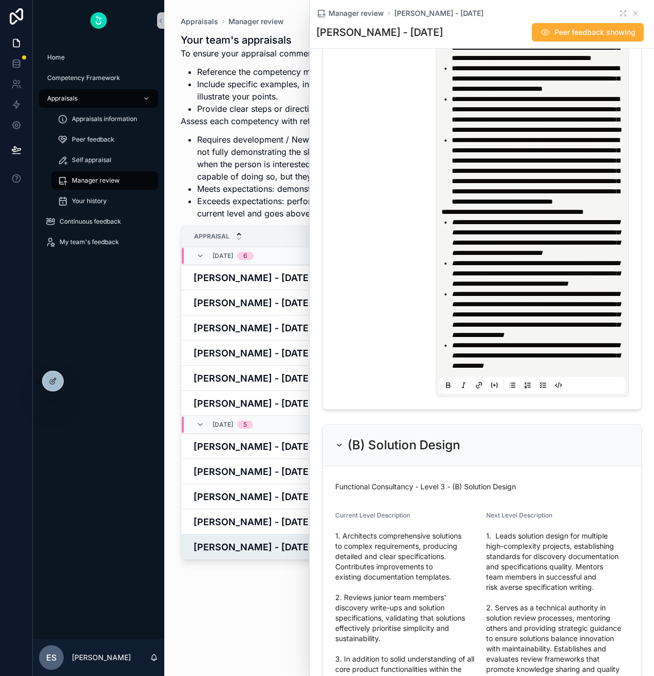
click at [517, 31] on span "**********" at bounding box center [534, 21] width 186 height 17
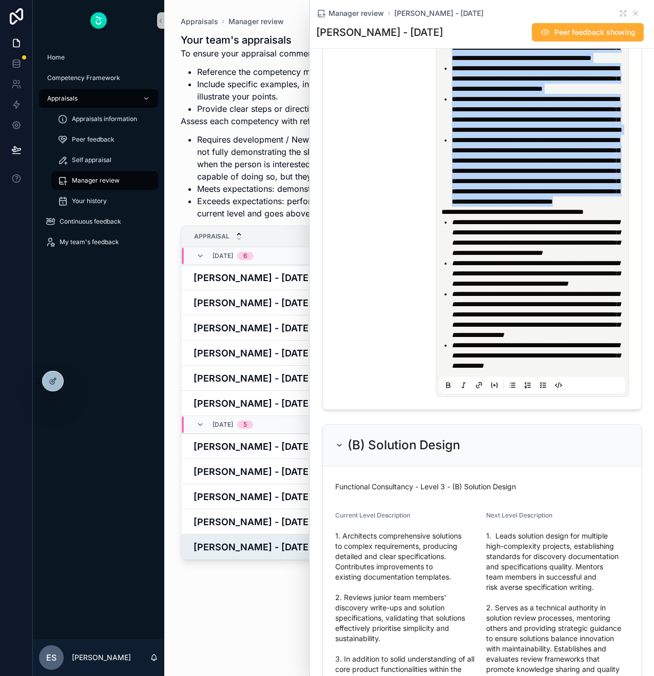
drag, startPoint x: 442, startPoint y: 159, endPoint x: 591, endPoint y: 415, distance: 295.7
click at [591, 371] on div "**********" at bounding box center [534, 63] width 186 height 616
copy div "**********"
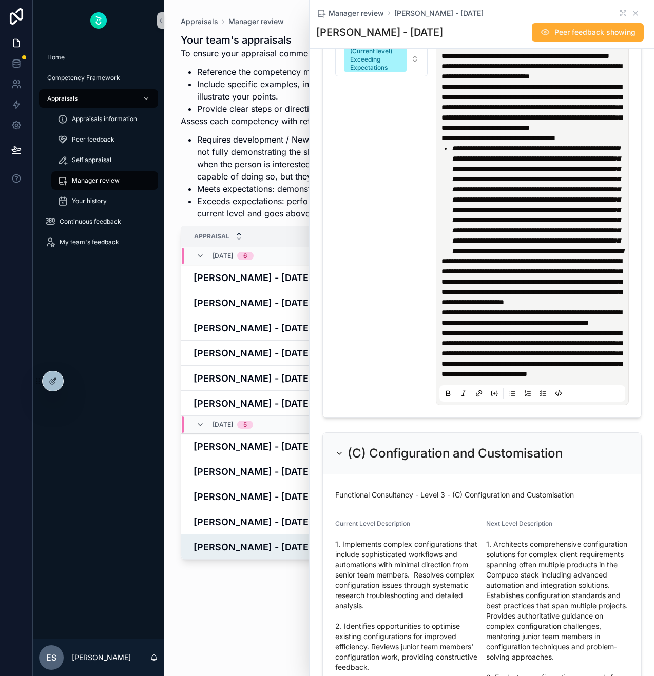
scroll to position [4992, 0]
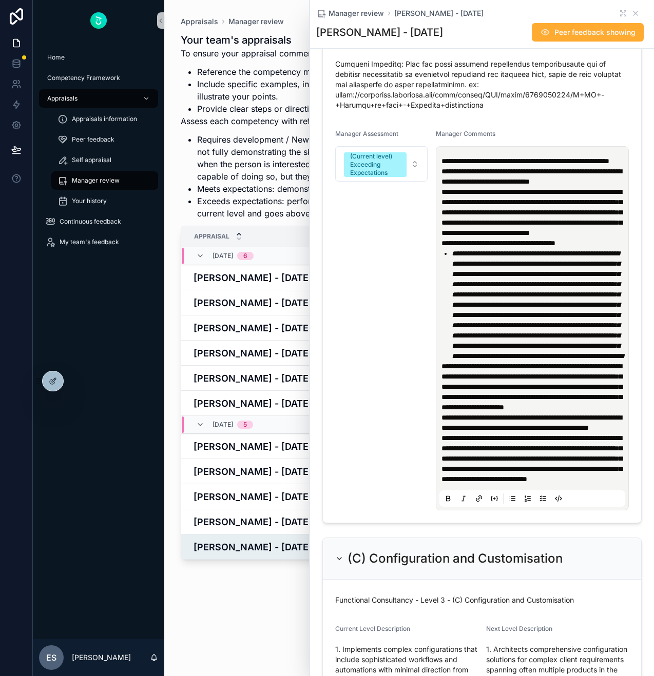
drag, startPoint x: 393, startPoint y: 187, endPoint x: 348, endPoint y: 174, distance: 46.4
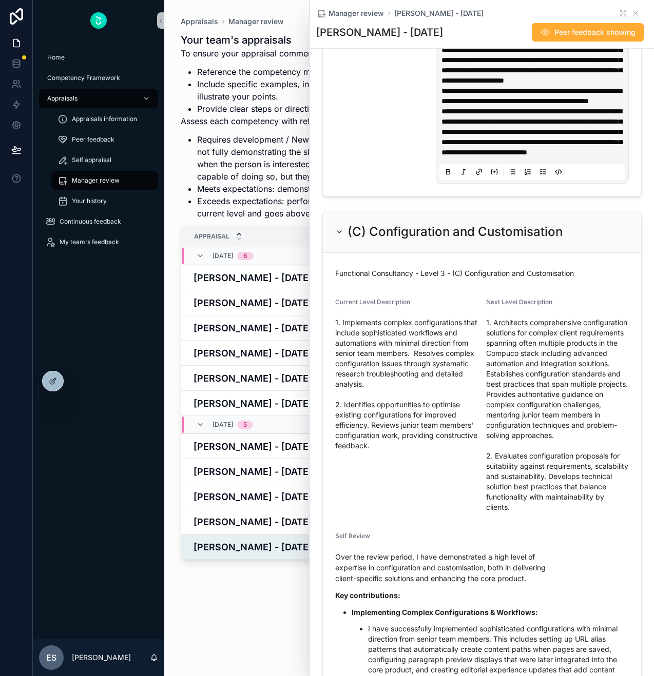
scroll to position [5320, 0]
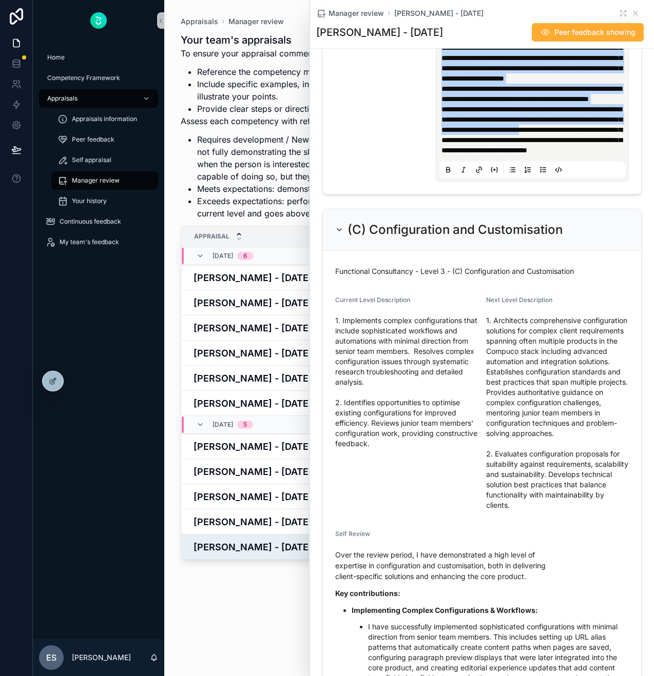
drag, startPoint x: 445, startPoint y: 397, endPoint x: 518, endPoint y: 516, distance: 140.0
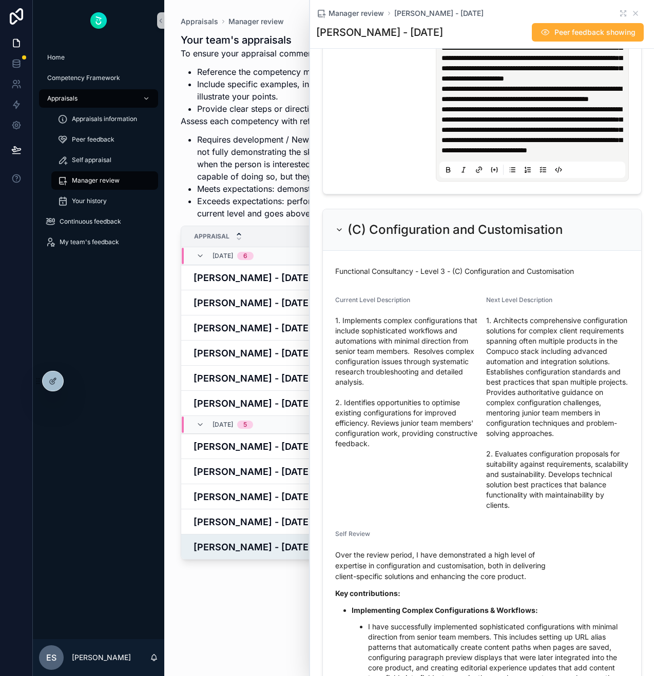
click at [537, 104] on p "**********" at bounding box center [534, 94] width 186 height 21
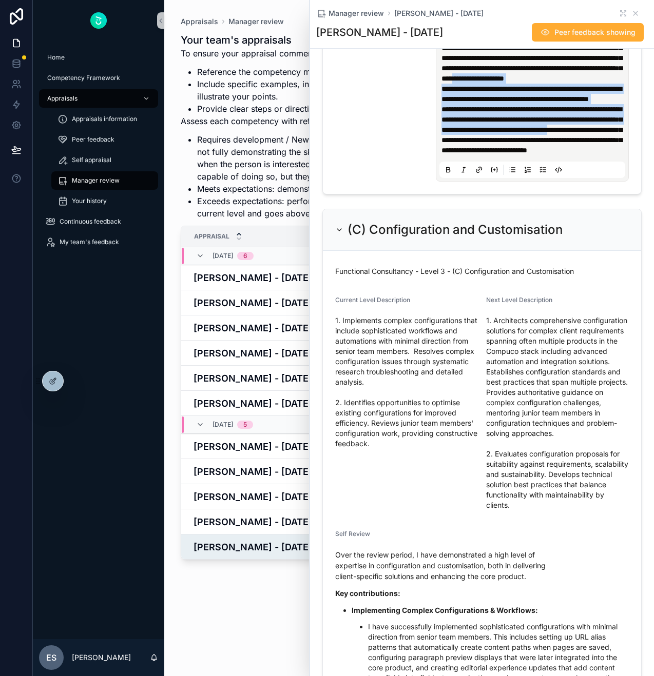
drag, startPoint x: 551, startPoint y: 518, endPoint x: 502, endPoint y: 446, distance: 86.8
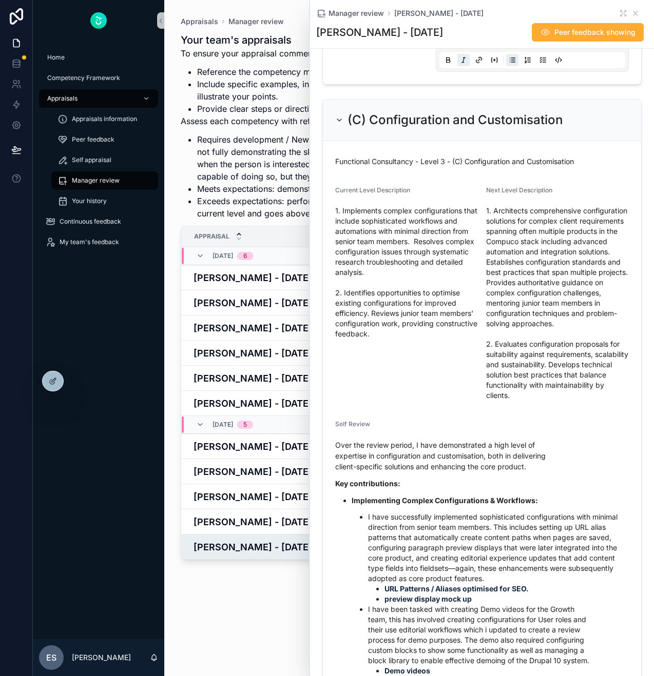
scroll to position [5454, 0]
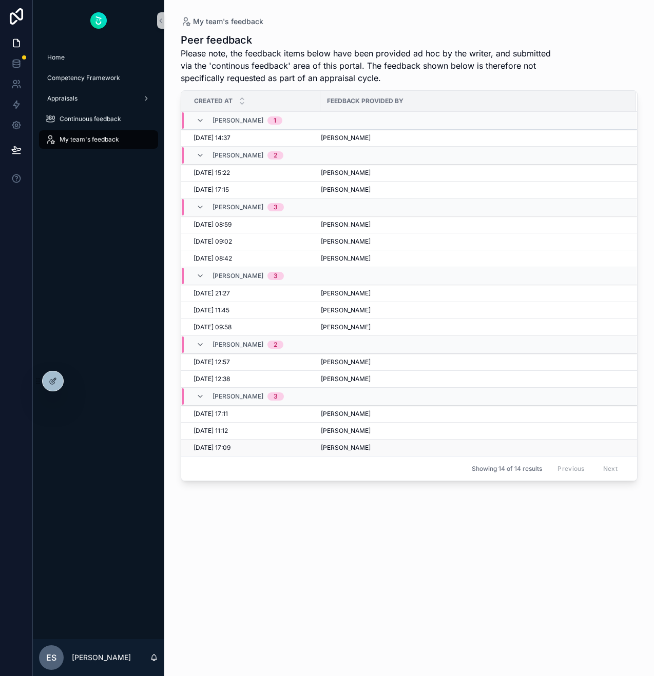
click at [380, 446] on div "[PERSON_NAME]" at bounding box center [472, 448] width 303 height 8
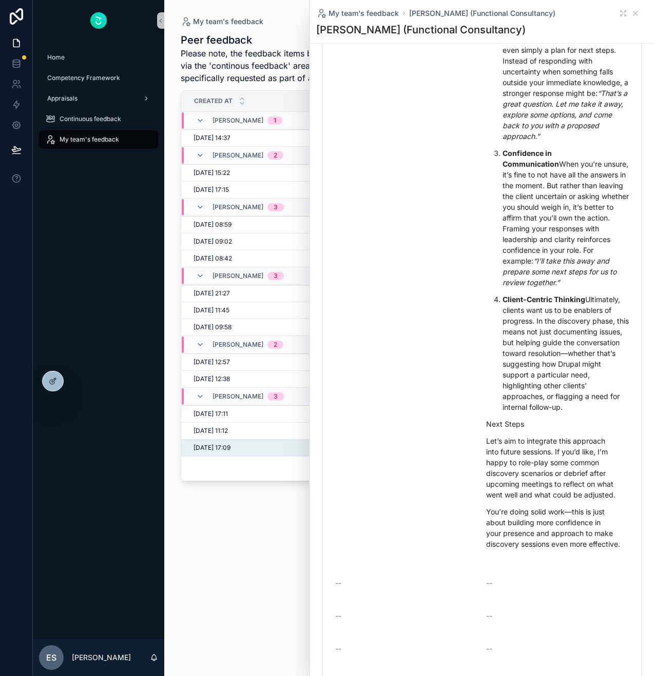
scroll to position [732, 0]
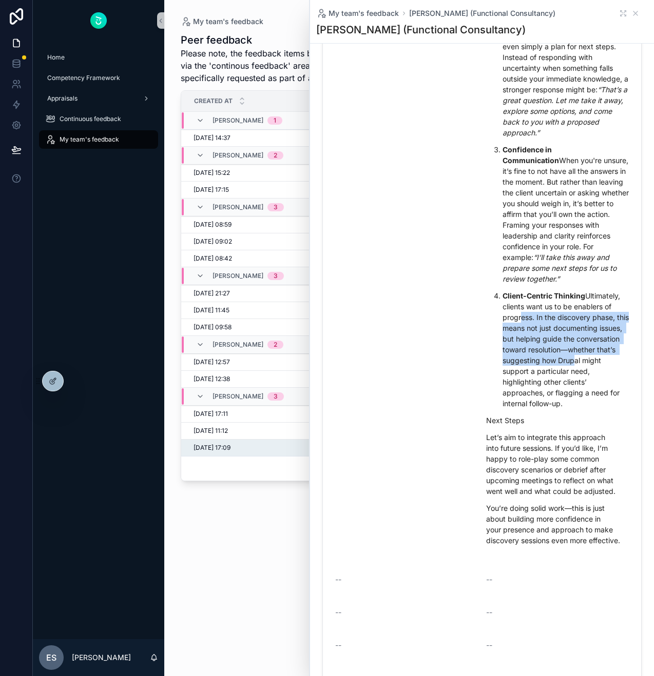
drag, startPoint x: 559, startPoint y: 313, endPoint x: 571, endPoint y: 365, distance: 53.5
click at [571, 365] on p "Client-Centric Thinking Ultimately, clients want us to be enablers of progress.…" at bounding box center [565, 349] width 126 height 119
click at [594, 355] on p "Client-Centric Thinking Ultimately, clients want us to be enablers of progress.…" at bounding box center [565, 349] width 126 height 119
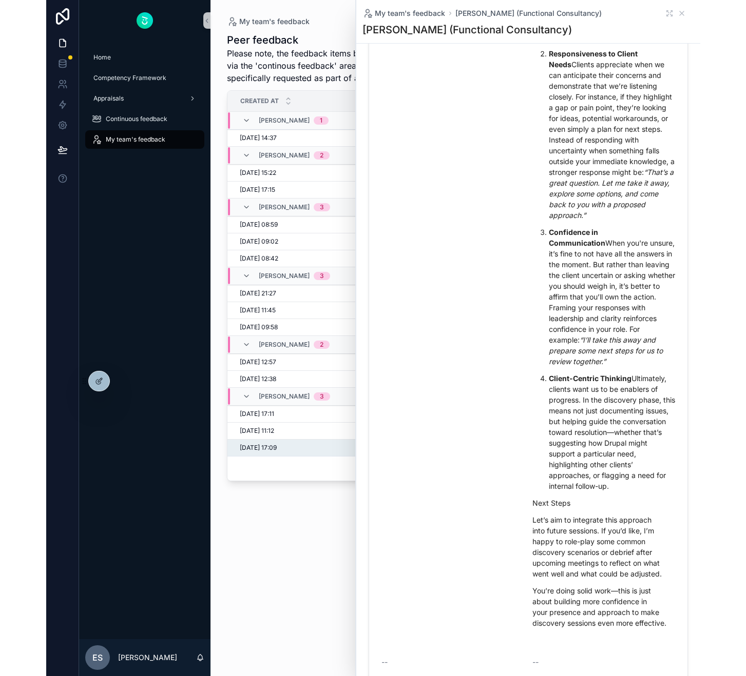
scroll to position [498, 0]
